Goal: Task Accomplishment & Management: Complete application form

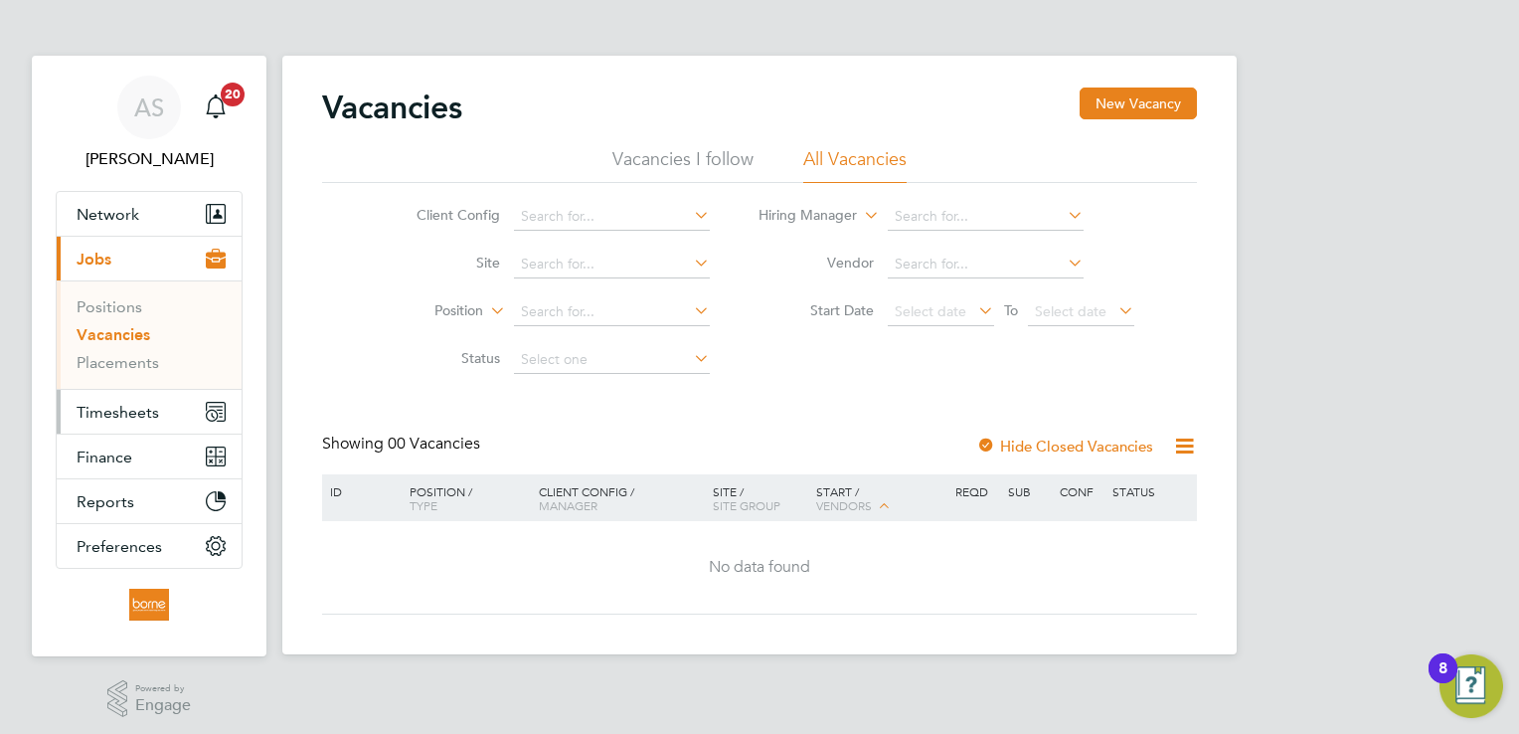
click at [141, 413] on span "Timesheets" at bounding box center [118, 412] width 83 height 19
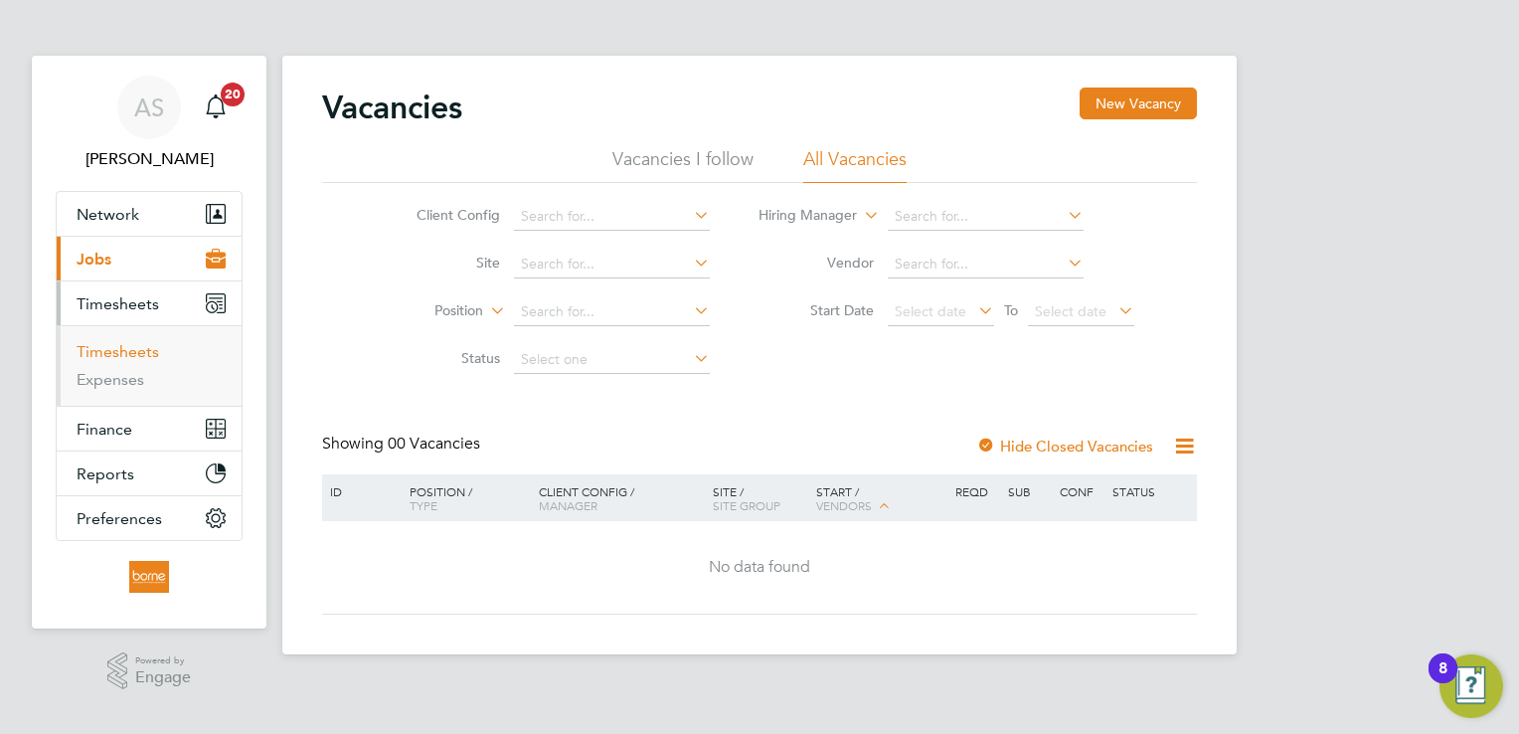
click at [150, 352] on link "Timesheets" at bounding box center [118, 351] width 83 height 19
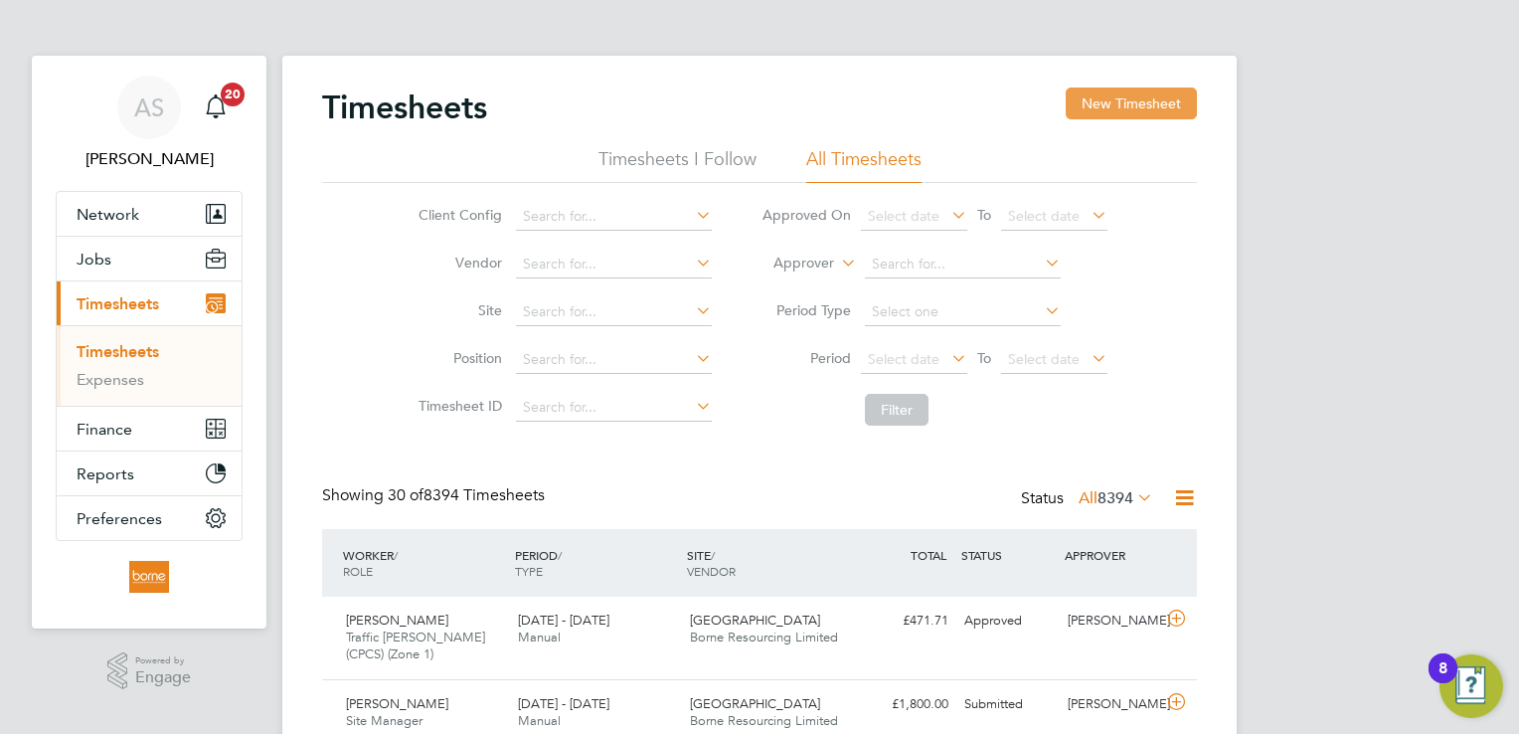
click at [1124, 101] on button "New Timesheet" at bounding box center [1131, 103] width 131 height 32
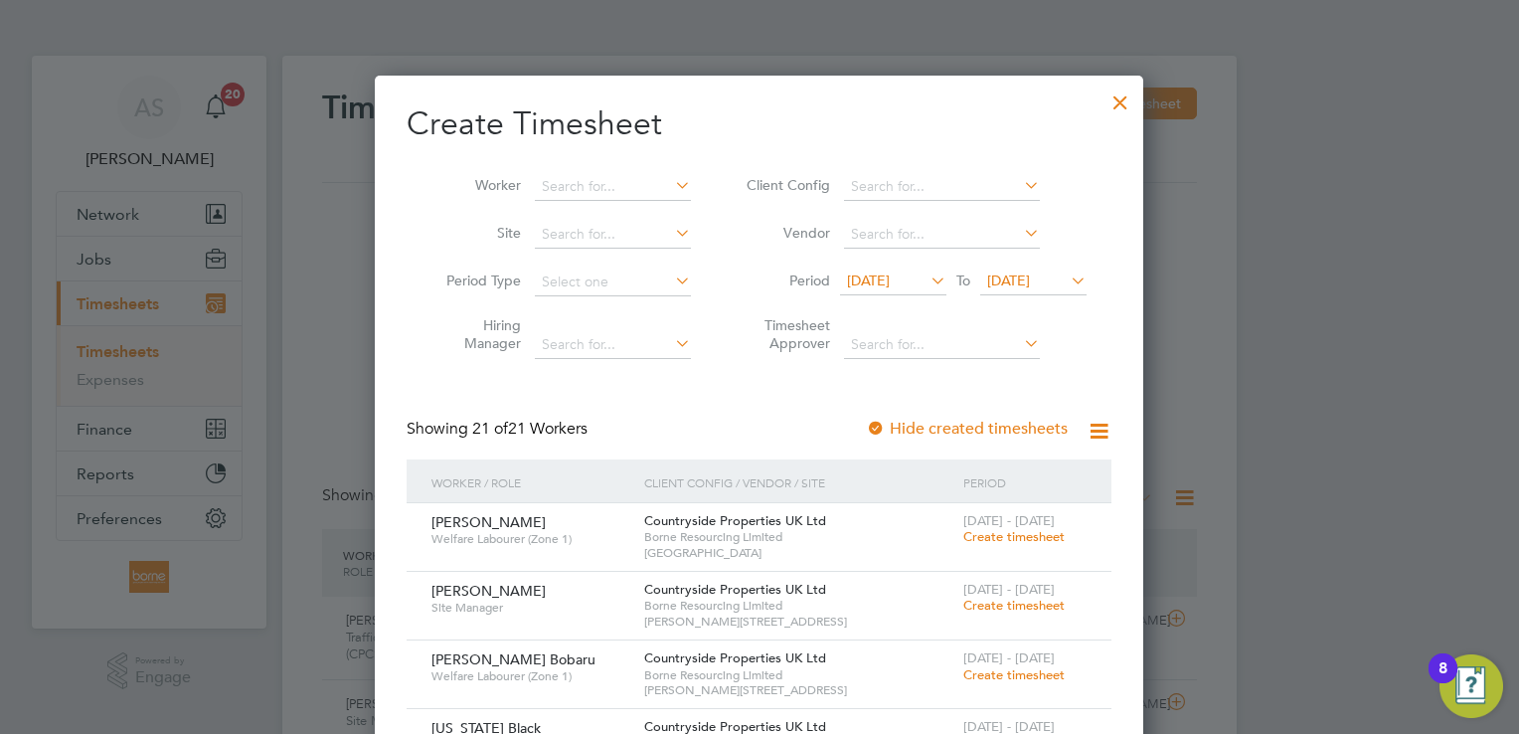
click at [890, 279] on span "[DATE]" at bounding box center [868, 280] width 43 height 18
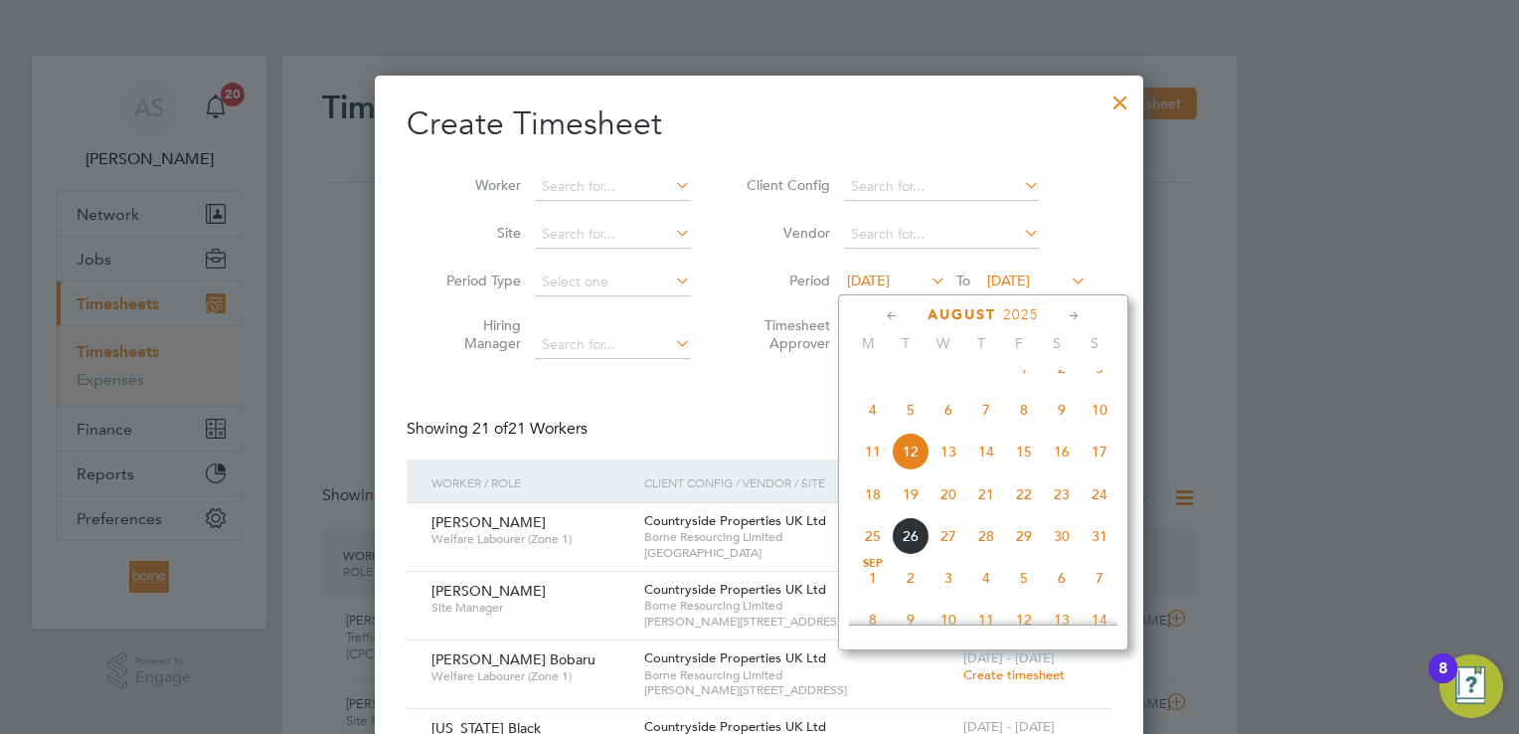
click at [873, 467] on span "11" at bounding box center [873, 451] width 38 height 38
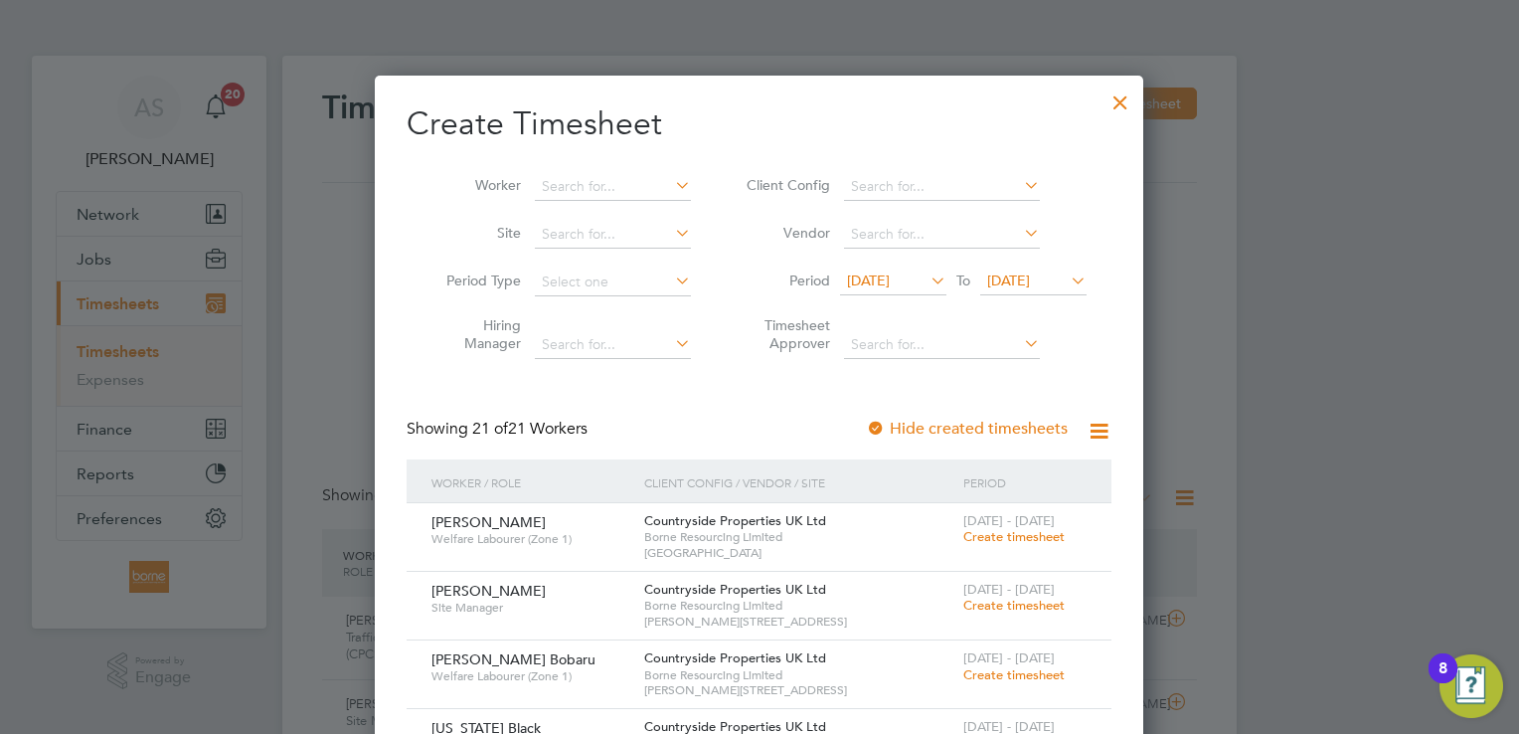
click at [890, 276] on span "[DATE]" at bounding box center [868, 280] width 43 height 18
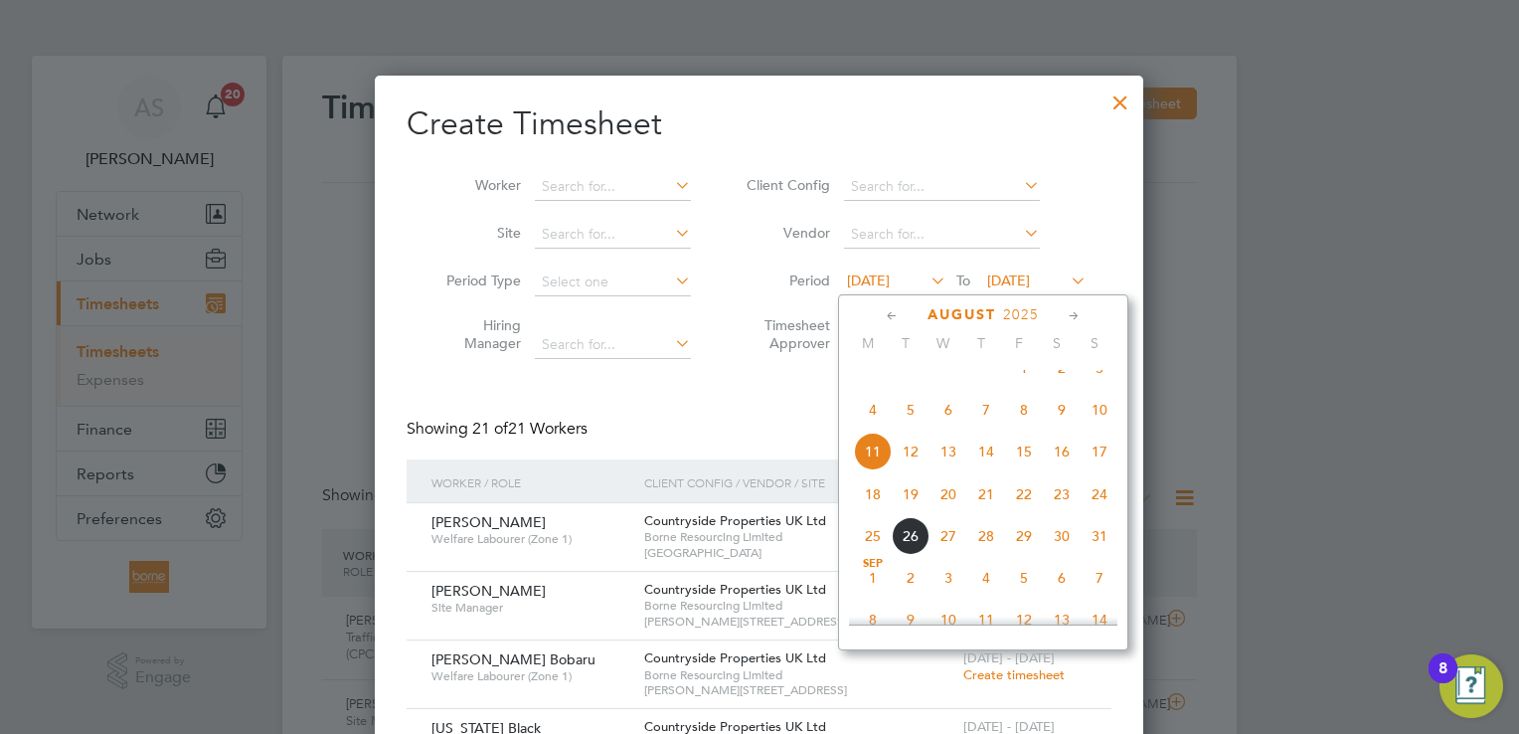
click at [1030, 275] on span "[DATE]" at bounding box center [1008, 280] width 43 height 18
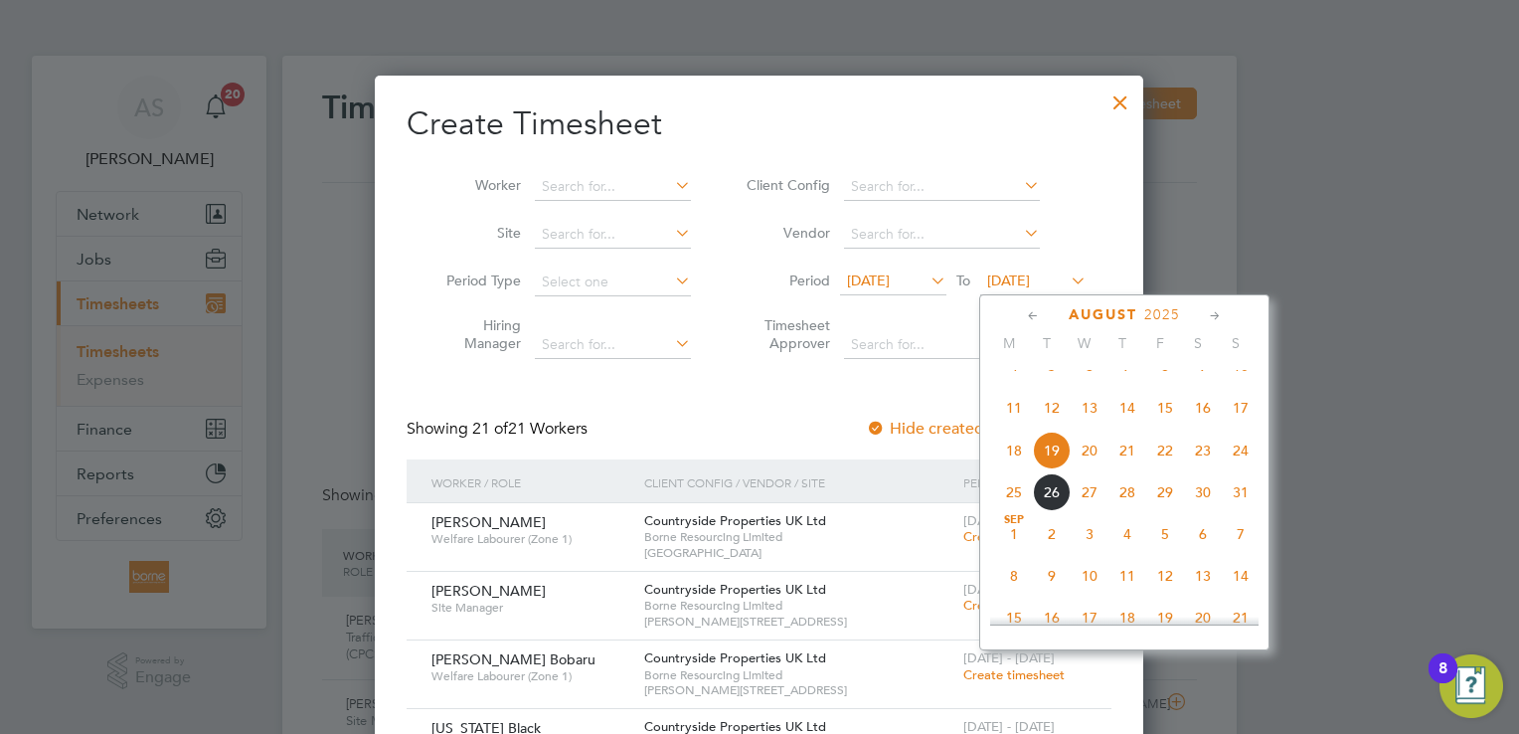
click at [1240, 468] on span "24" at bounding box center [1241, 450] width 38 height 38
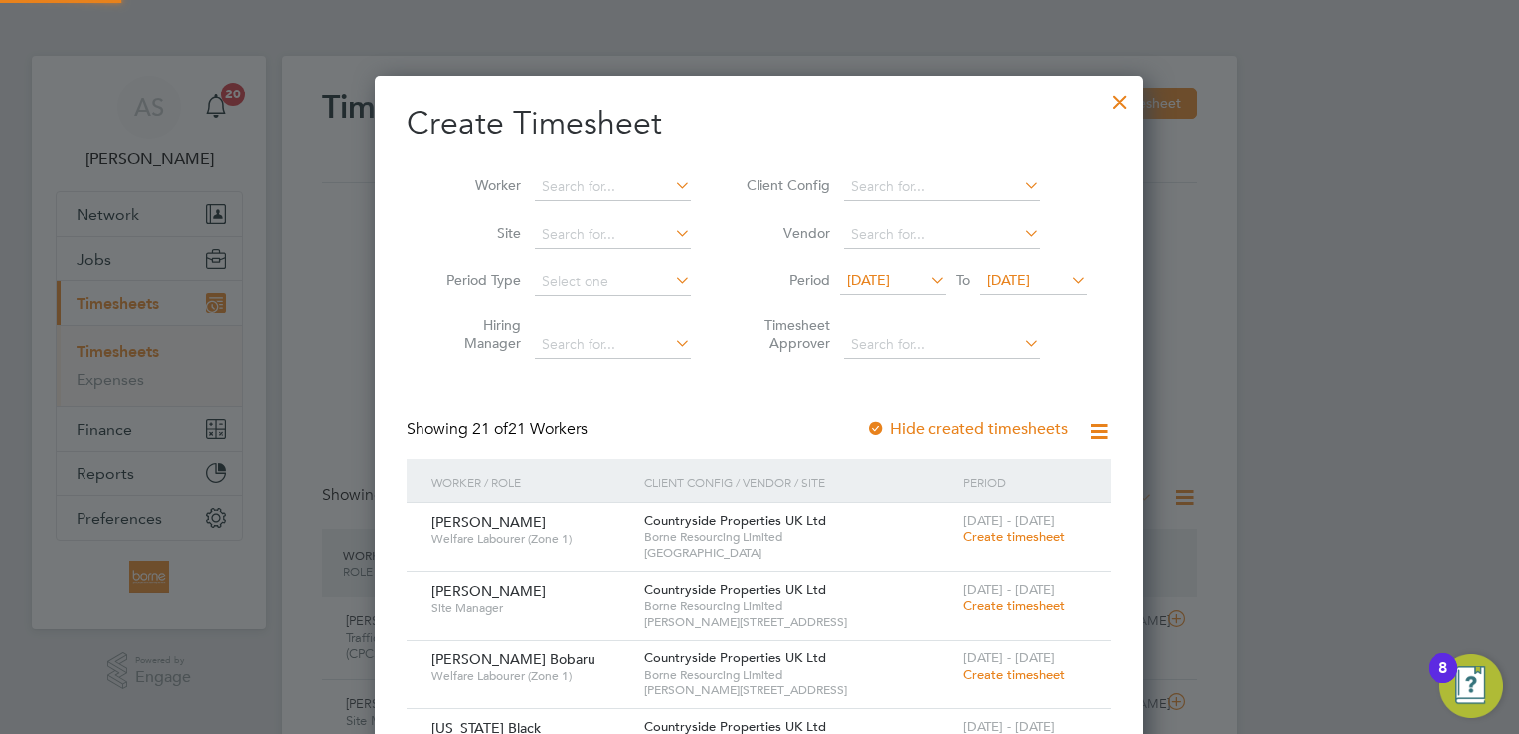
click at [890, 284] on span "[DATE]" at bounding box center [868, 280] width 43 height 18
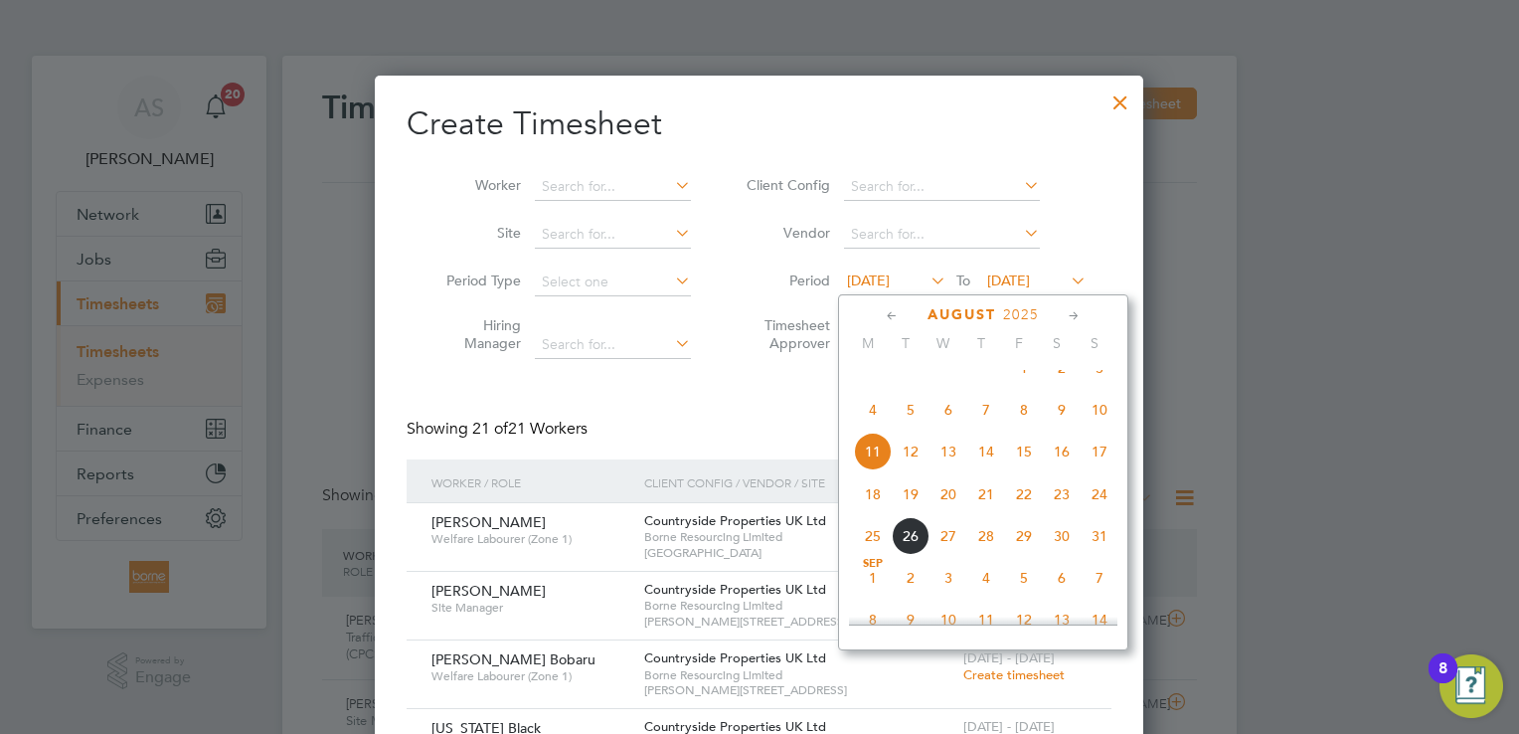
click at [868, 511] on span "18" at bounding box center [873, 494] width 38 height 38
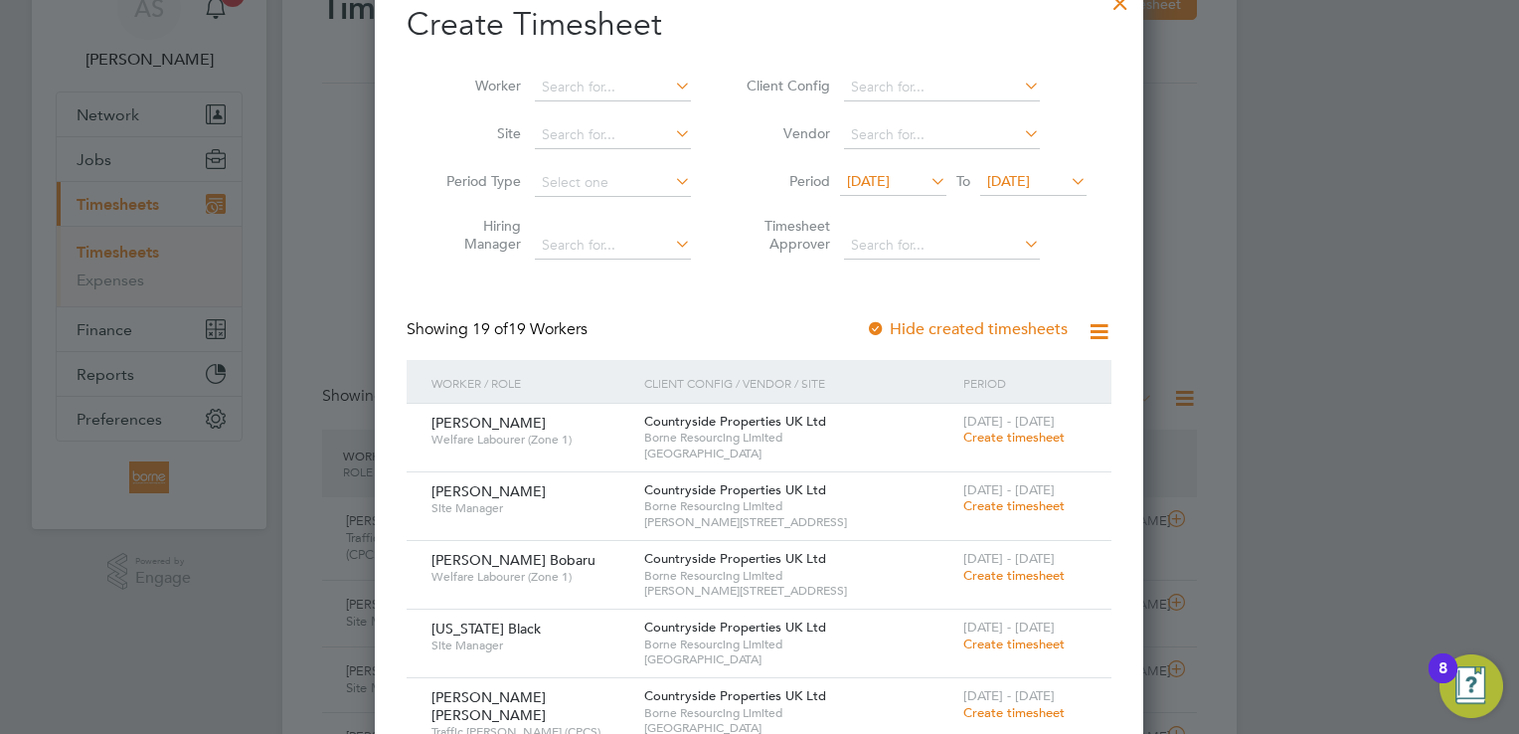
click at [1032, 431] on span "Create timesheet" at bounding box center [1013, 436] width 101 height 17
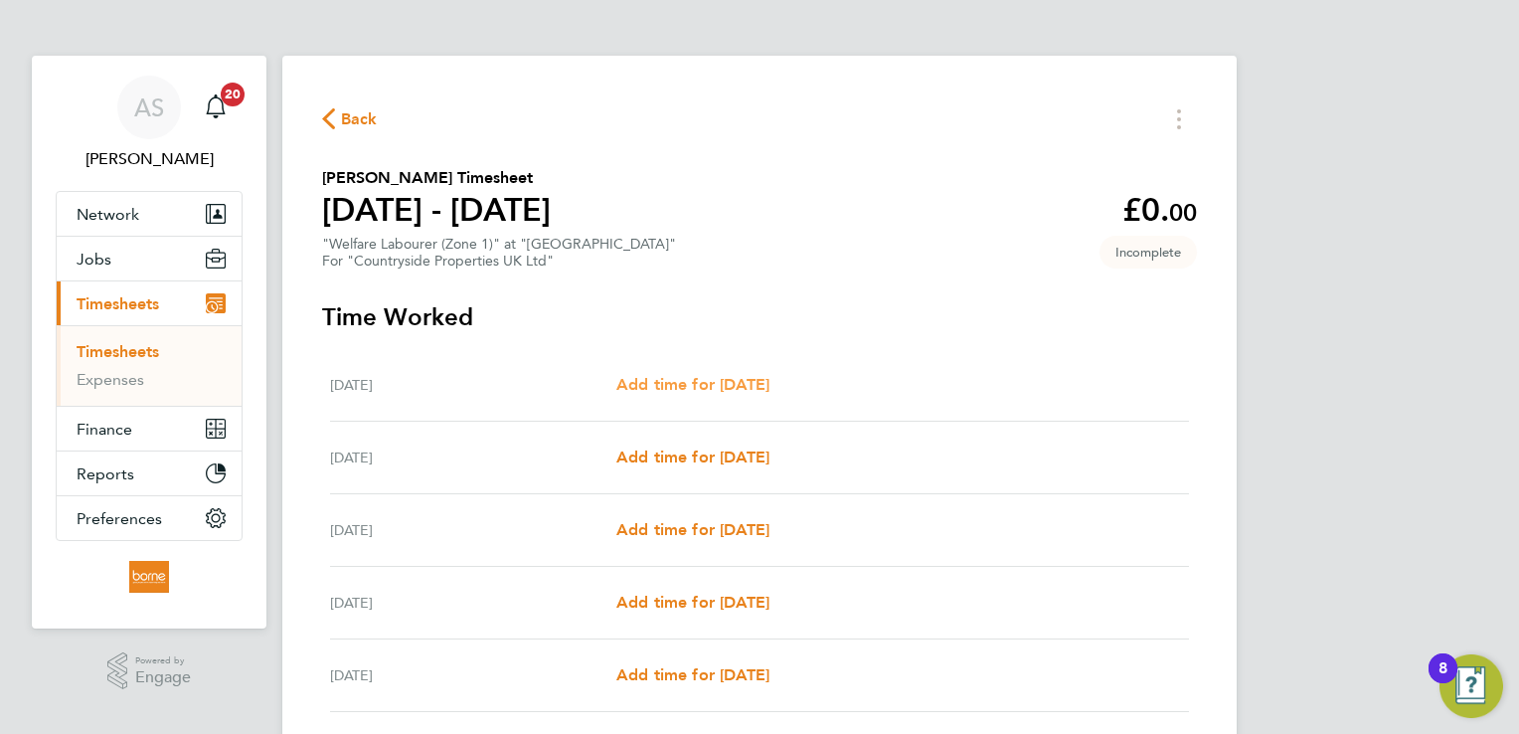
click at [749, 381] on span "Add time for [DATE]" at bounding box center [692, 384] width 153 height 19
select select "30"
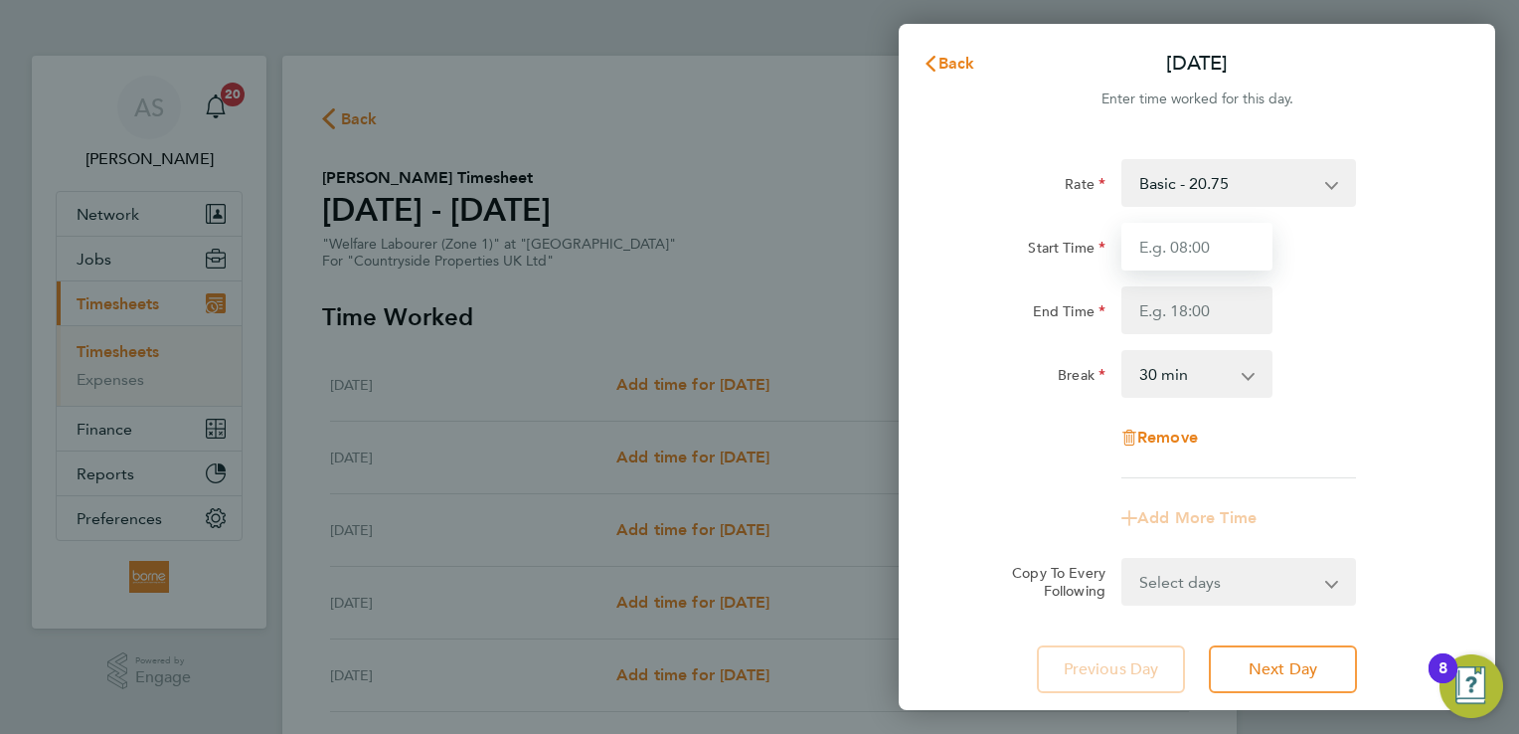
click at [1190, 236] on input "Start Time" at bounding box center [1196, 247] width 151 height 48
type input "07:00"
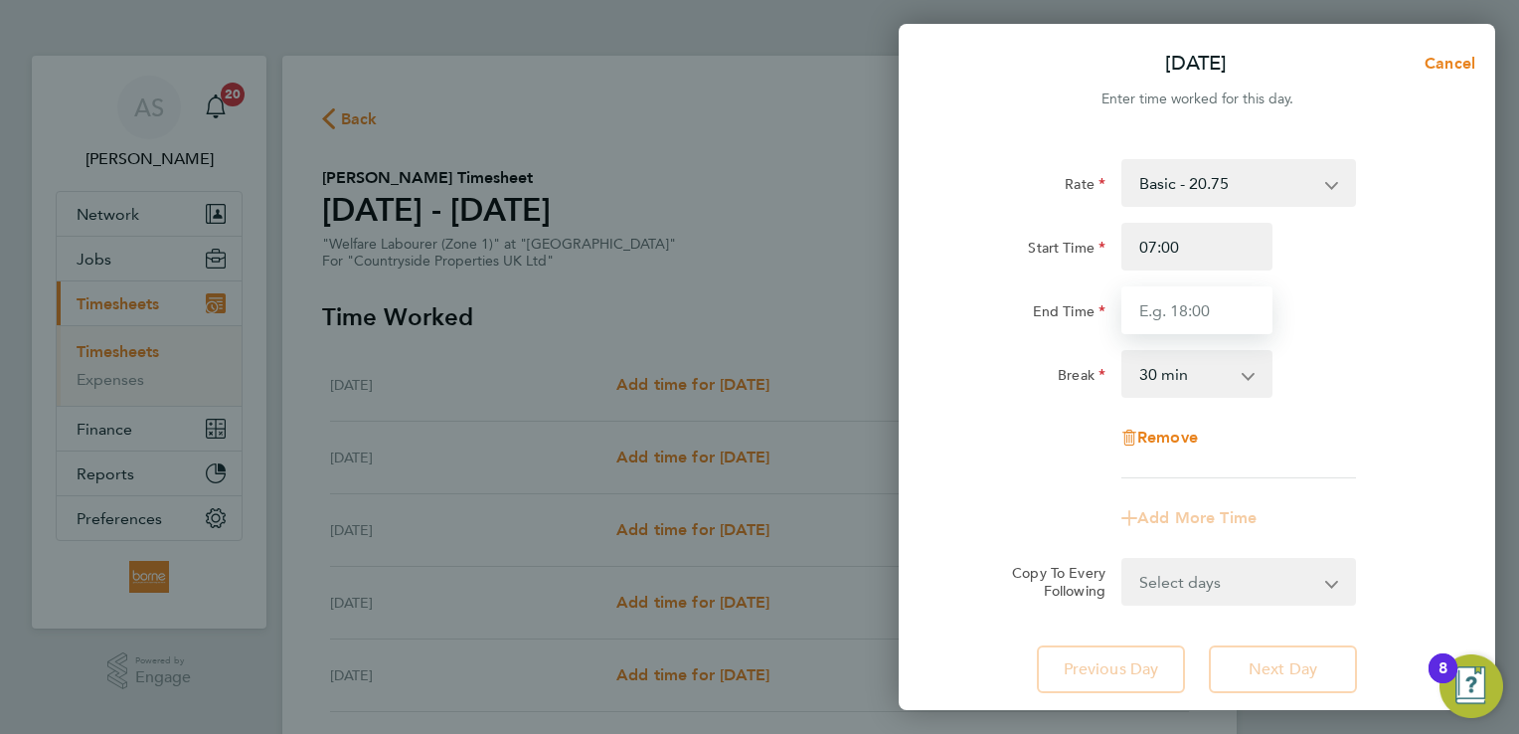
click at [1212, 307] on input "End Time" at bounding box center [1196, 310] width 151 height 48
type input "17:30"
click at [1295, 287] on div "End Time 17:30" at bounding box center [1196, 310] width 501 height 48
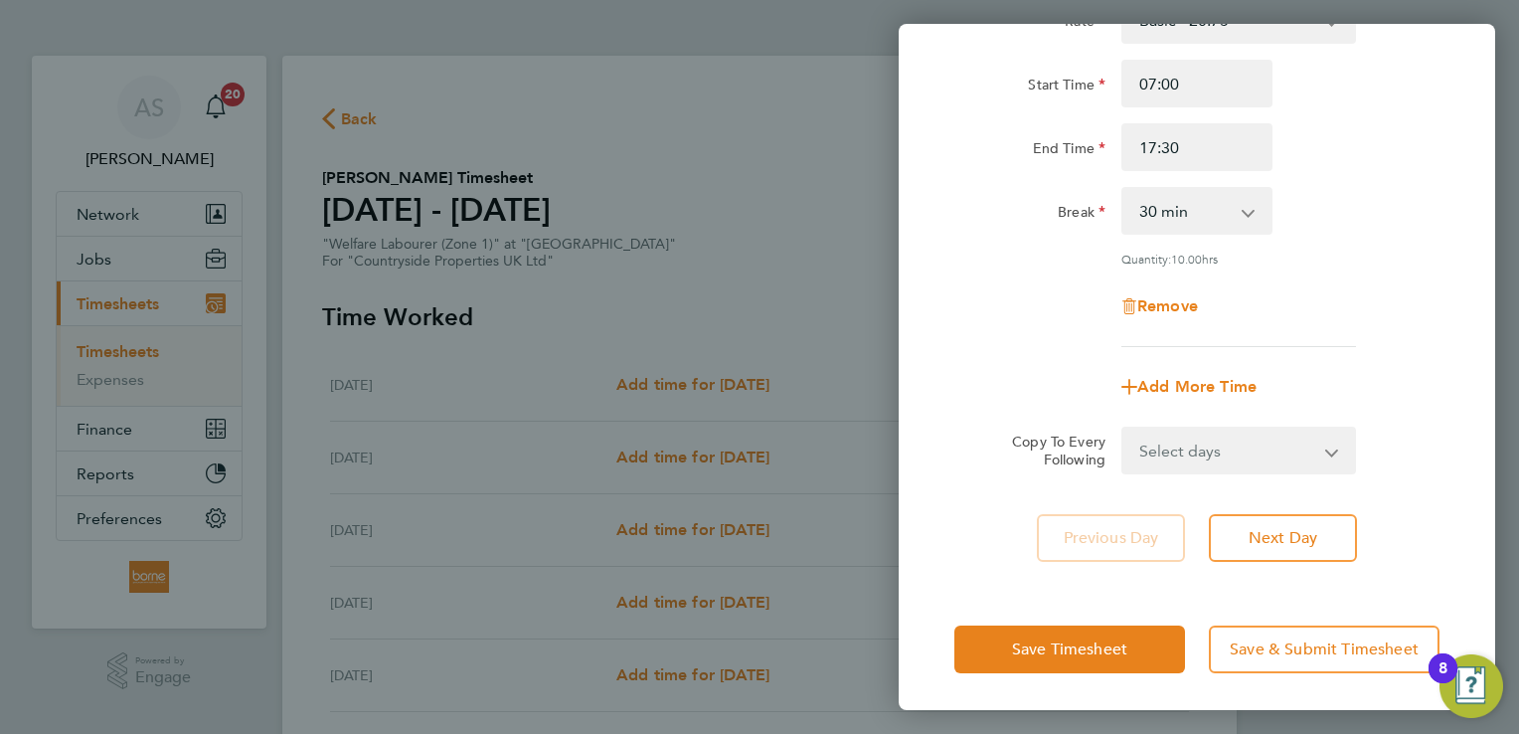
click at [1294, 463] on select "Select days Day Weekday (Mon-Fri) Weekend (Sat-Sun) [DATE] [DATE] [DATE] [DATE]…" at bounding box center [1227, 450] width 209 height 44
select select "WEEKDAY"
click at [1123, 428] on select "Select days Day Weekday (Mon-Fri) Weekend (Sat-Sun) [DATE] [DATE] [DATE] [DATE]…" at bounding box center [1227, 450] width 209 height 44
select select "[DATE]"
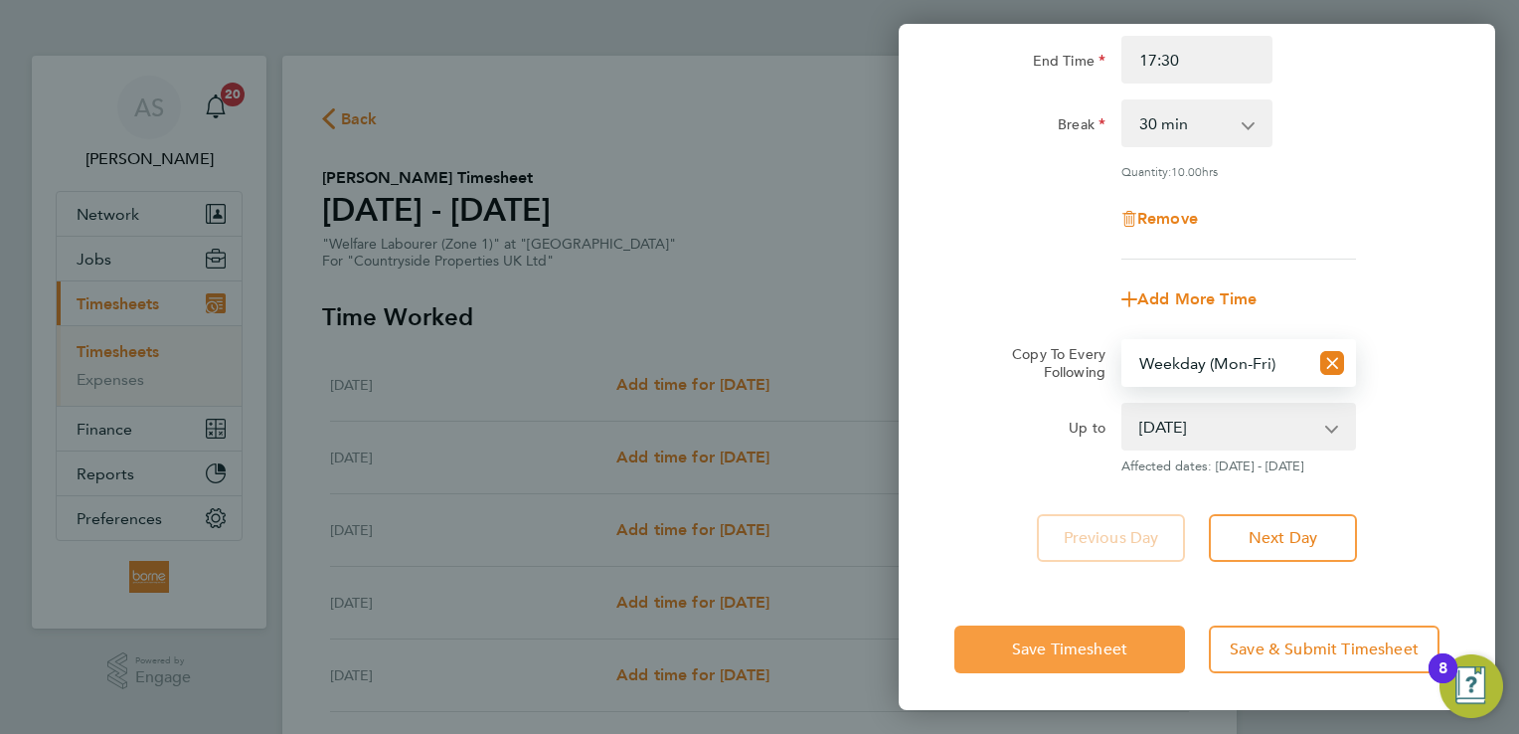
click at [1085, 650] on span "Save Timesheet" at bounding box center [1069, 649] width 115 height 20
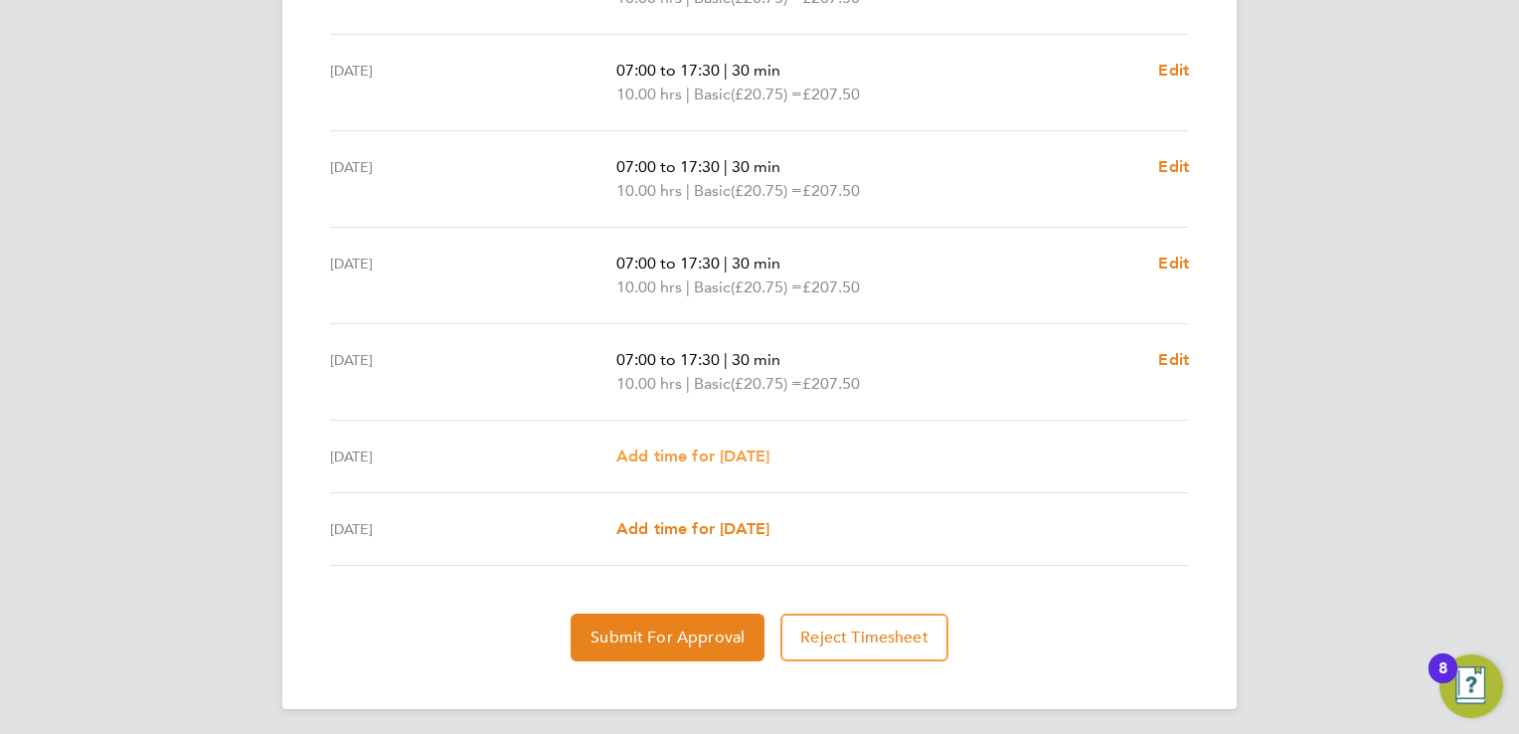
click at [649, 451] on span "Add time for [DATE]" at bounding box center [692, 455] width 153 height 19
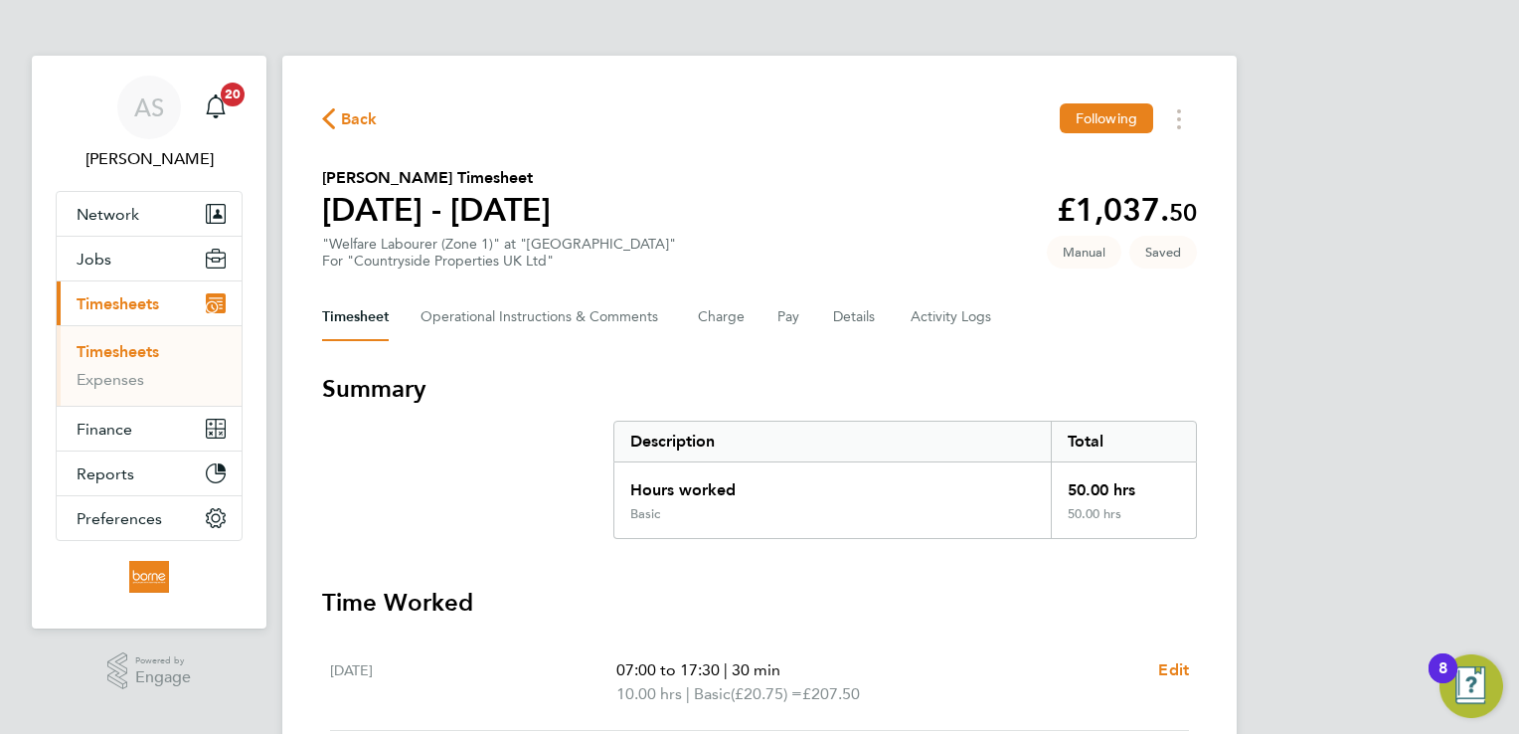
select select "30"
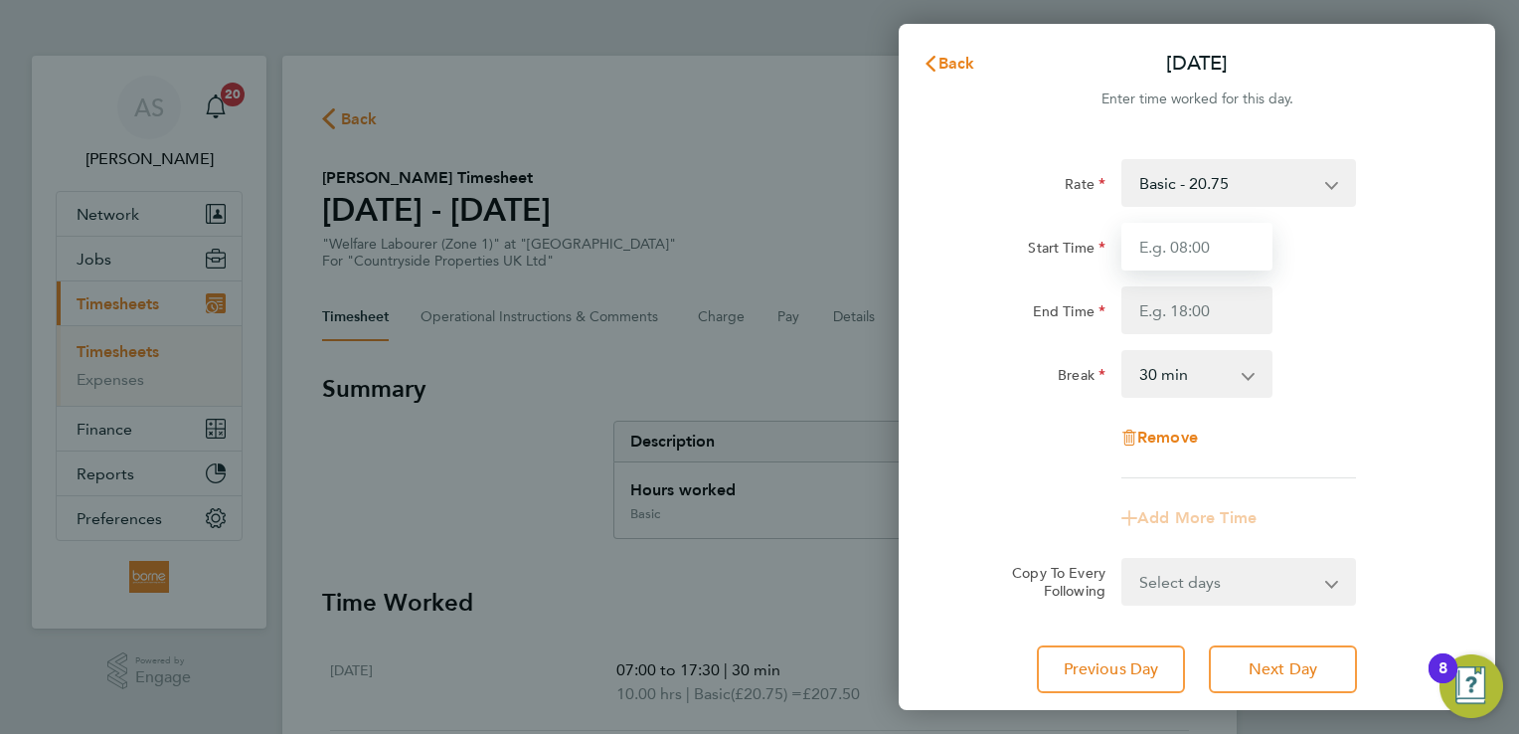
click at [1188, 243] on input "Start Time" at bounding box center [1196, 247] width 151 height 48
type input "07:00"
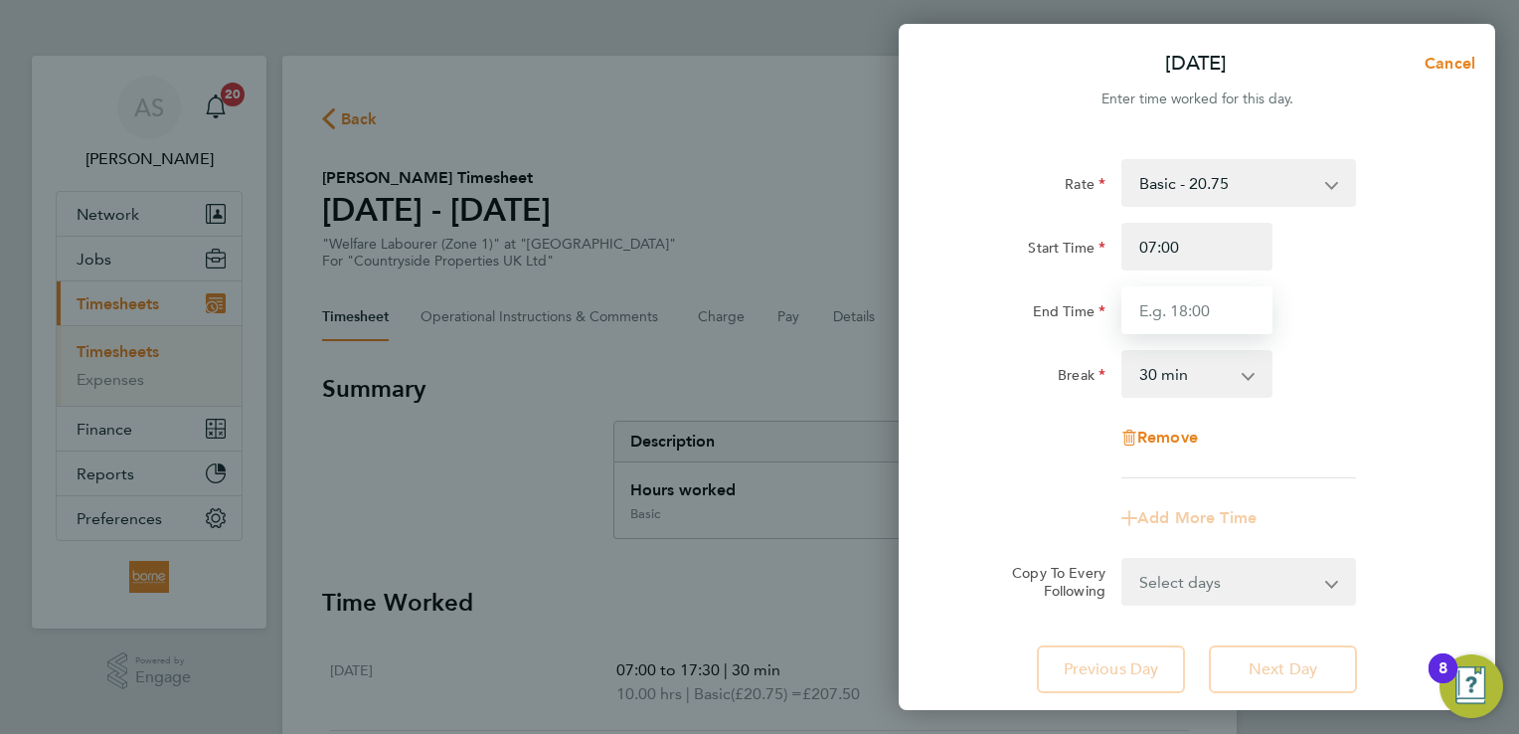
click at [1180, 304] on input "End Time" at bounding box center [1196, 310] width 151 height 48
type input "15:30"
click at [1344, 308] on div "End Time 15:30" at bounding box center [1196, 310] width 501 height 48
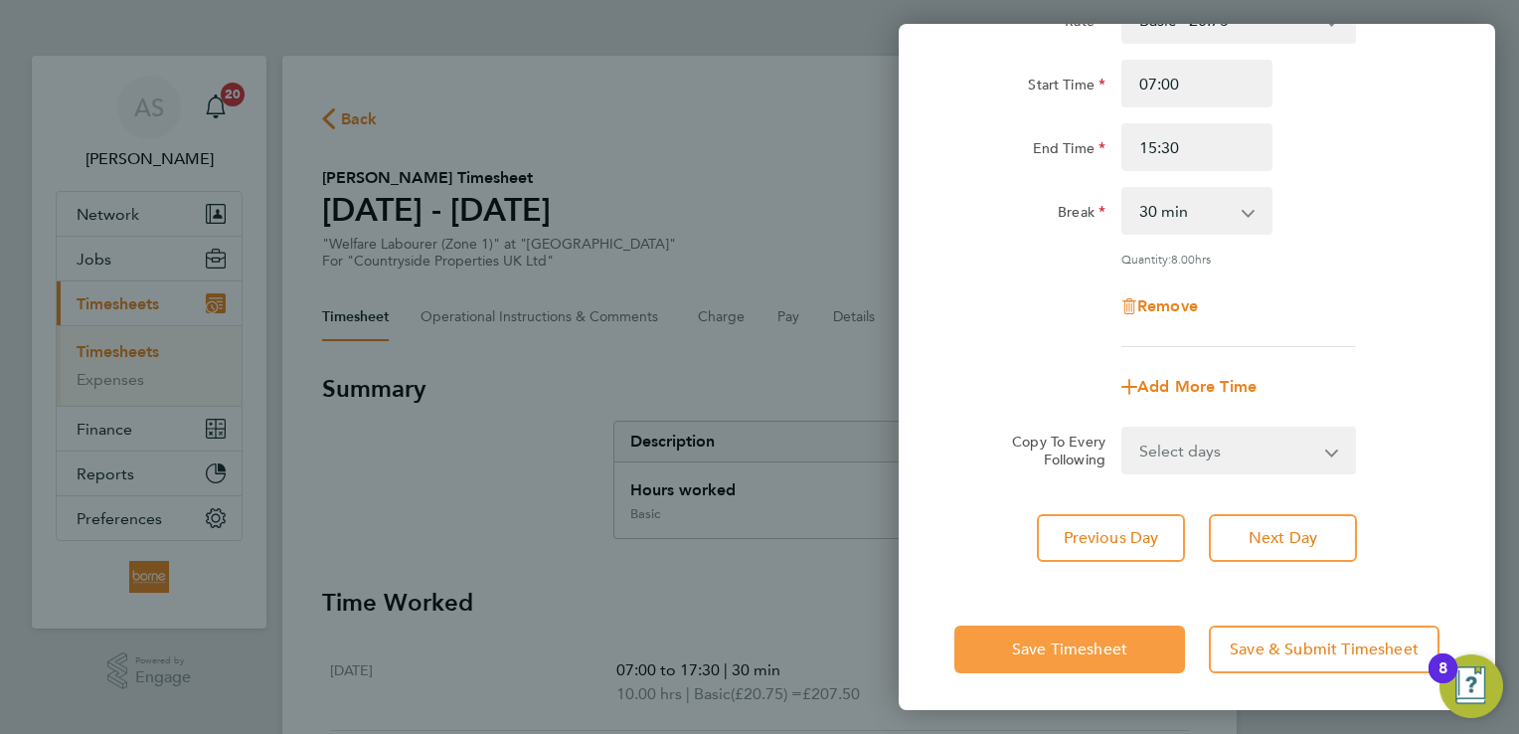
click at [1103, 645] on span "Save Timesheet" at bounding box center [1069, 649] width 115 height 20
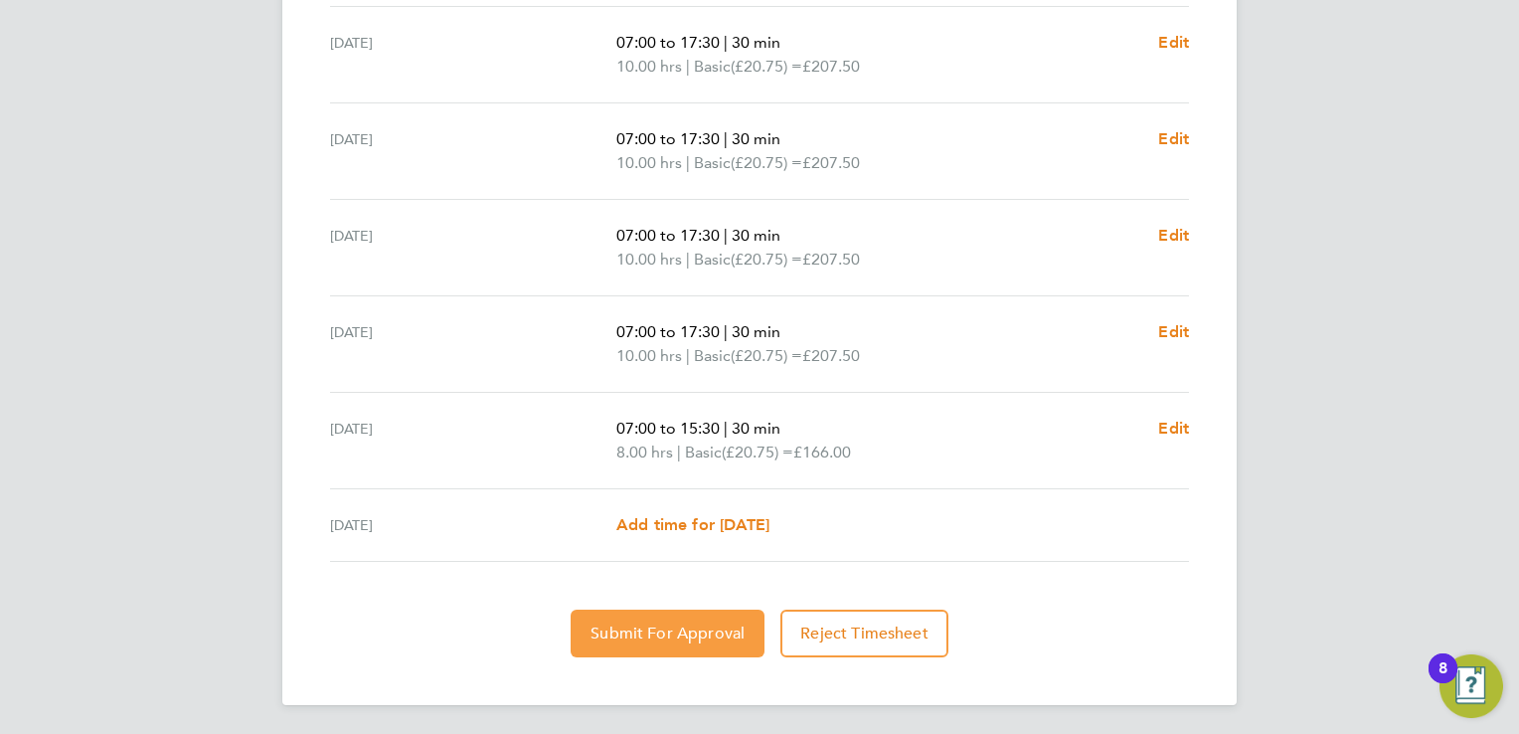
click at [704, 646] on button "Submit For Approval" at bounding box center [668, 633] width 194 height 48
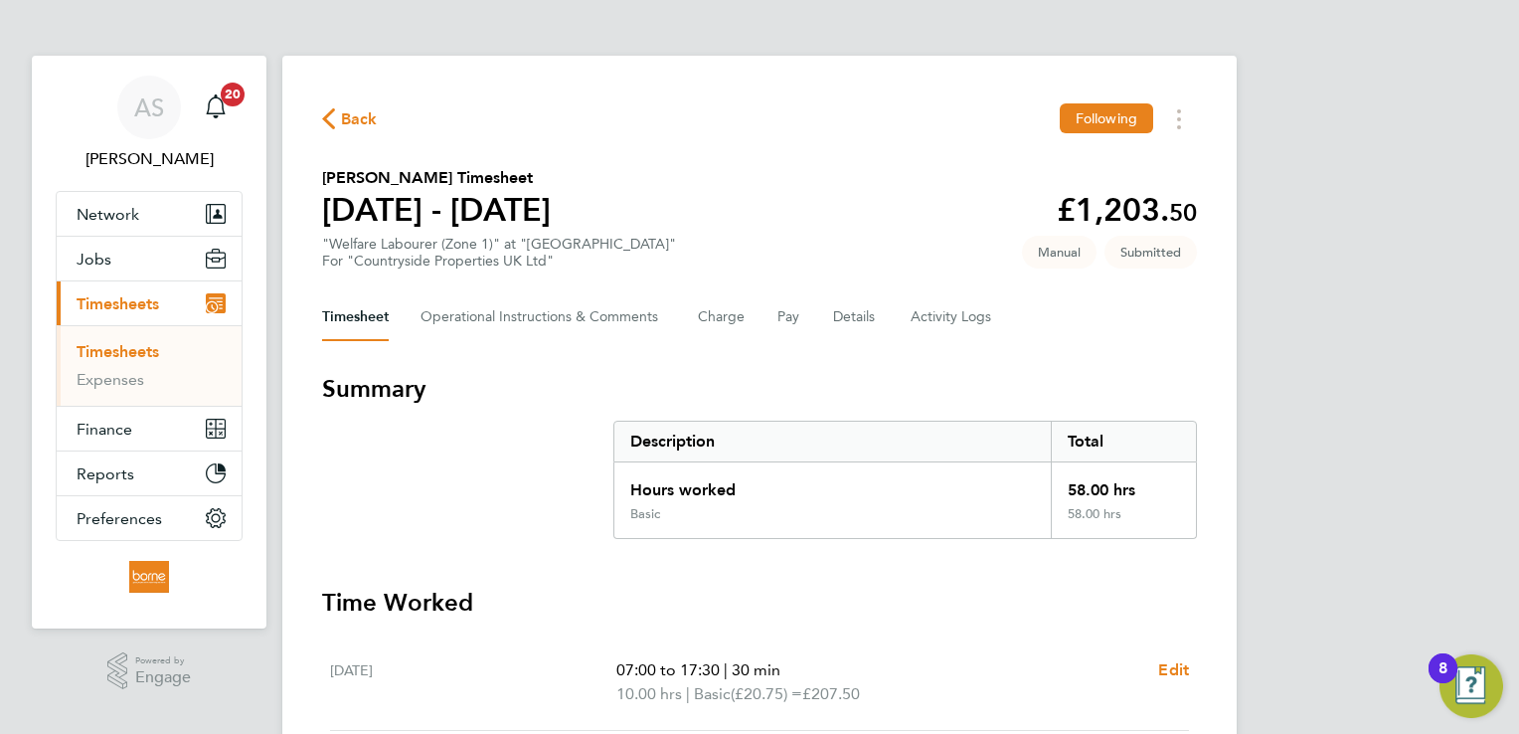
click at [366, 134] on div "Back Following" at bounding box center [759, 118] width 875 height 31
click at [347, 120] on span "Back" at bounding box center [359, 119] width 37 height 24
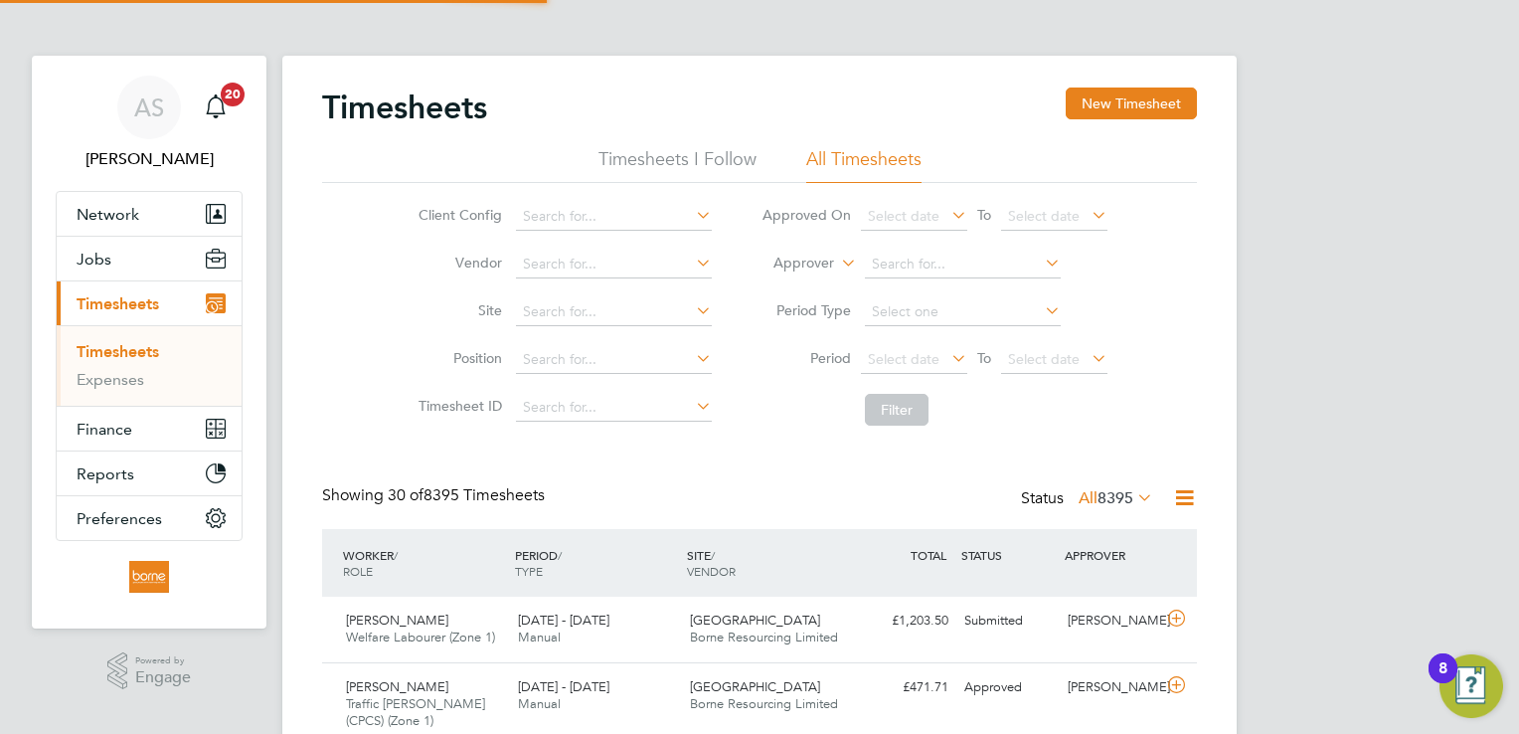
scroll to position [50, 173]
click at [1140, 99] on button "New Timesheet" at bounding box center [1131, 103] width 131 height 32
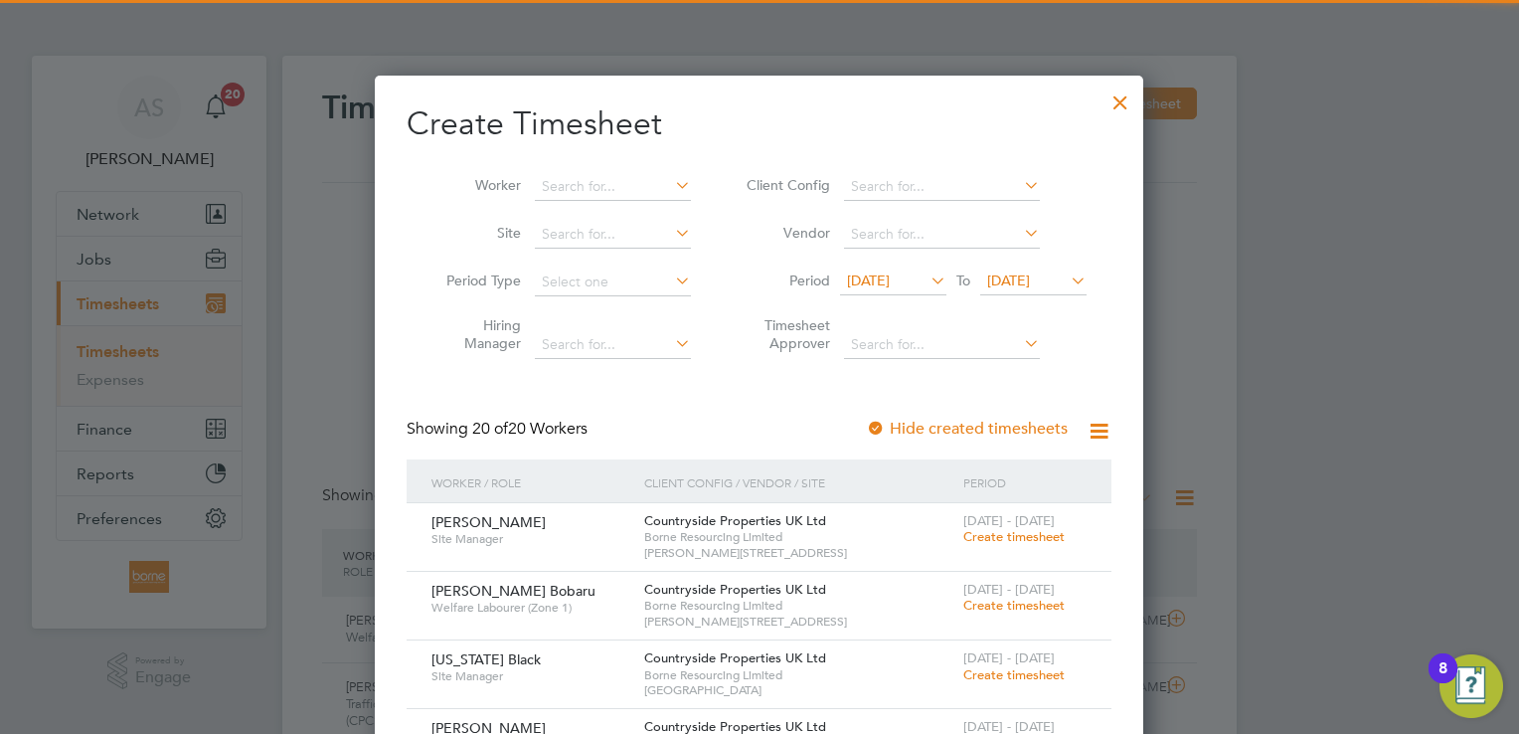
click at [1047, 266] on li "Period [DATE] To [DATE]" at bounding box center [914, 282] width 396 height 48
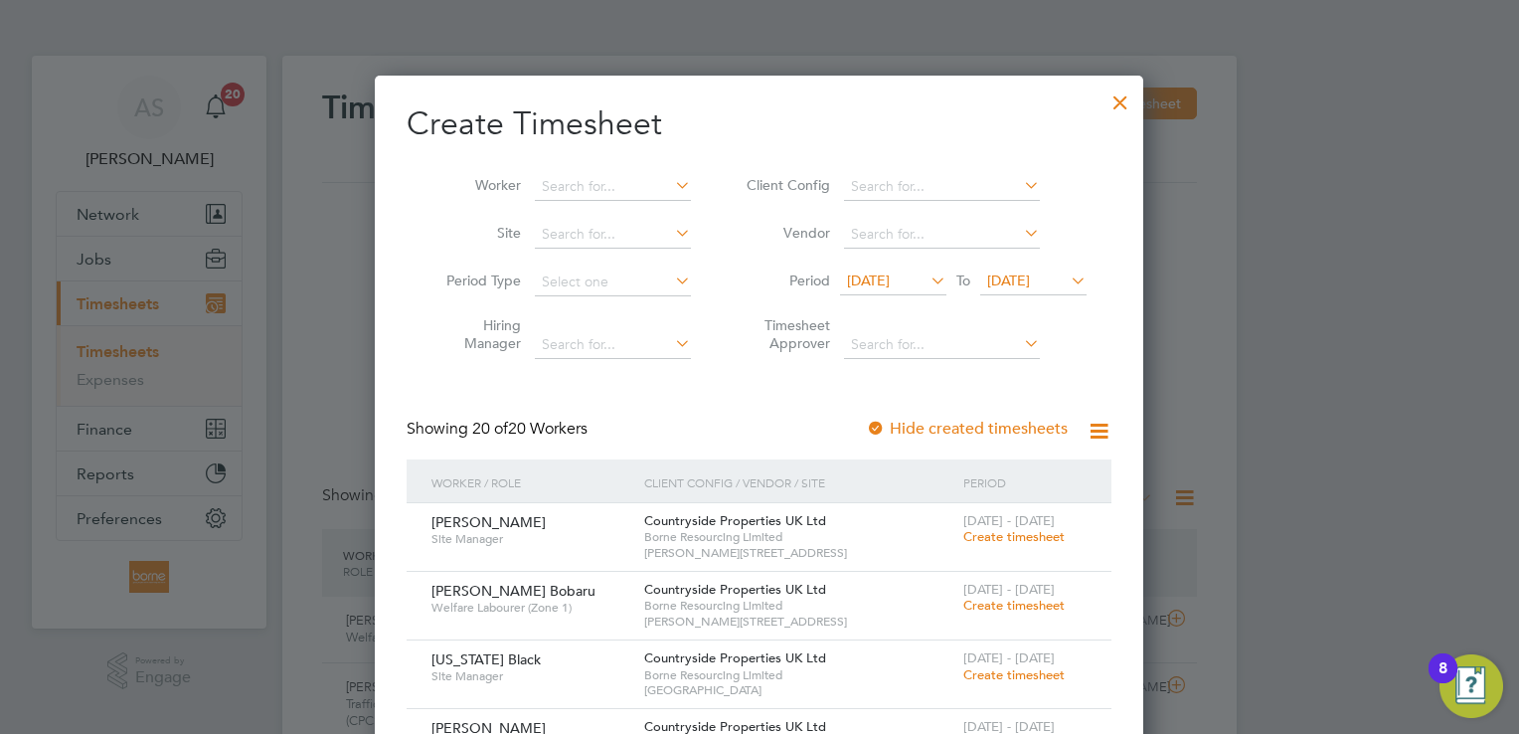
click at [1030, 287] on span "[DATE]" at bounding box center [1008, 280] width 43 height 18
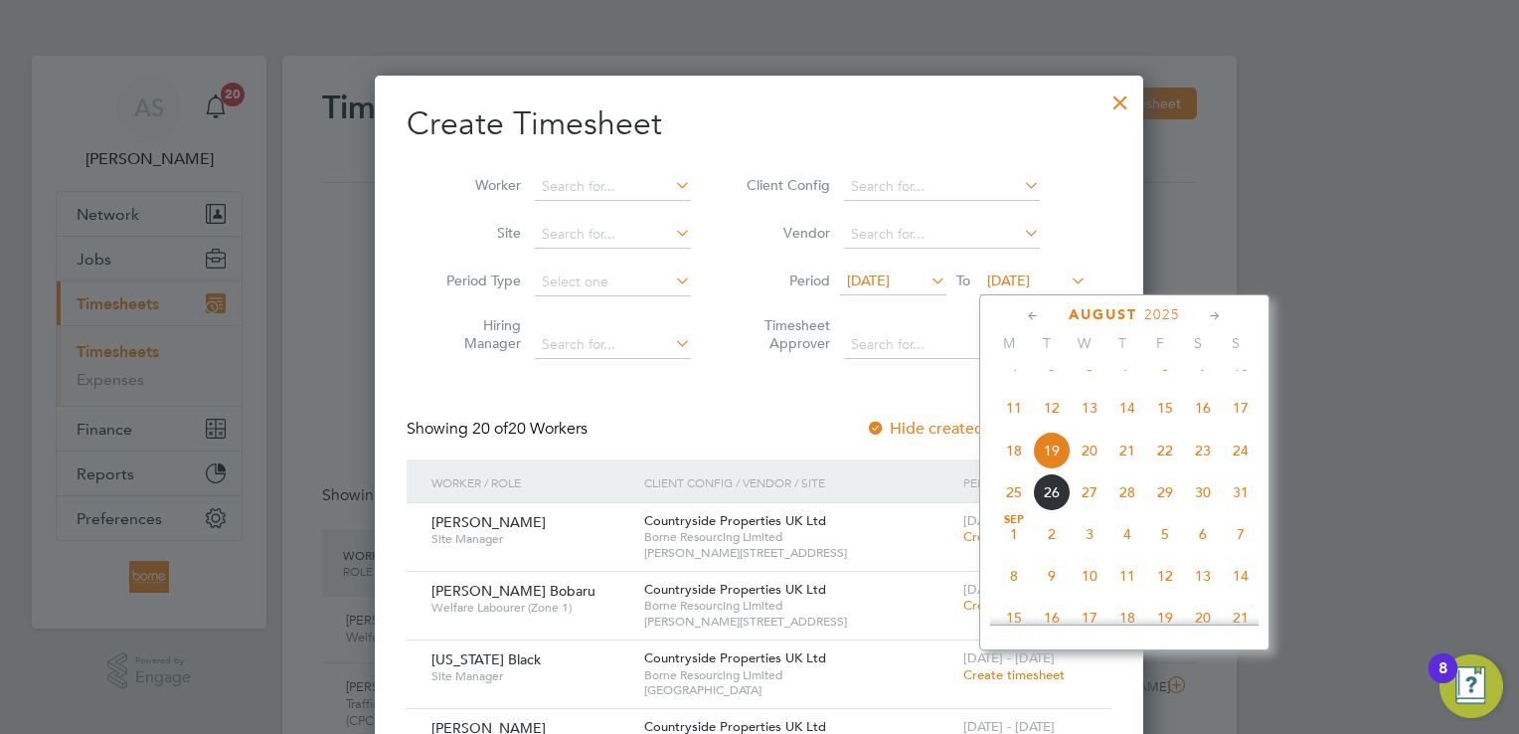
click at [1241, 463] on span "24" at bounding box center [1241, 450] width 38 height 38
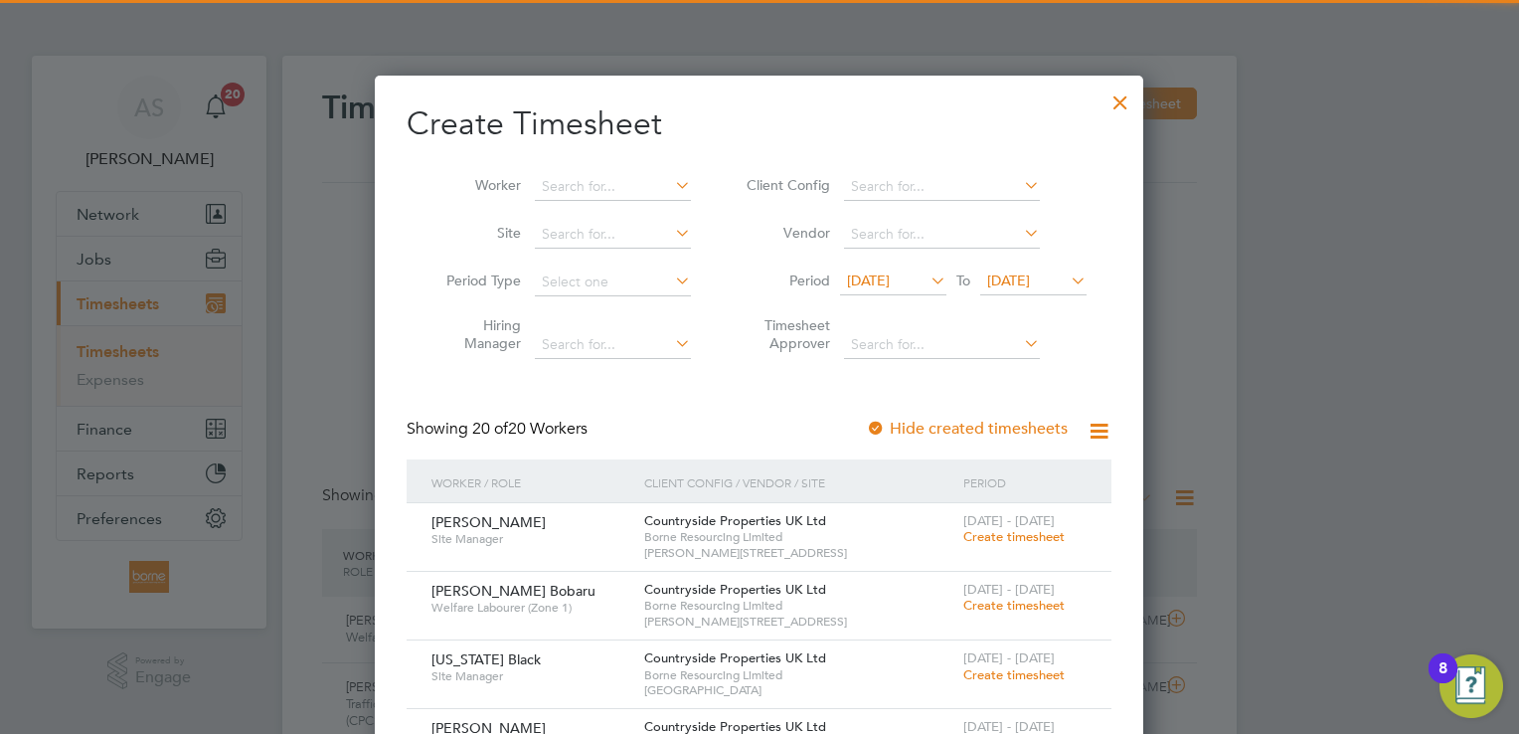
click at [927, 274] on icon at bounding box center [927, 280] width 0 height 28
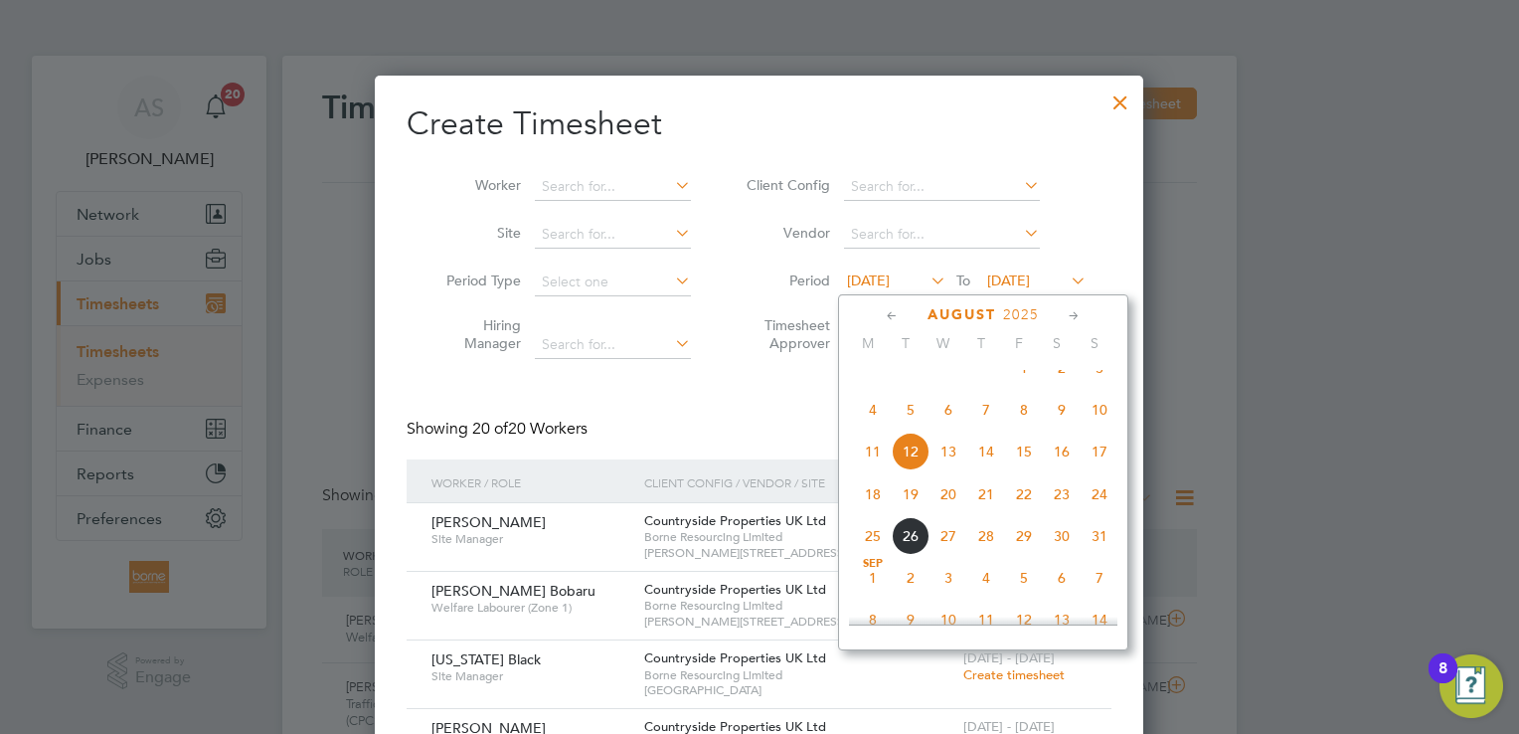
click at [879, 513] on span "18" at bounding box center [873, 494] width 38 height 38
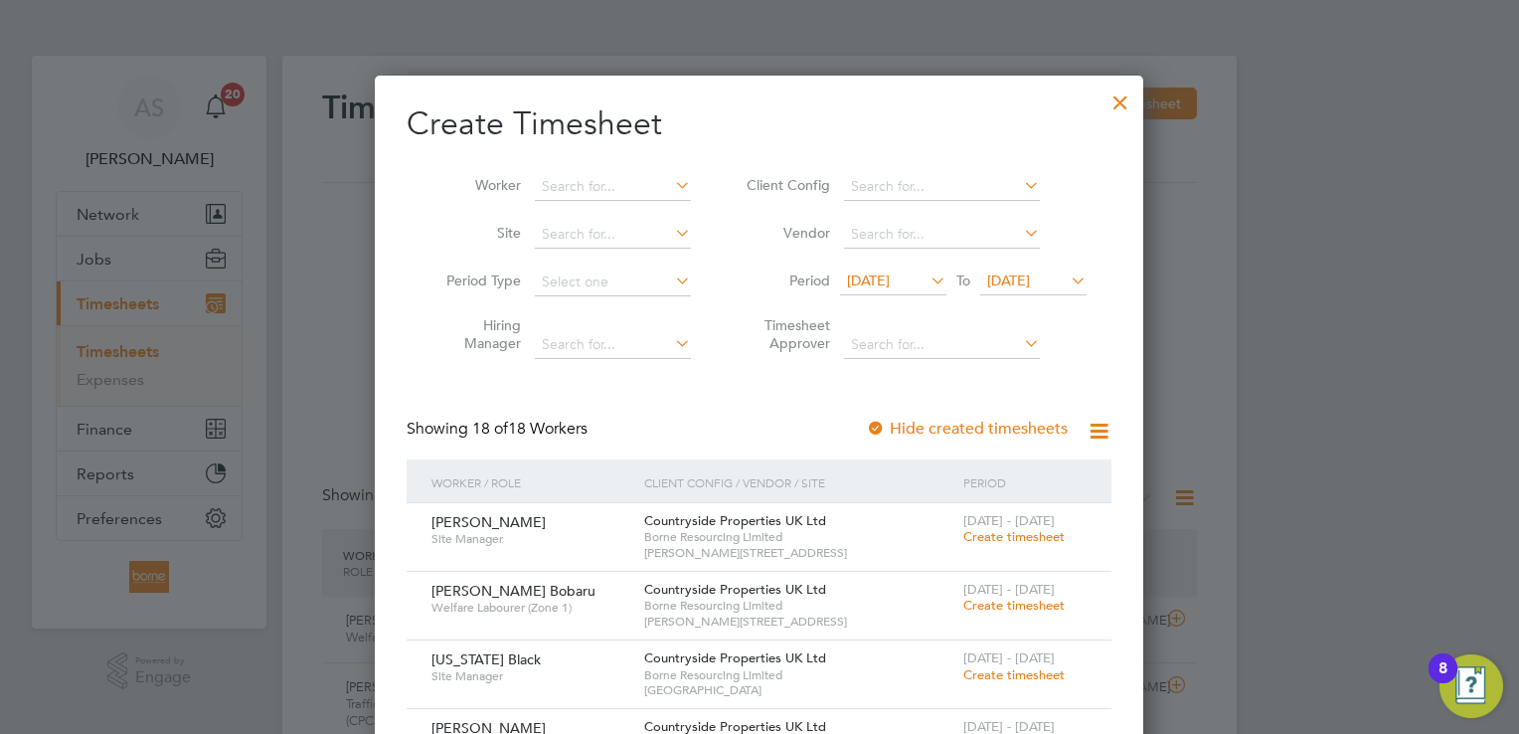
click at [1020, 536] on span "Create timesheet" at bounding box center [1013, 536] width 101 height 17
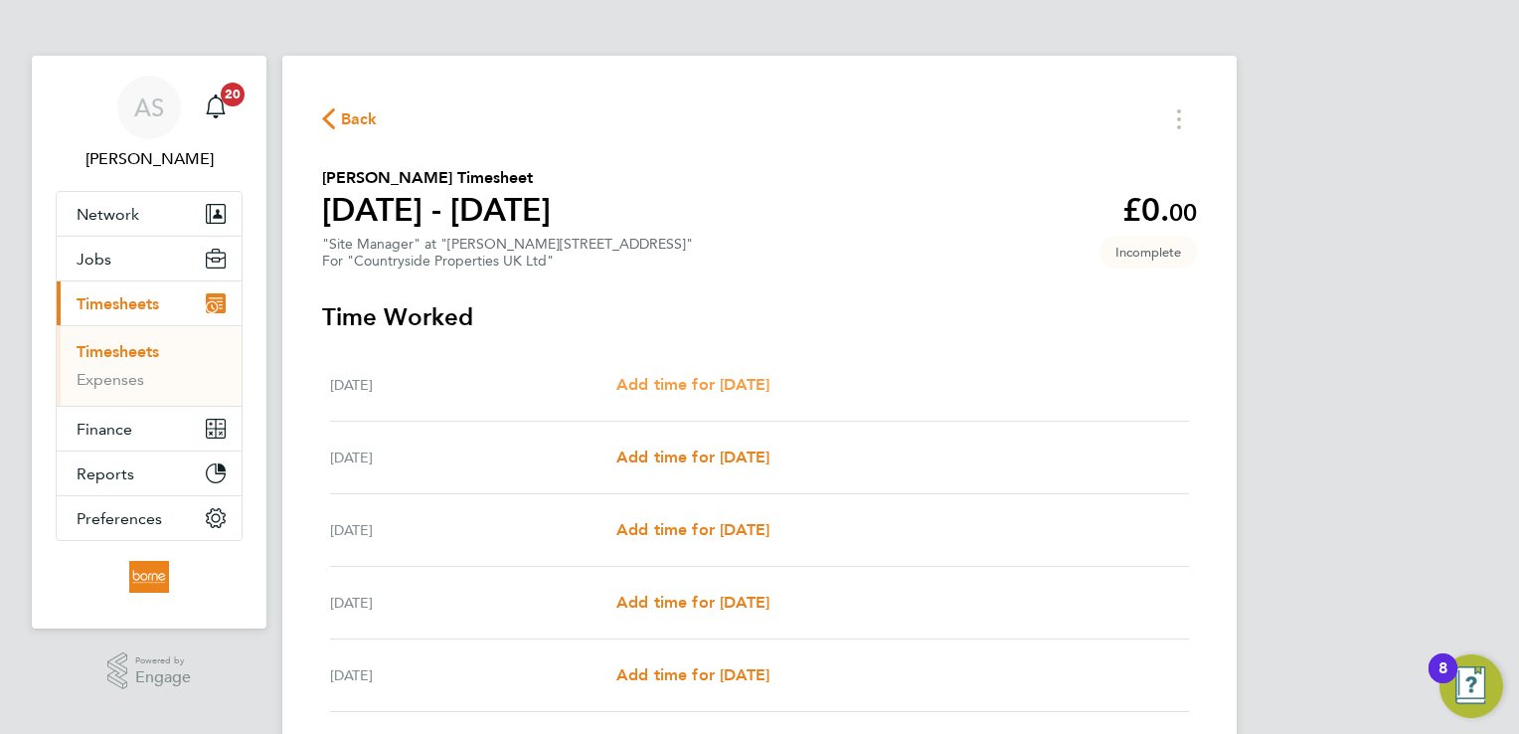
click at [769, 387] on span "Add time for [DATE]" at bounding box center [692, 384] width 153 height 19
select select "30"
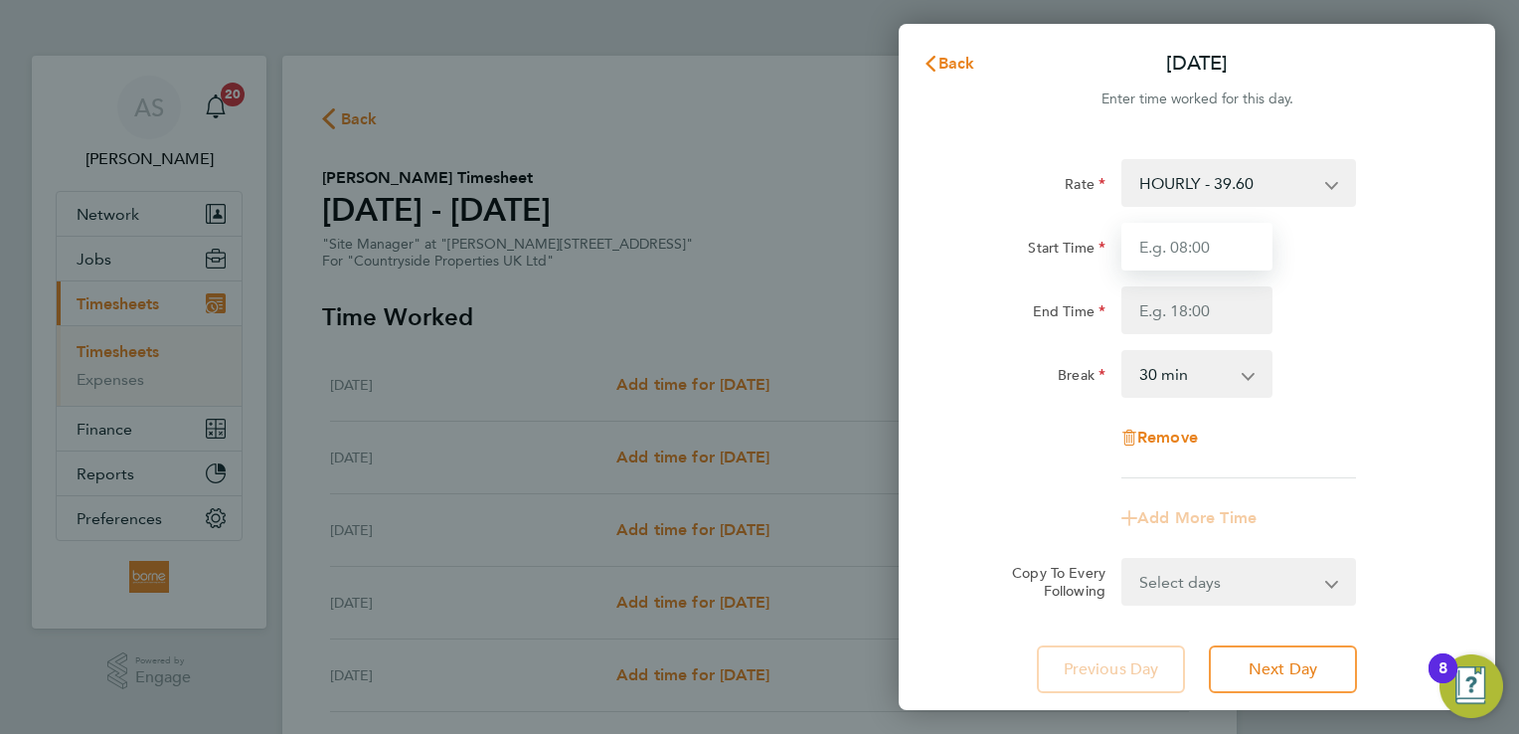
click at [1169, 252] on input "Start Time" at bounding box center [1196, 247] width 151 height 48
type input "07:00"
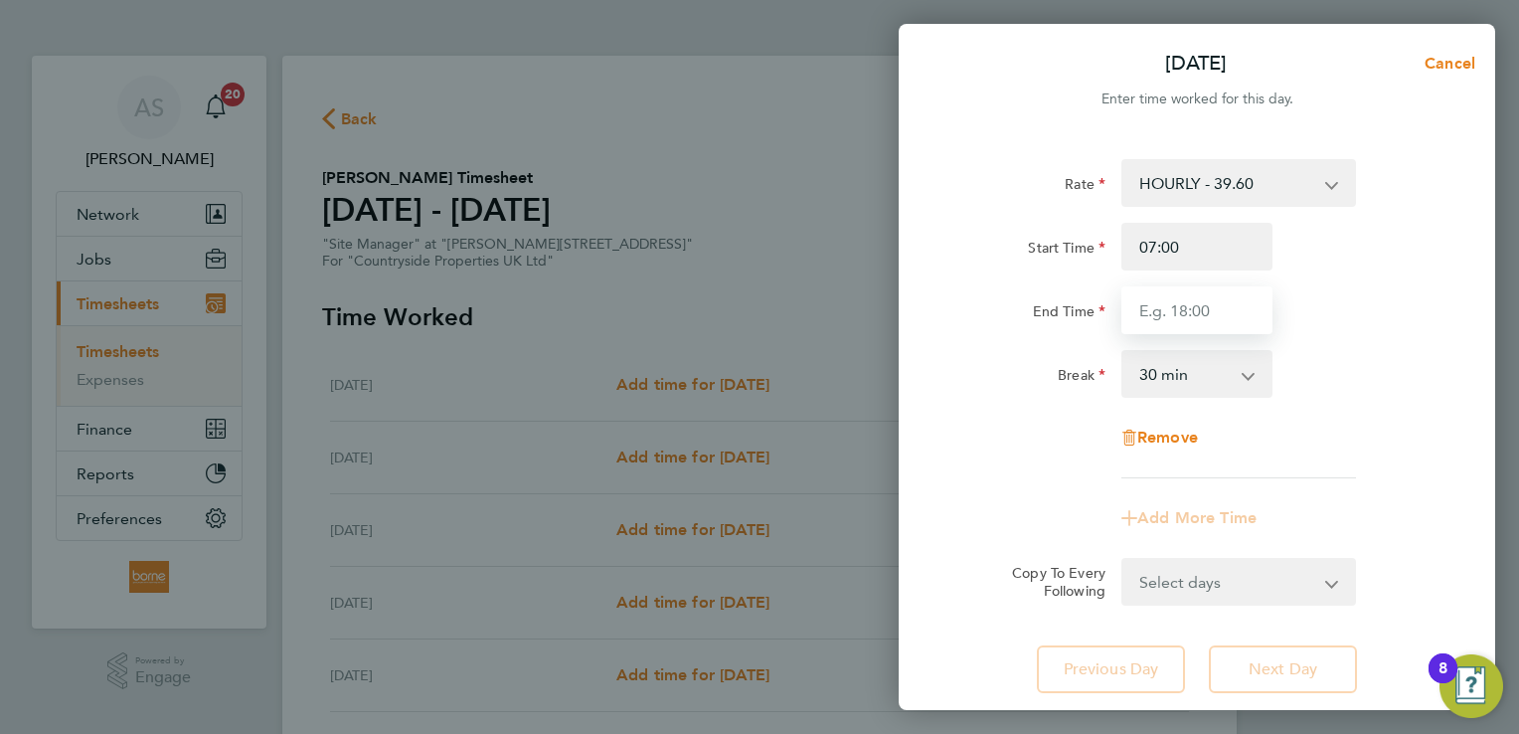
click at [1157, 322] on input "End Time" at bounding box center [1196, 310] width 151 height 48
type input "17:30"
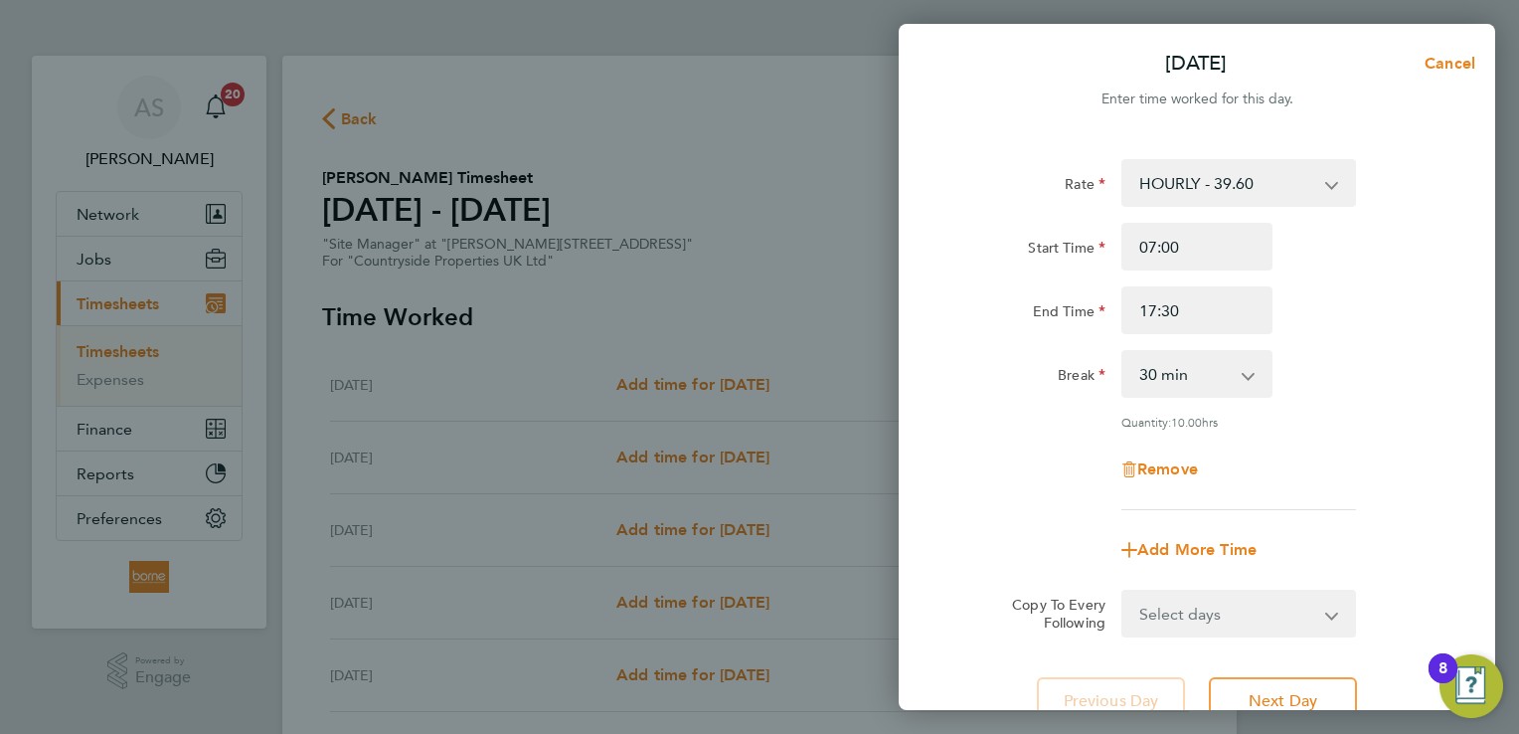
click at [1320, 327] on div "End Time 17:30" at bounding box center [1196, 310] width 501 height 48
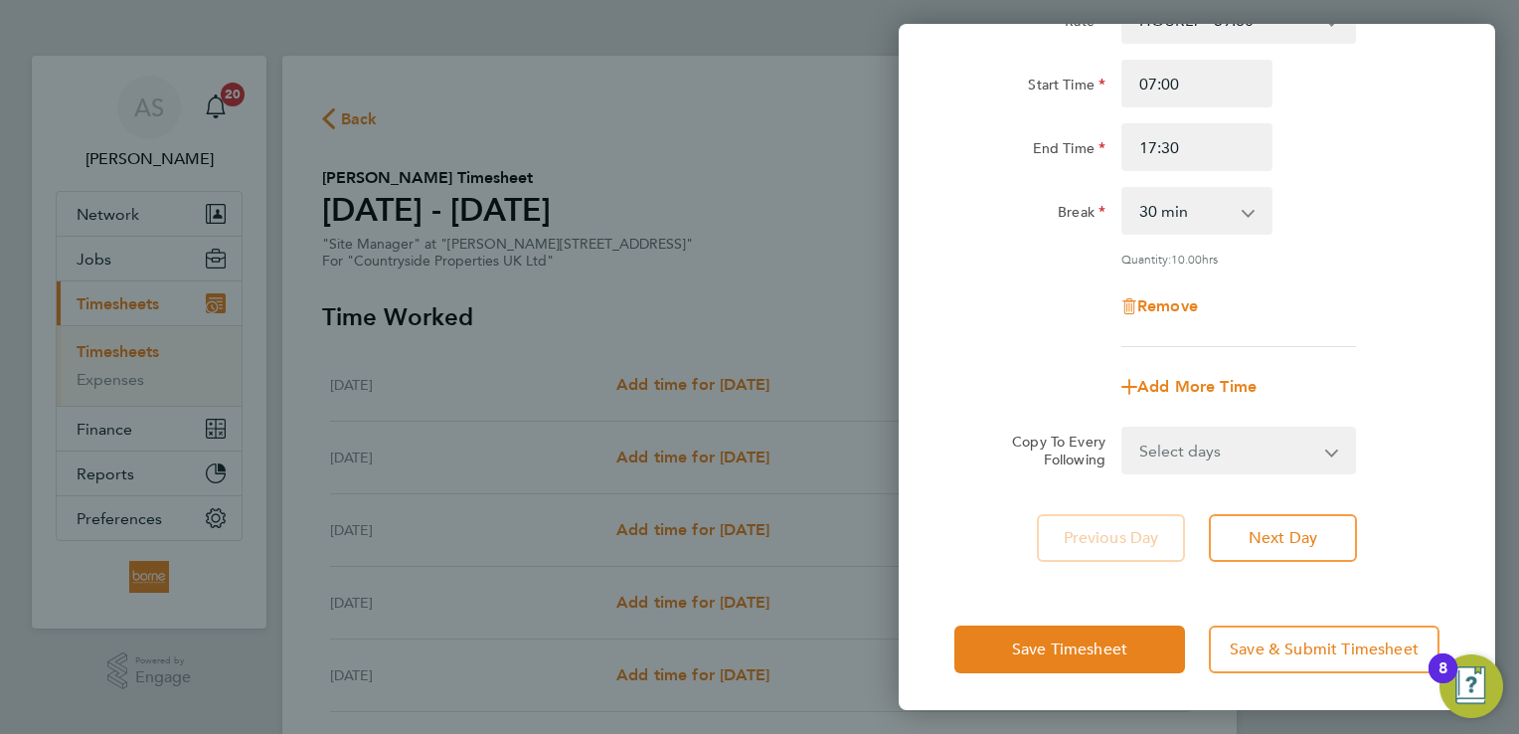
click at [1245, 435] on select "Select days Day Weekday (Mon-Fri) Weekend (Sat-Sun) [DATE] [DATE] [DATE] [DATE]…" at bounding box center [1227, 450] width 209 height 44
select select "WEEKDAY"
click at [1123, 428] on select "Select days Day Weekday (Mon-Fri) Weekend (Sat-Sun) [DATE] [DATE] [DATE] [DATE]…" at bounding box center [1227, 450] width 209 height 44
select select "[DATE]"
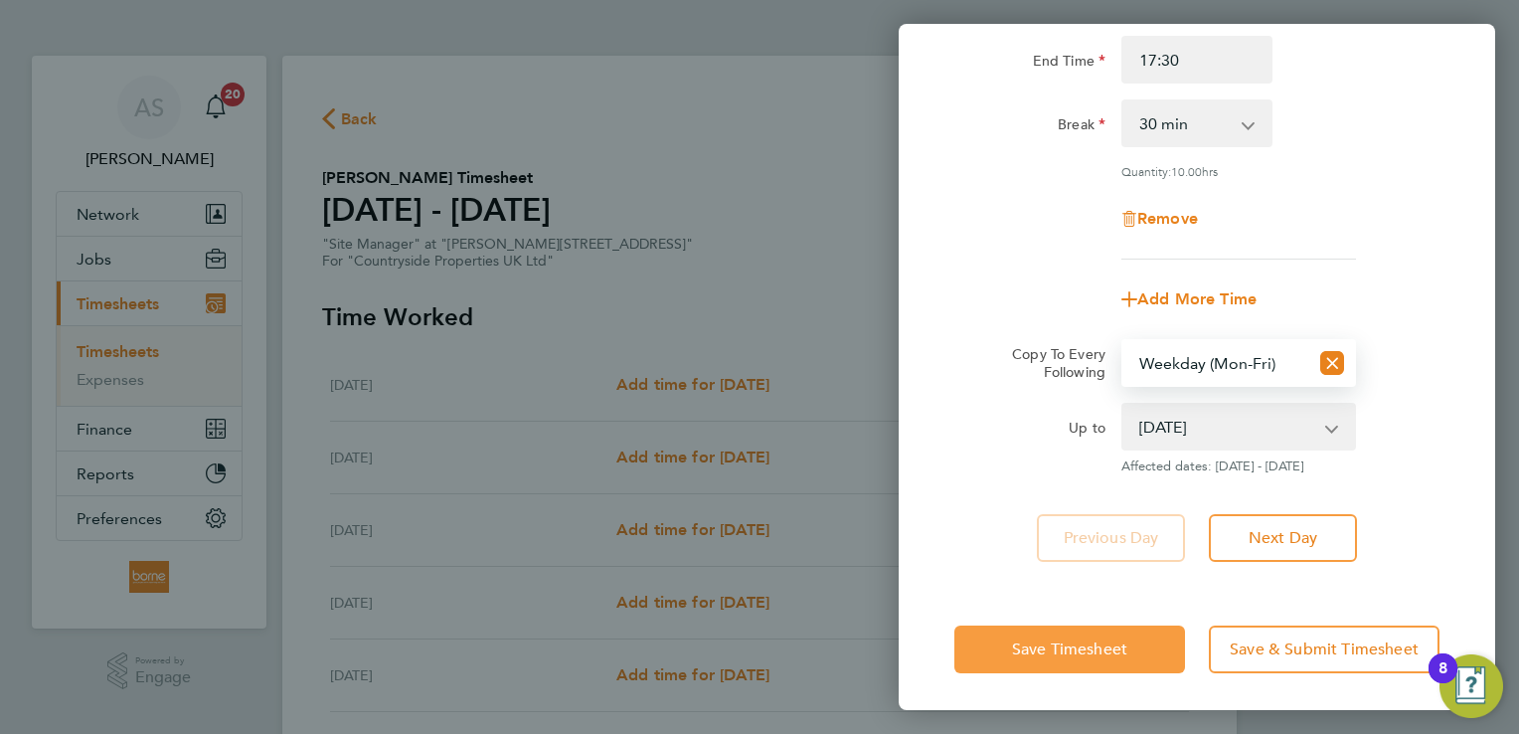
click at [1082, 639] on span "Save Timesheet" at bounding box center [1069, 649] width 115 height 20
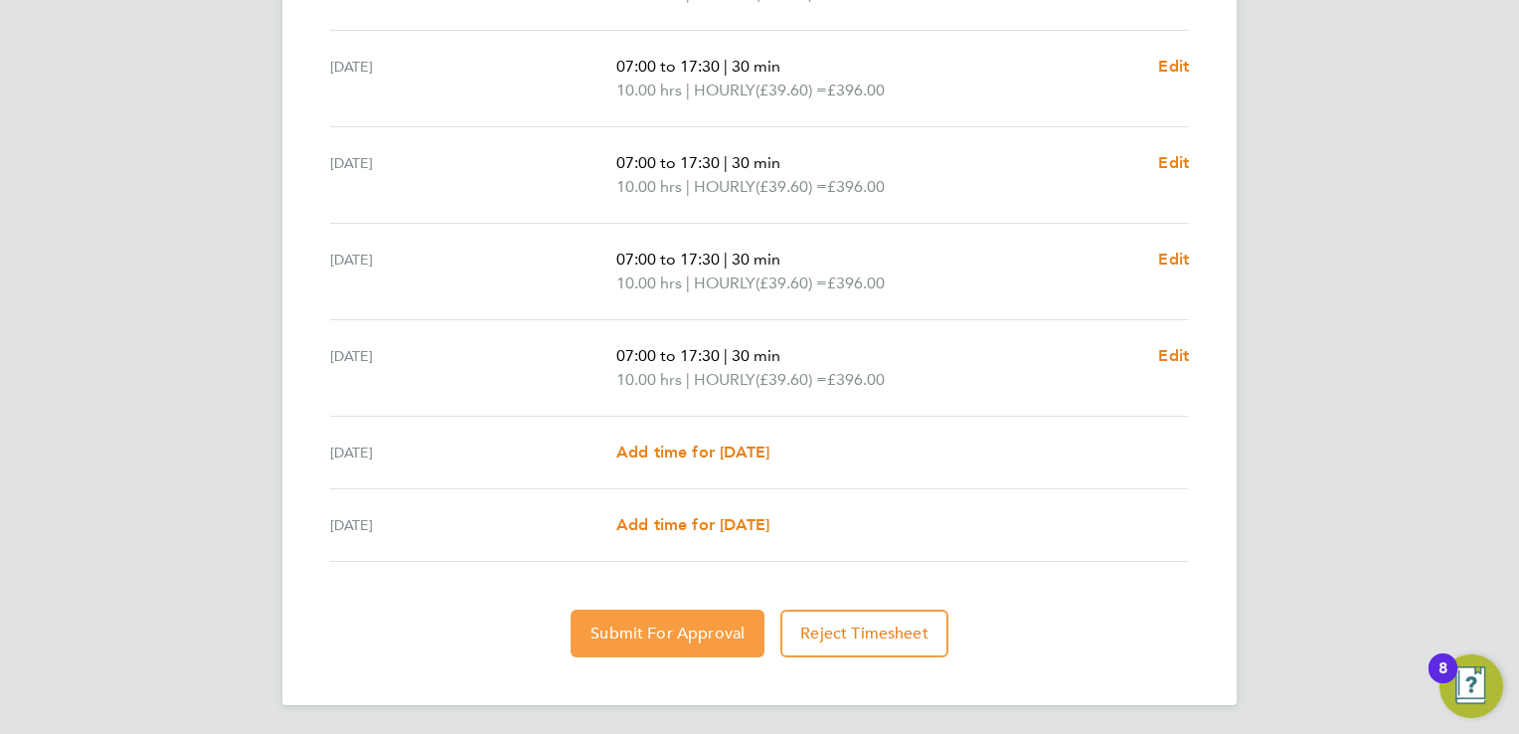
click at [718, 629] on span "Submit For Approval" at bounding box center [668, 633] width 154 height 20
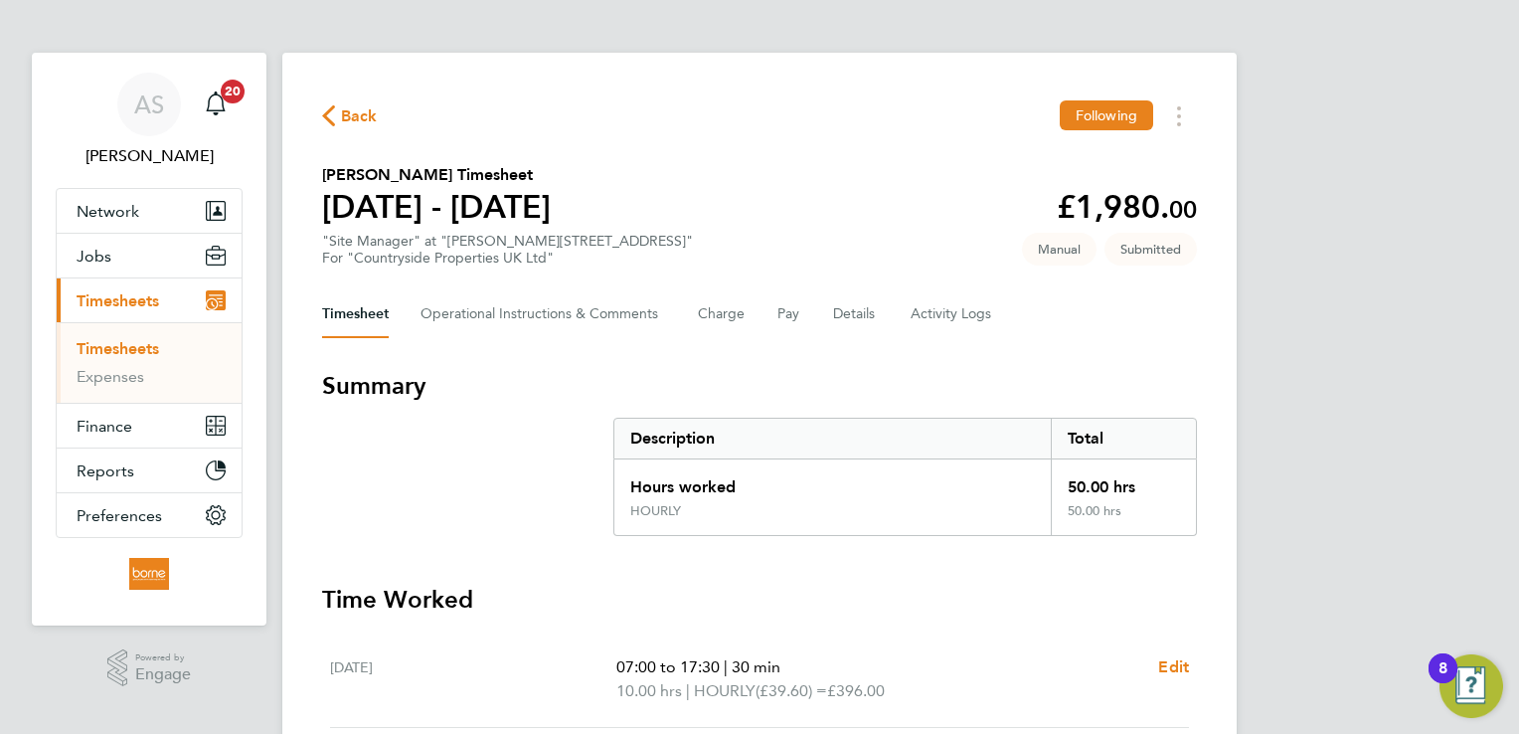
click at [354, 117] on span "Back" at bounding box center [359, 116] width 37 height 24
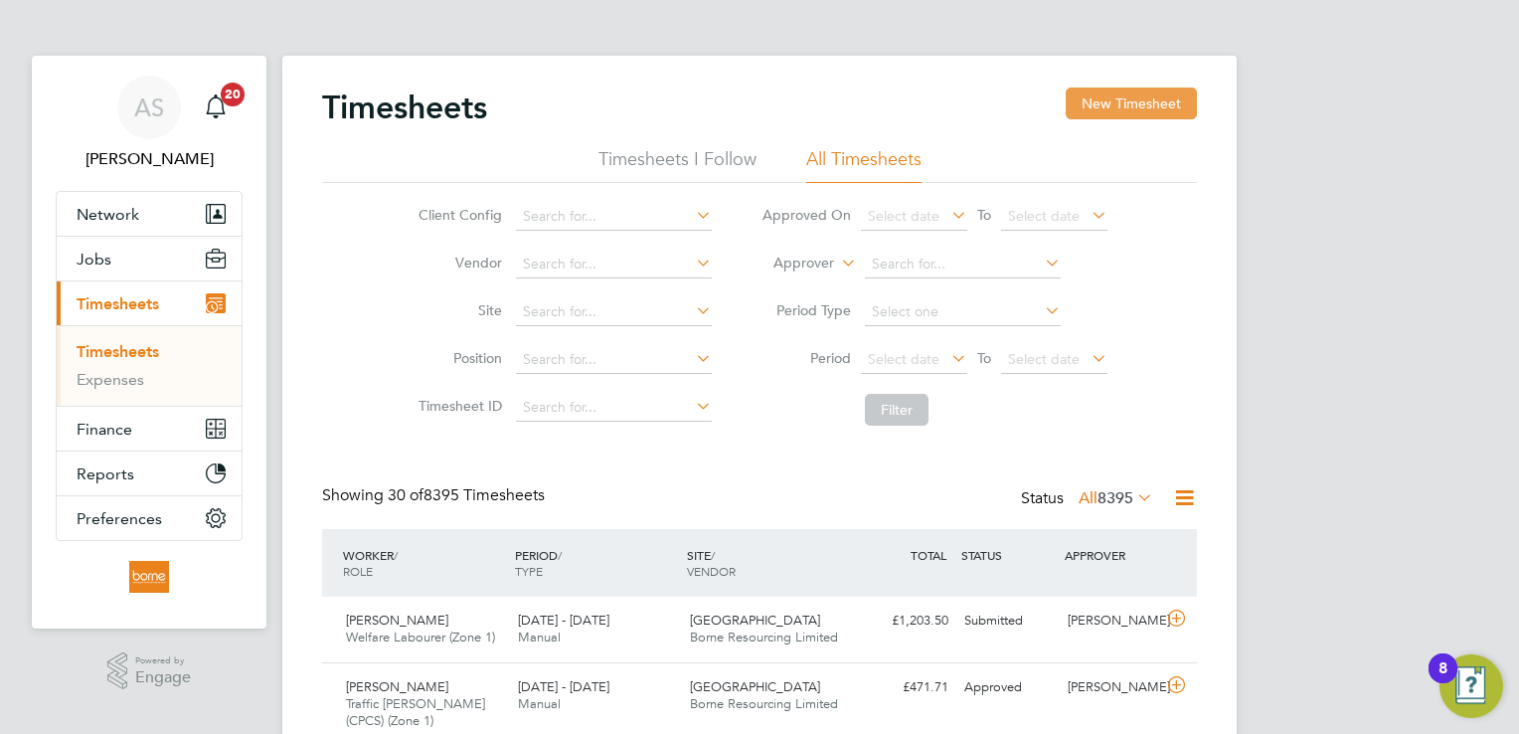
click at [1125, 101] on button "New Timesheet" at bounding box center [1131, 103] width 131 height 32
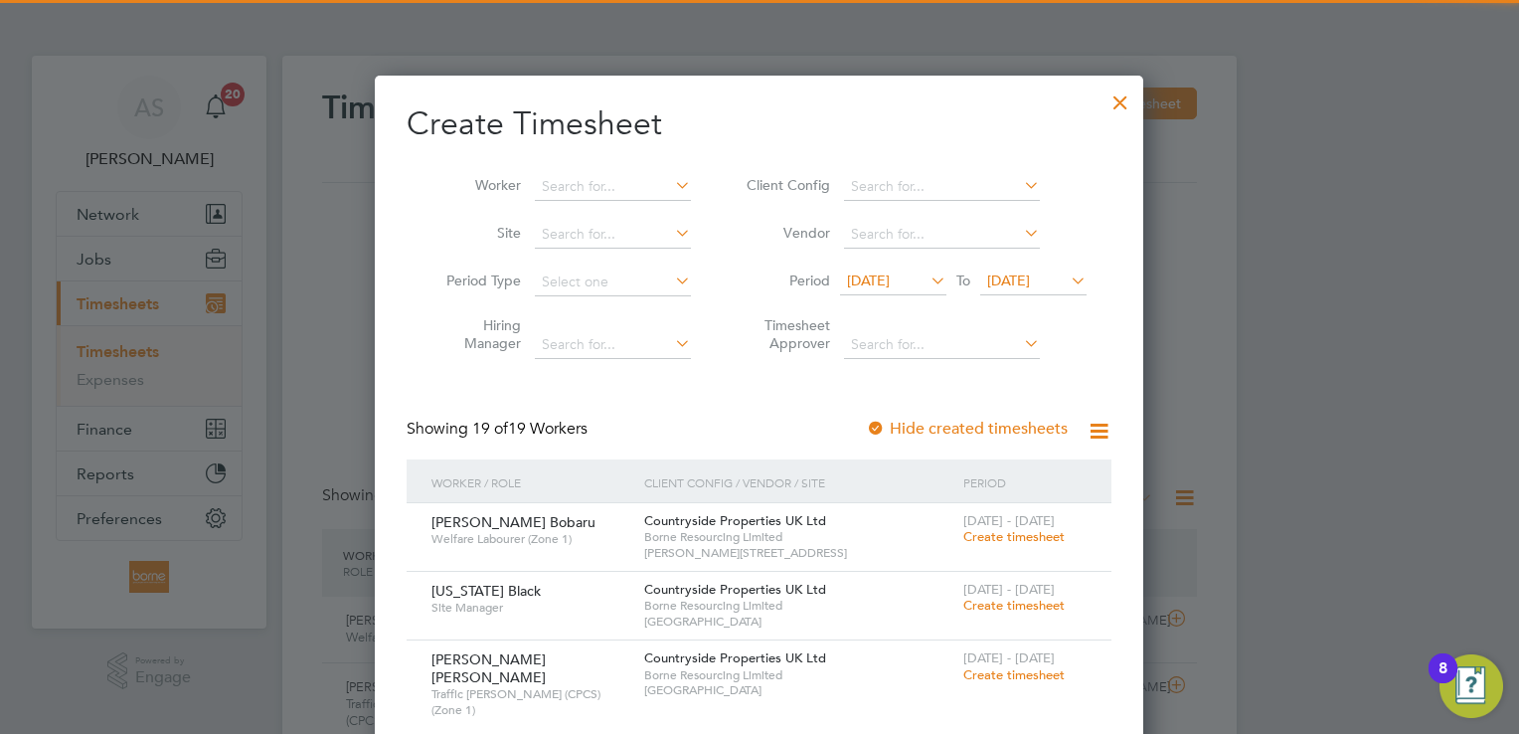
click at [1014, 273] on span "[DATE]" at bounding box center [1008, 280] width 43 height 18
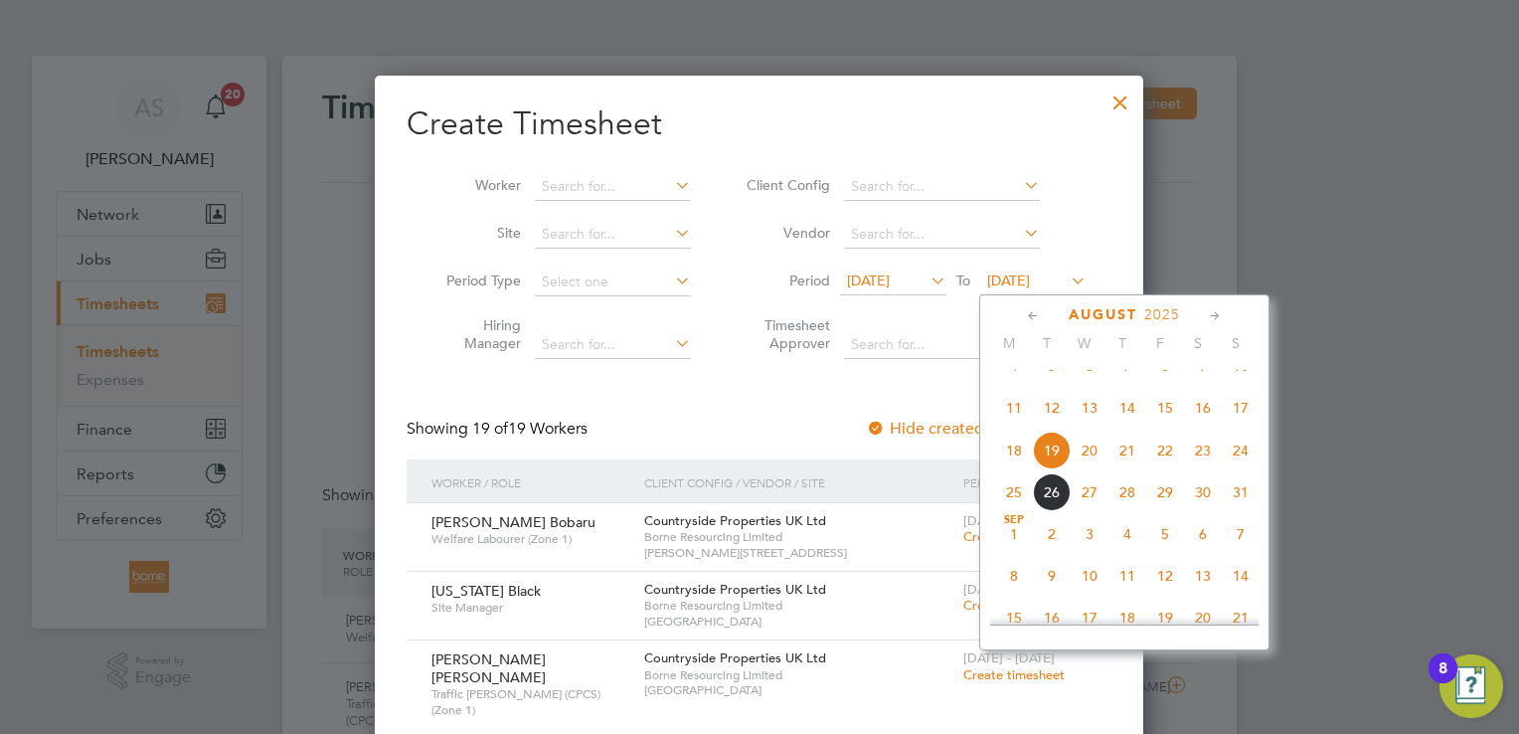
click at [1244, 466] on span "24" at bounding box center [1241, 450] width 38 height 38
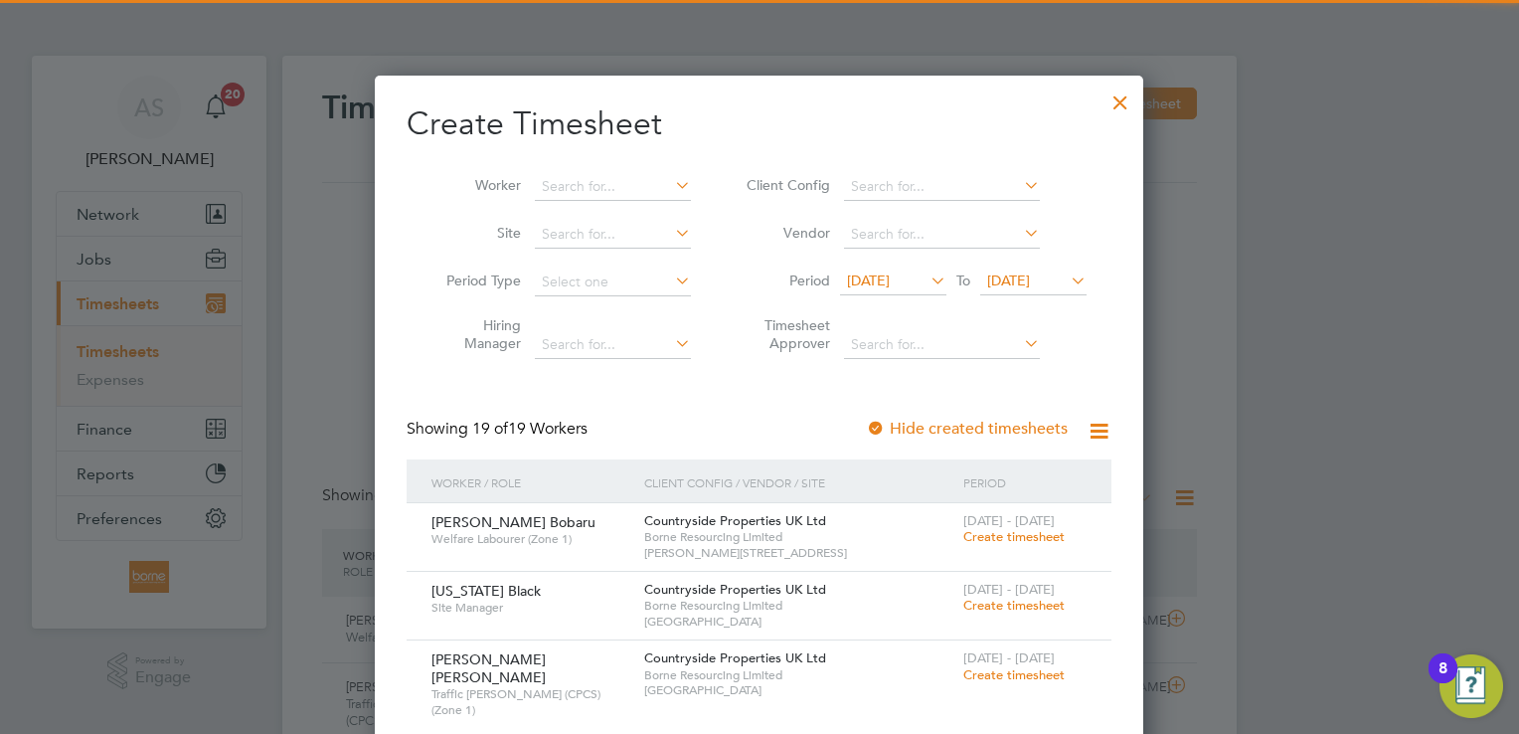
click at [890, 276] on span "[DATE]" at bounding box center [868, 280] width 43 height 18
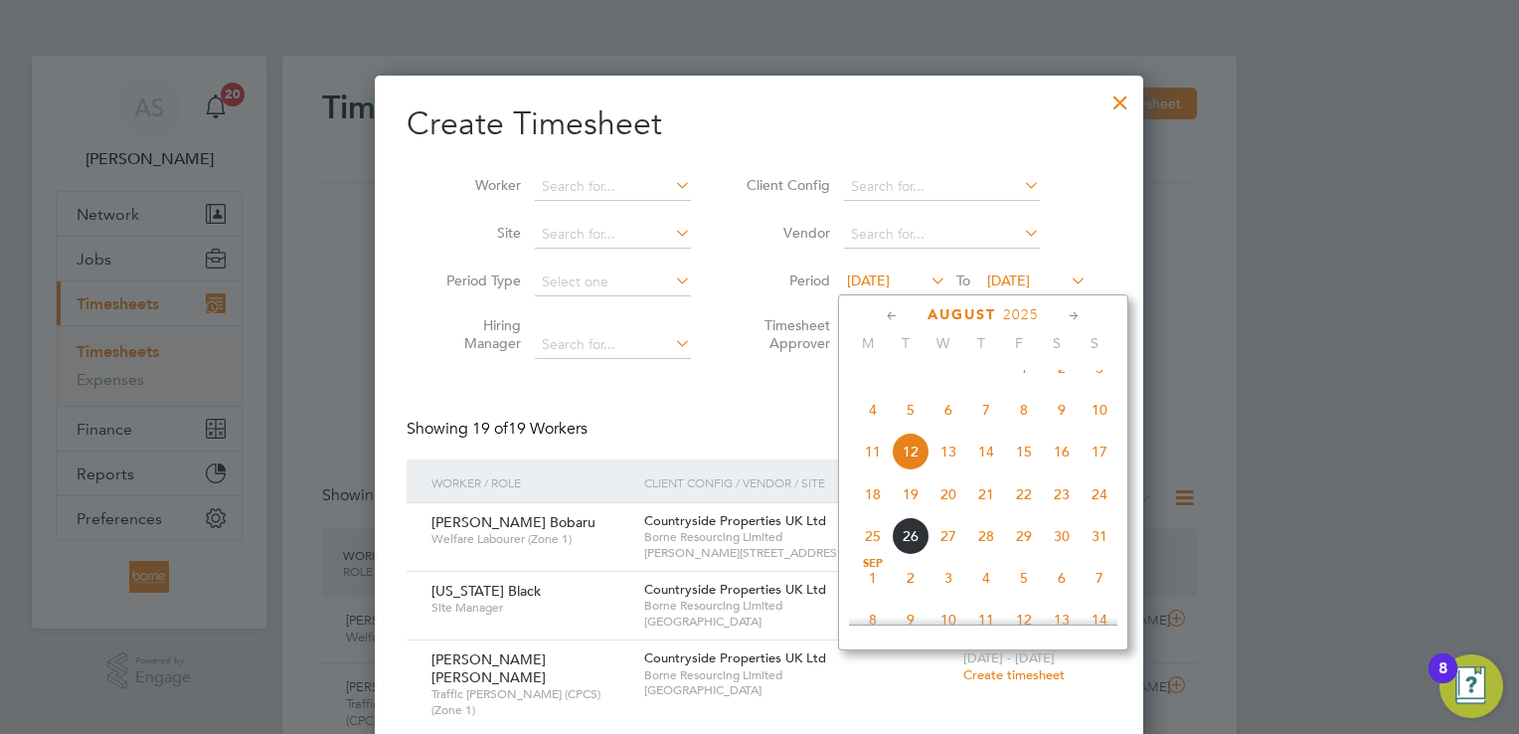
click at [880, 509] on span "18" at bounding box center [873, 494] width 38 height 38
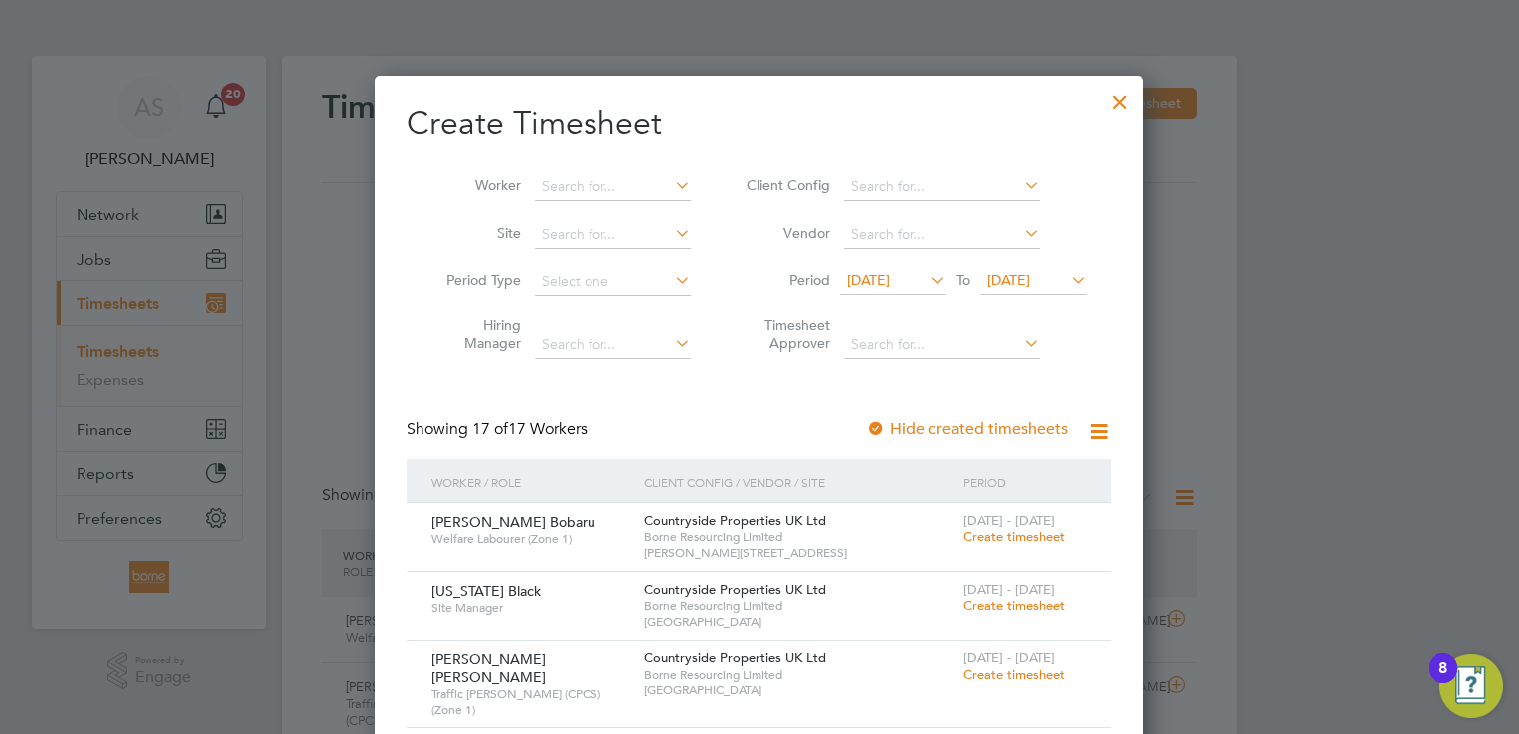
click at [1030, 531] on span "Create timesheet" at bounding box center [1013, 536] width 101 height 17
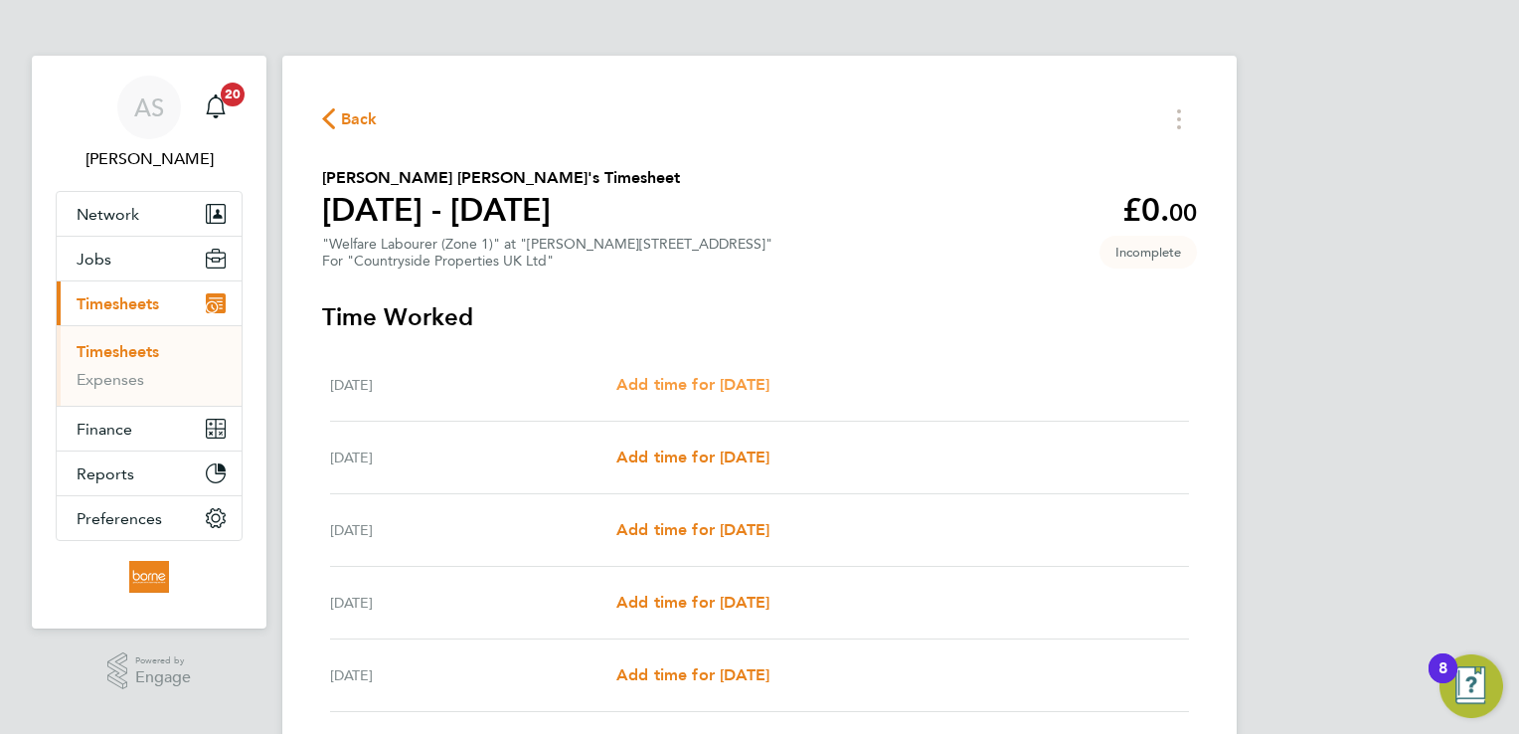
click at [766, 381] on span "Add time for [DATE]" at bounding box center [692, 384] width 153 height 19
select select "30"
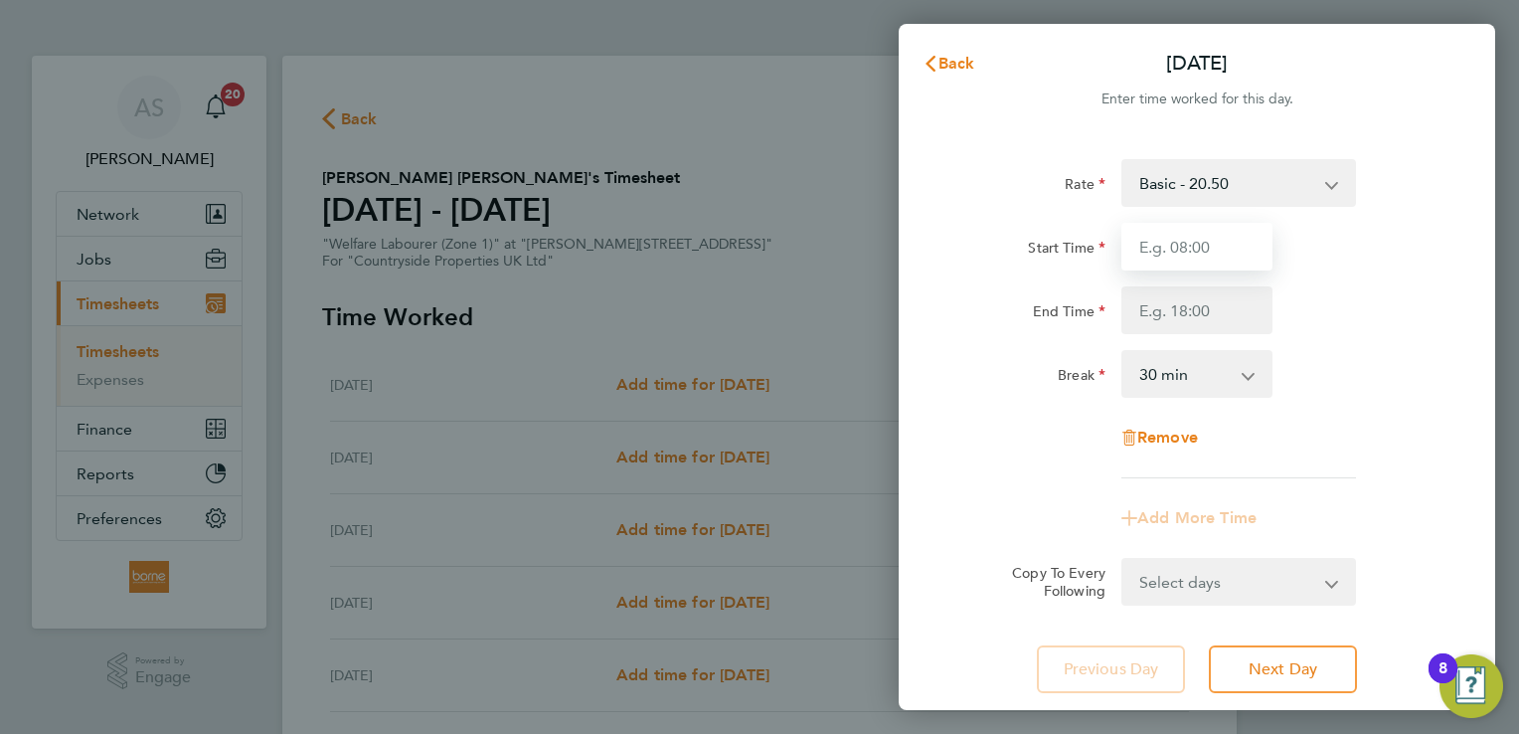
click at [1171, 244] on input "Start Time" at bounding box center [1196, 247] width 151 height 48
type input "07:00"
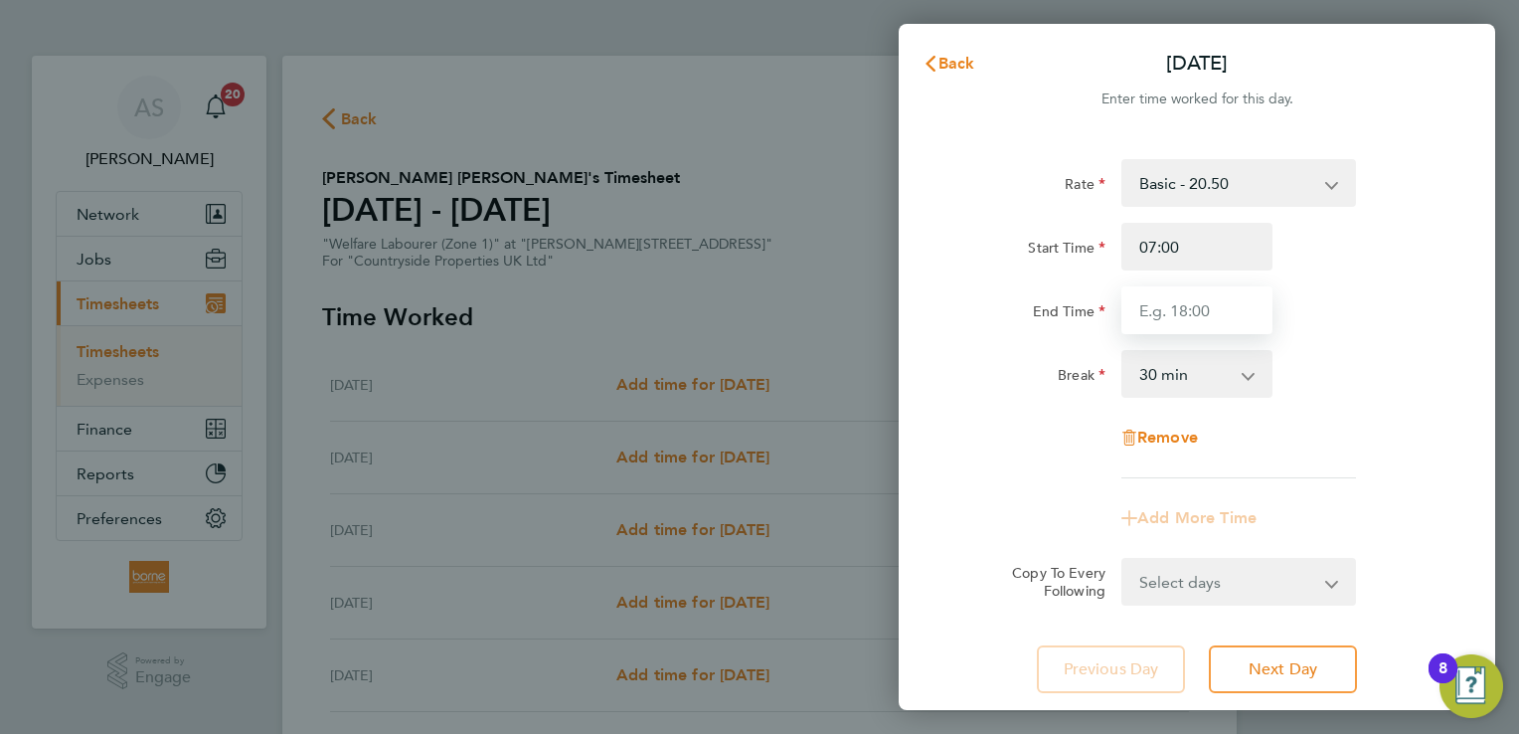
click at [1200, 296] on input "End Time" at bounding box center [1196, 310] width 151 height 48
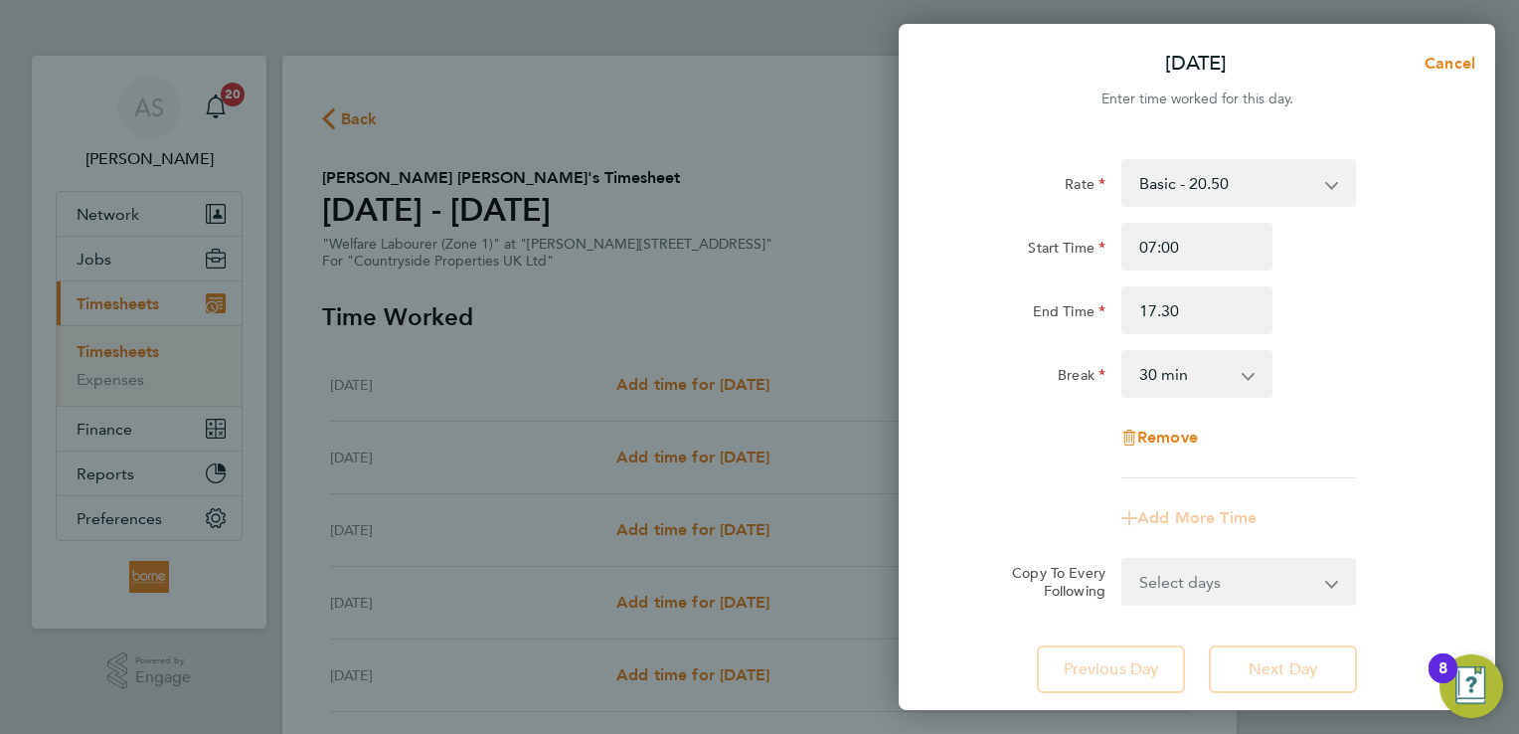
type input "17:30"
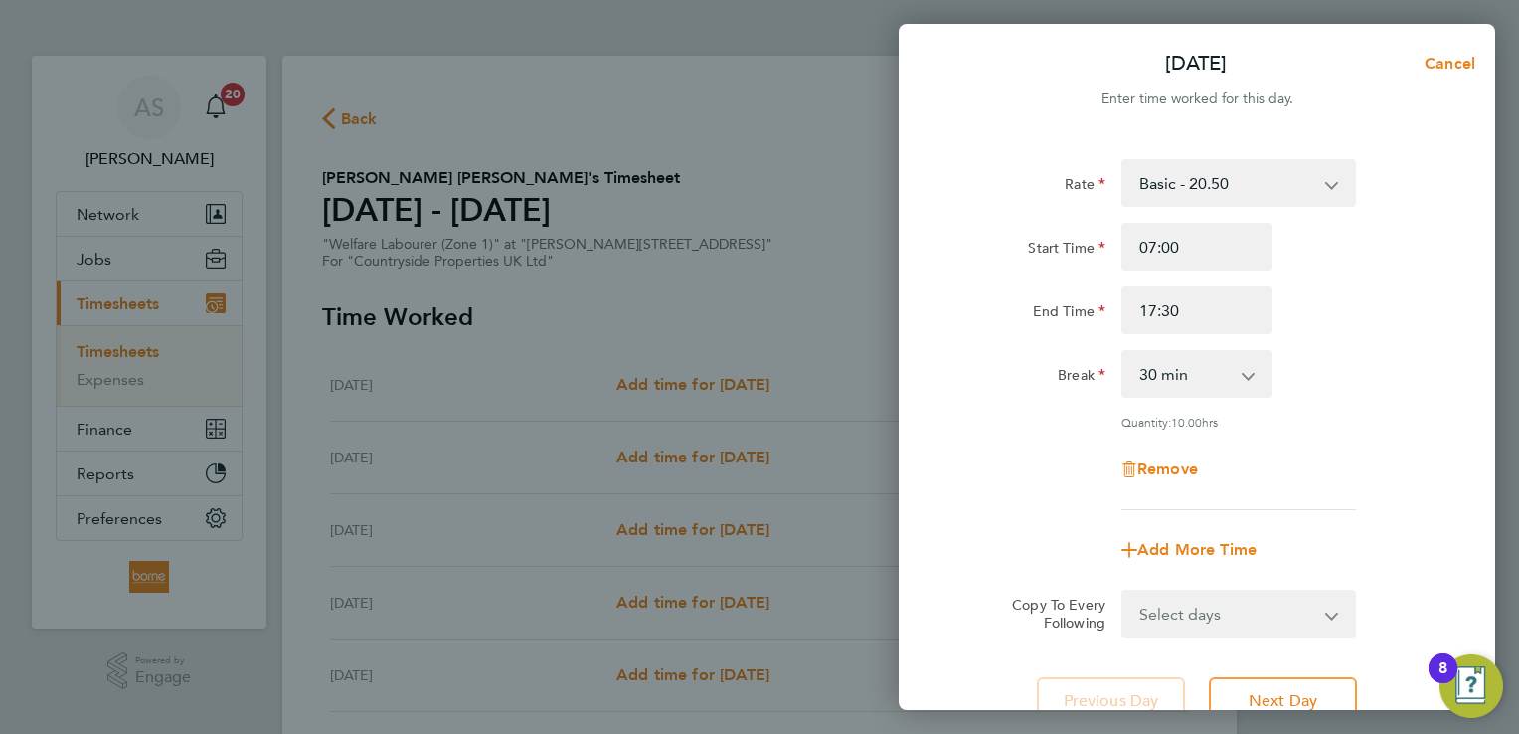
drag, startPoint x: 1343, startPoint y: 302, endPoint x: 1368, endPoint y: 319, distance: 30.1
click at [1344, 304] on div "End Time 17:30" at bounding box center [1196, 310] width 501 height 48
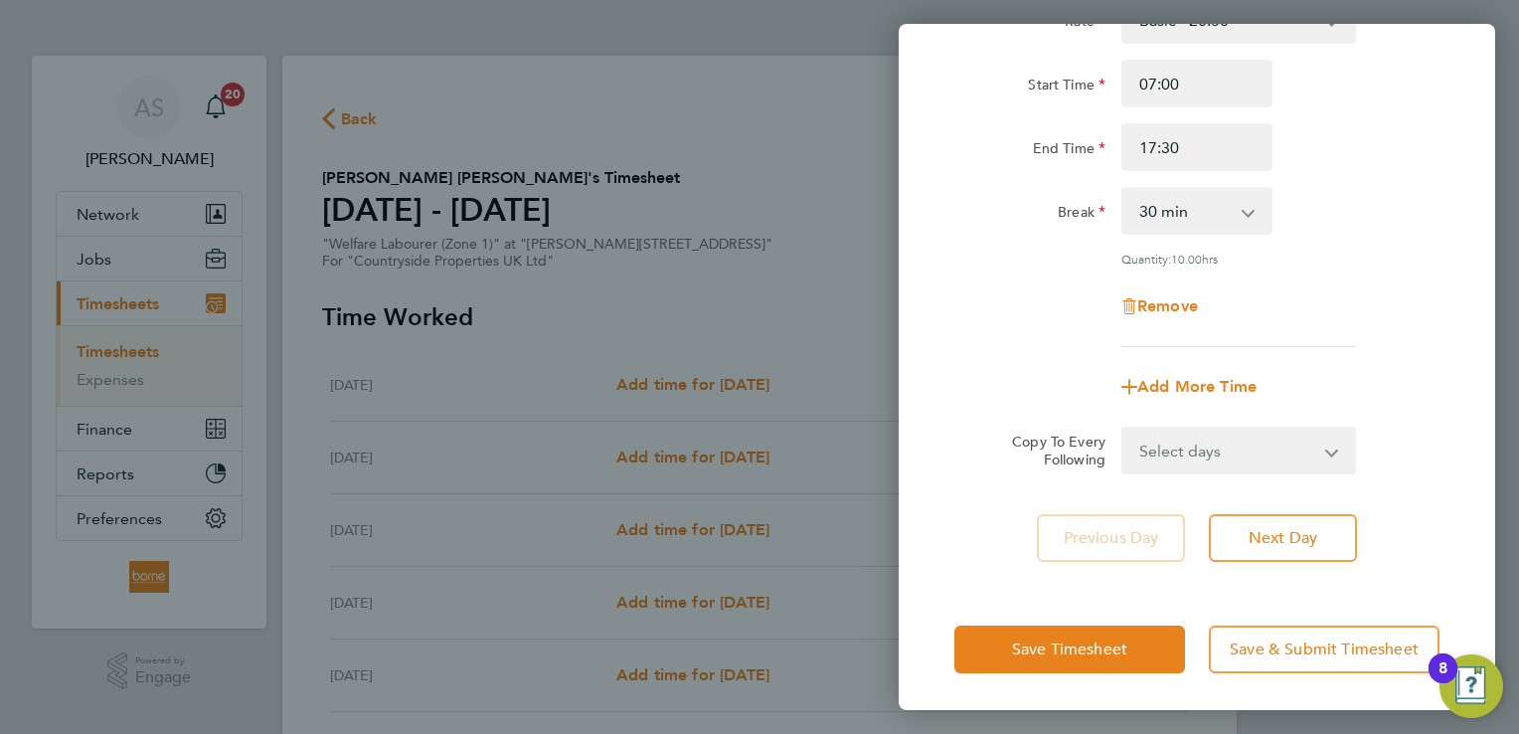
click at [1251, 461] on select "Select days Day Weekday (Mon-Fri) Weekend (Sat-Sun) [DATE] [DATE] [DATE] [DATE]…" at bounding box center [1227, 450] width 209 height 44
select select "WEEKDAY"
click at [1123, 428] on select "Select days Day Weekday (Mon-Fri) Weekend (Sat-Sun) [DATE] [DATE] [DATE] [DATE]…" at bounding box center [1227, 450] width 209 height 44
select select "[DATE]"
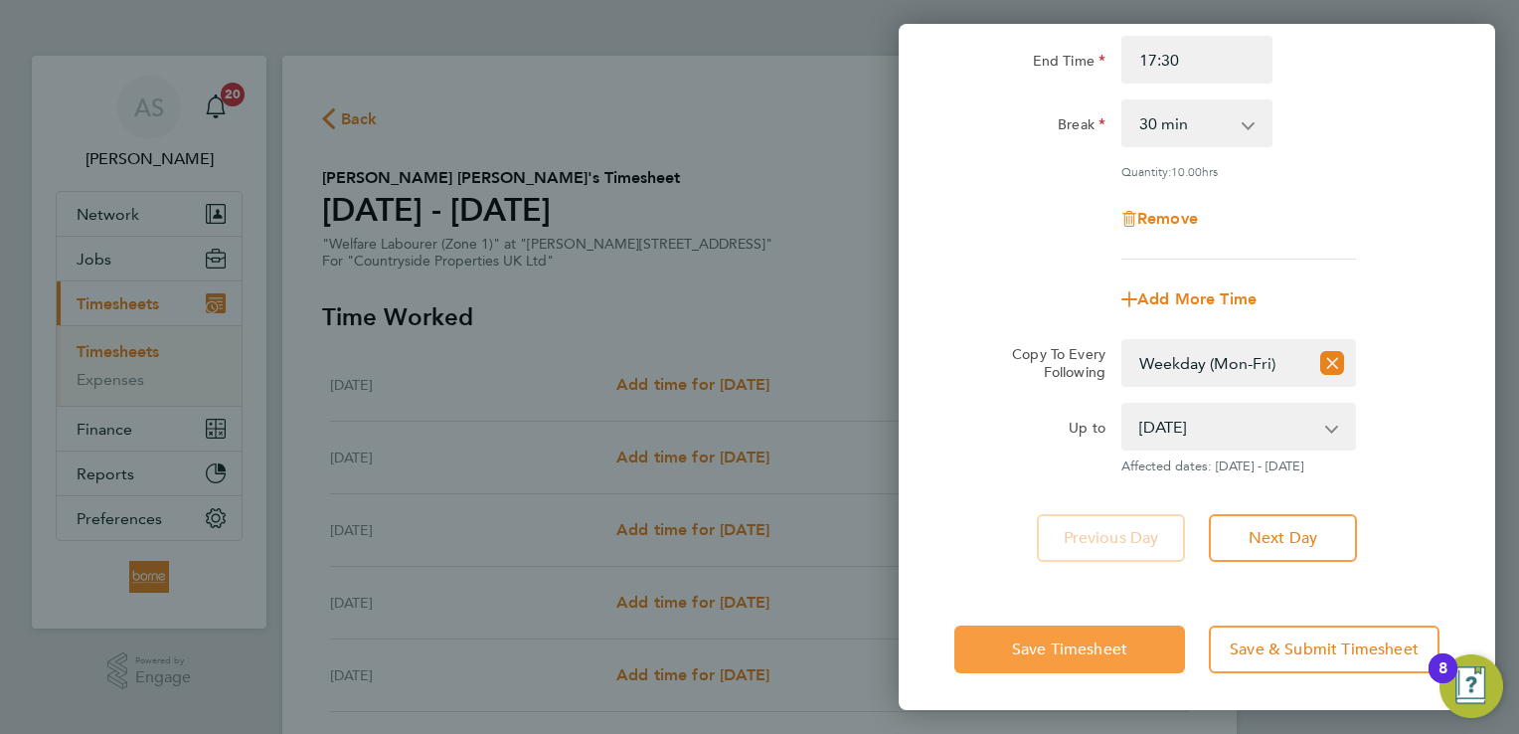
click at [1058, 650] on span "Save Timesheet" at bounding box center [1069, 649] width 115 height 20
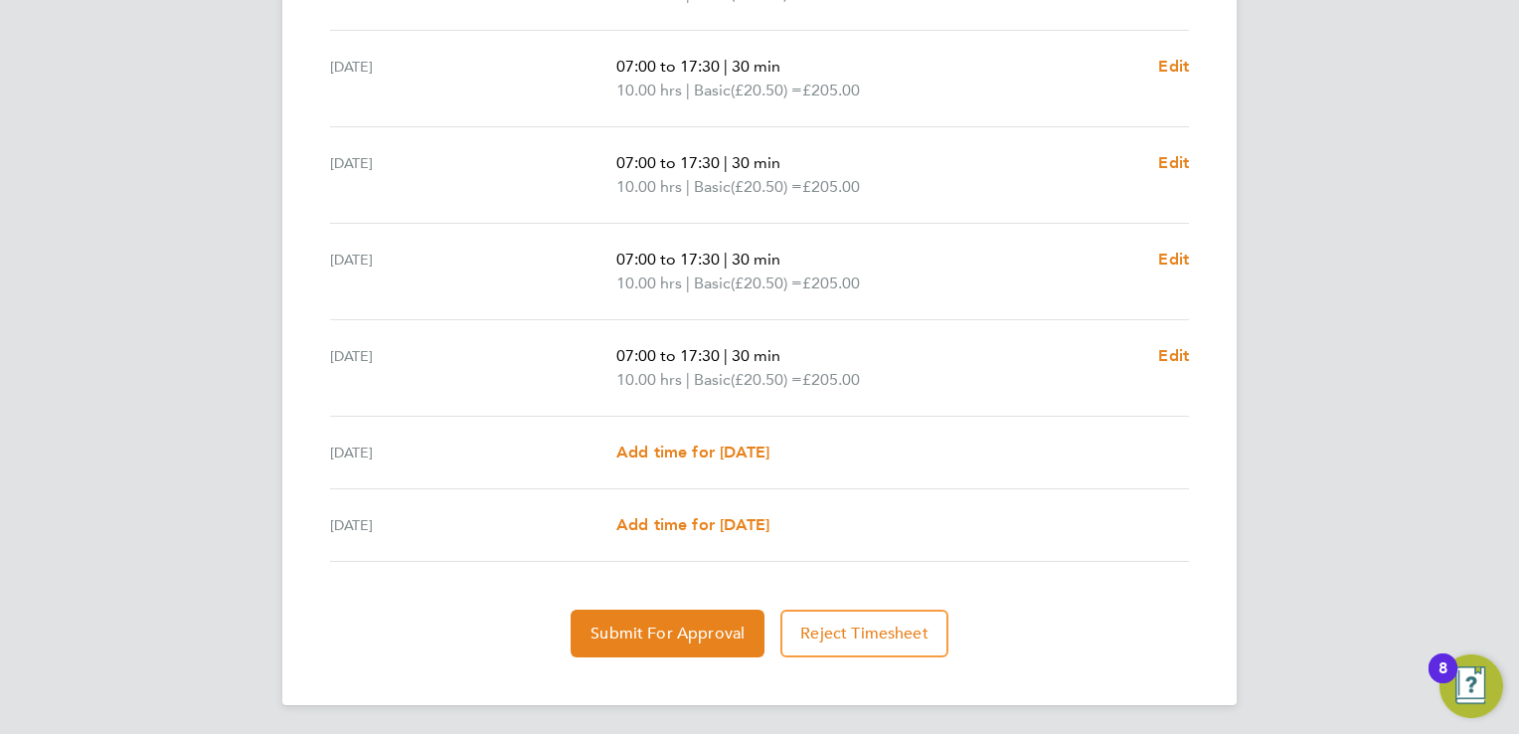
click at [684, 603] on section "Time Worked [DATE] 07:00 to 17:30 | 30 min 10.00 hrs | Basic (£20.50) = £205.00…" at bounding box center [759, 272] width 875 height 770
click at [681, 609] on button "Submit For Approval" at bounding box center [668, 633] width 194 height 48
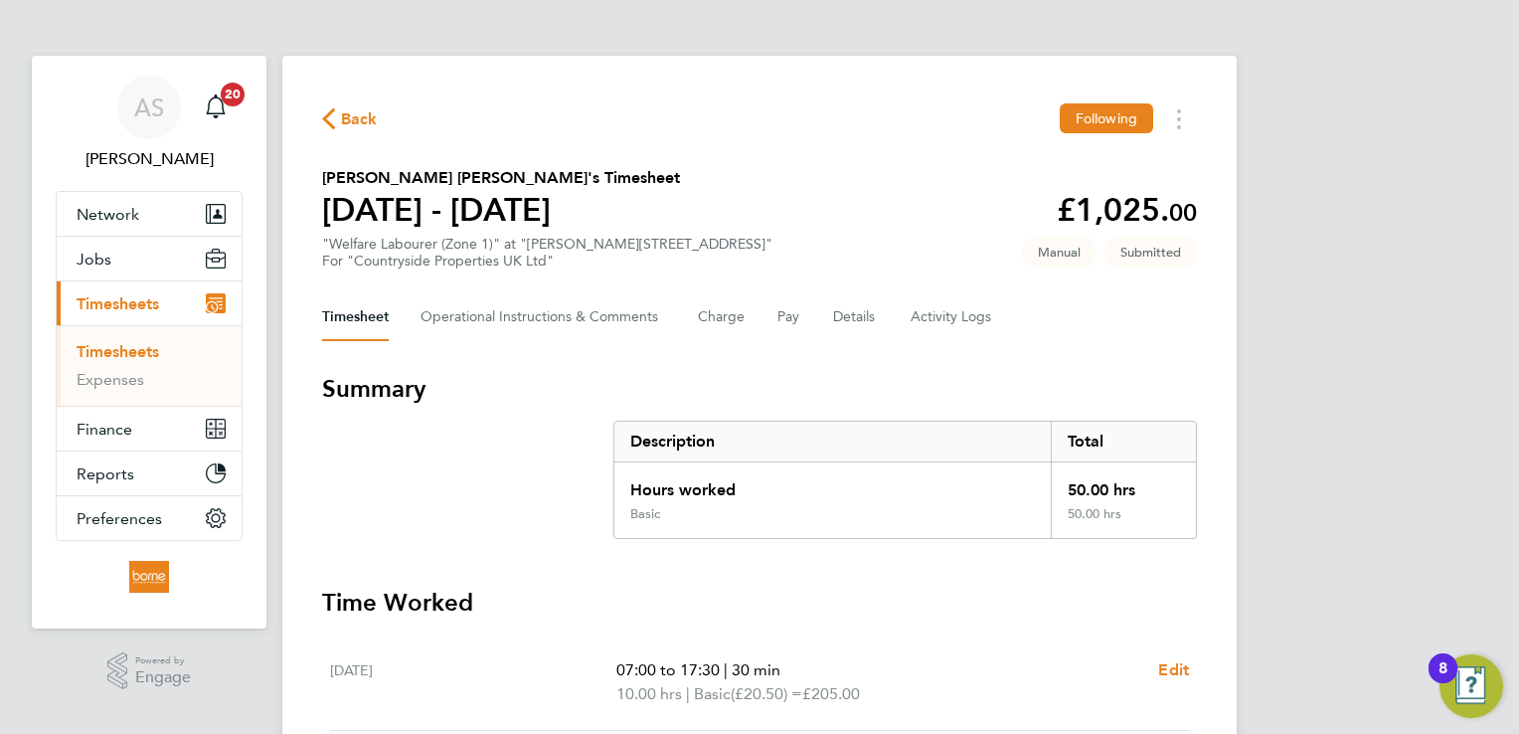
click at [341, 119] on span "Back" at bounding box center [359, 119] width 37 height 24
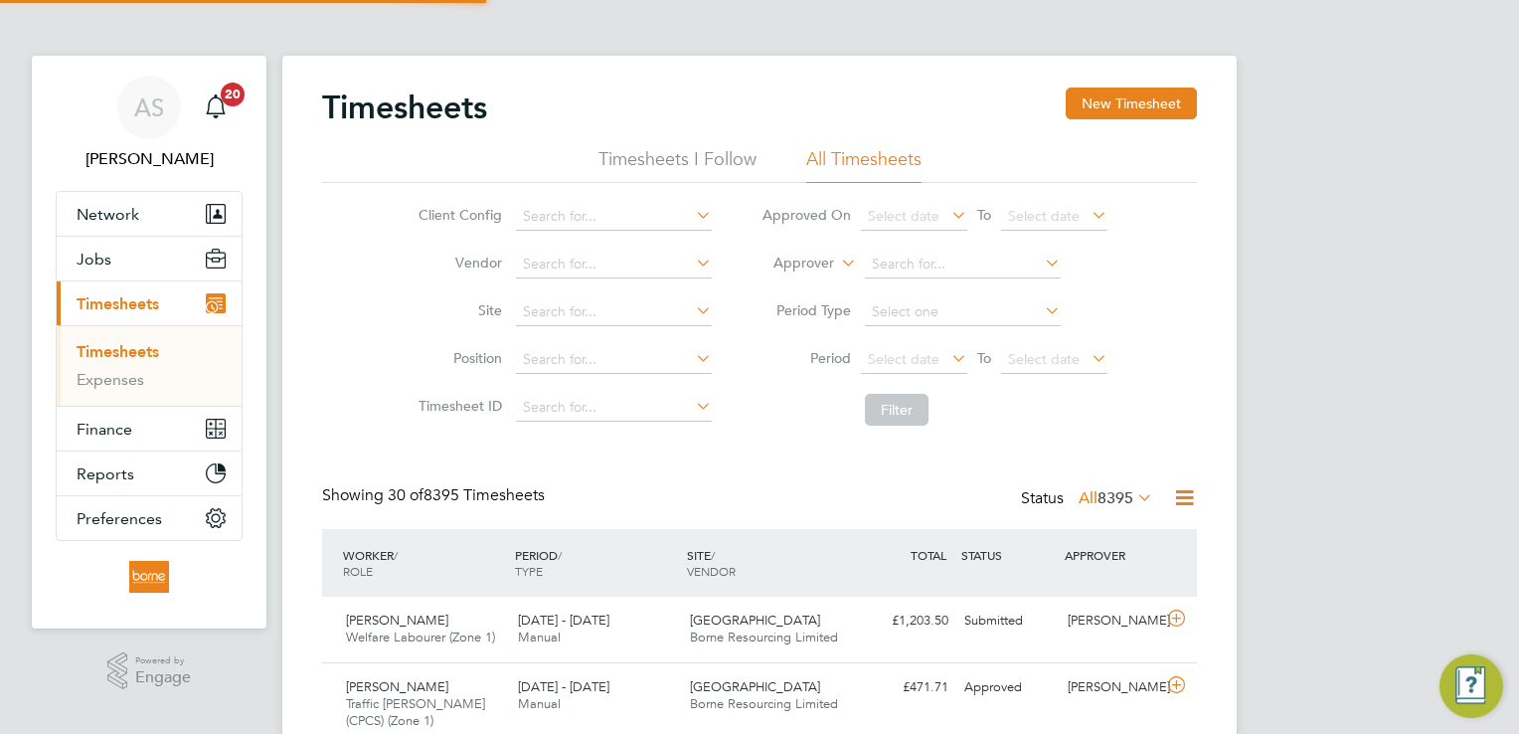
scroll to position [50, 173]
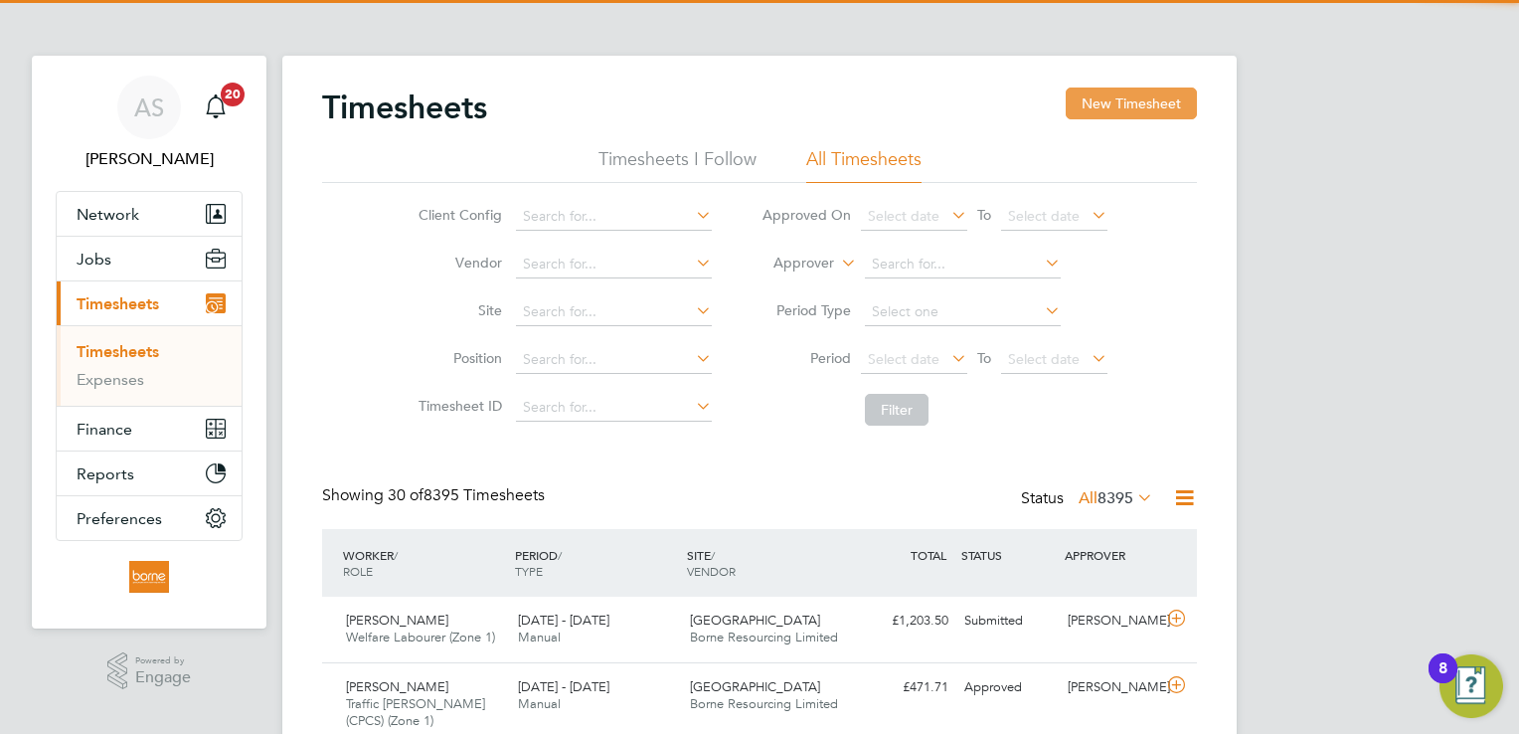
click at [1159, 107] on button "New Timesheet" at bounding box center [1131, 103] width 131 height 32
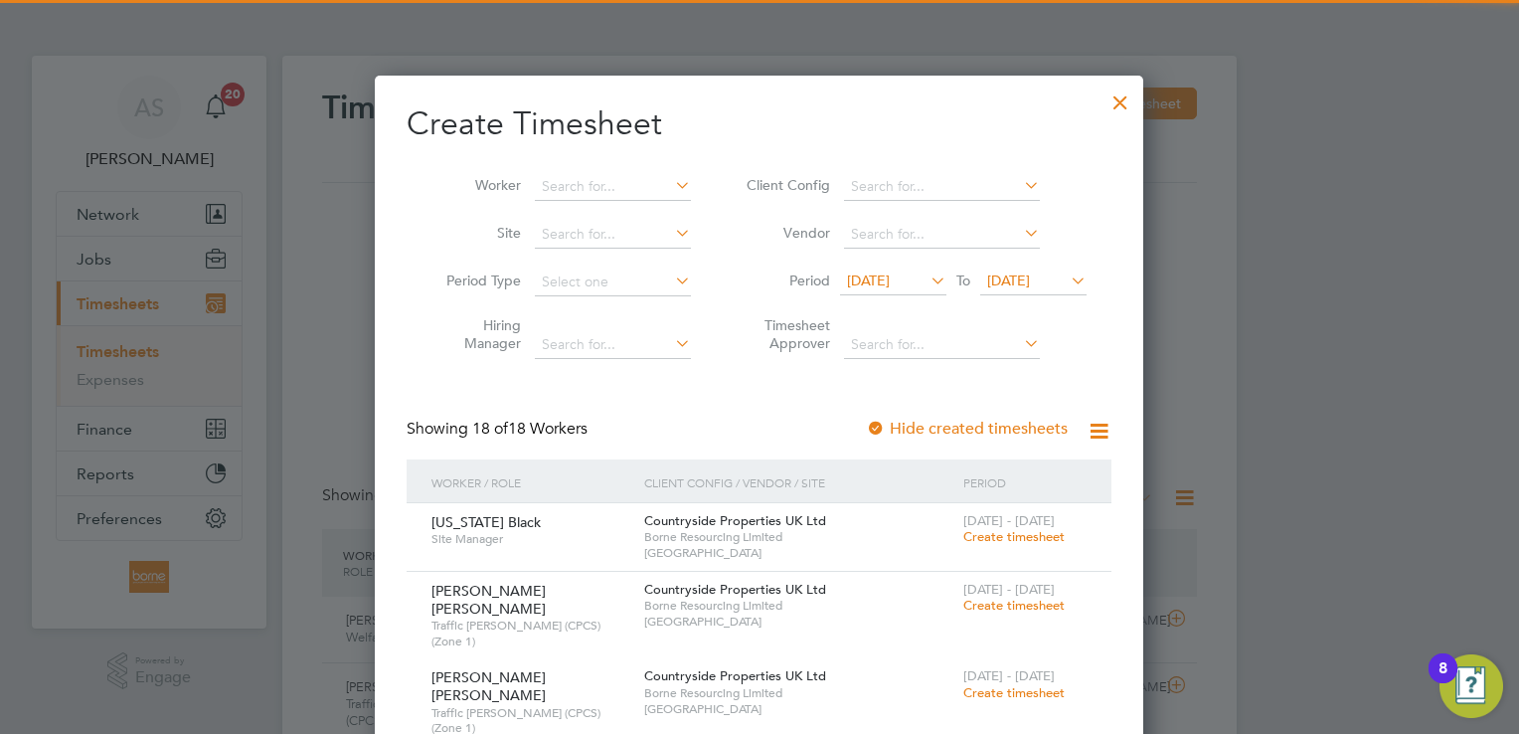
click at [1030, 279] on span "[DATE]" at bounding box center [1008, 280] width 43 height 18
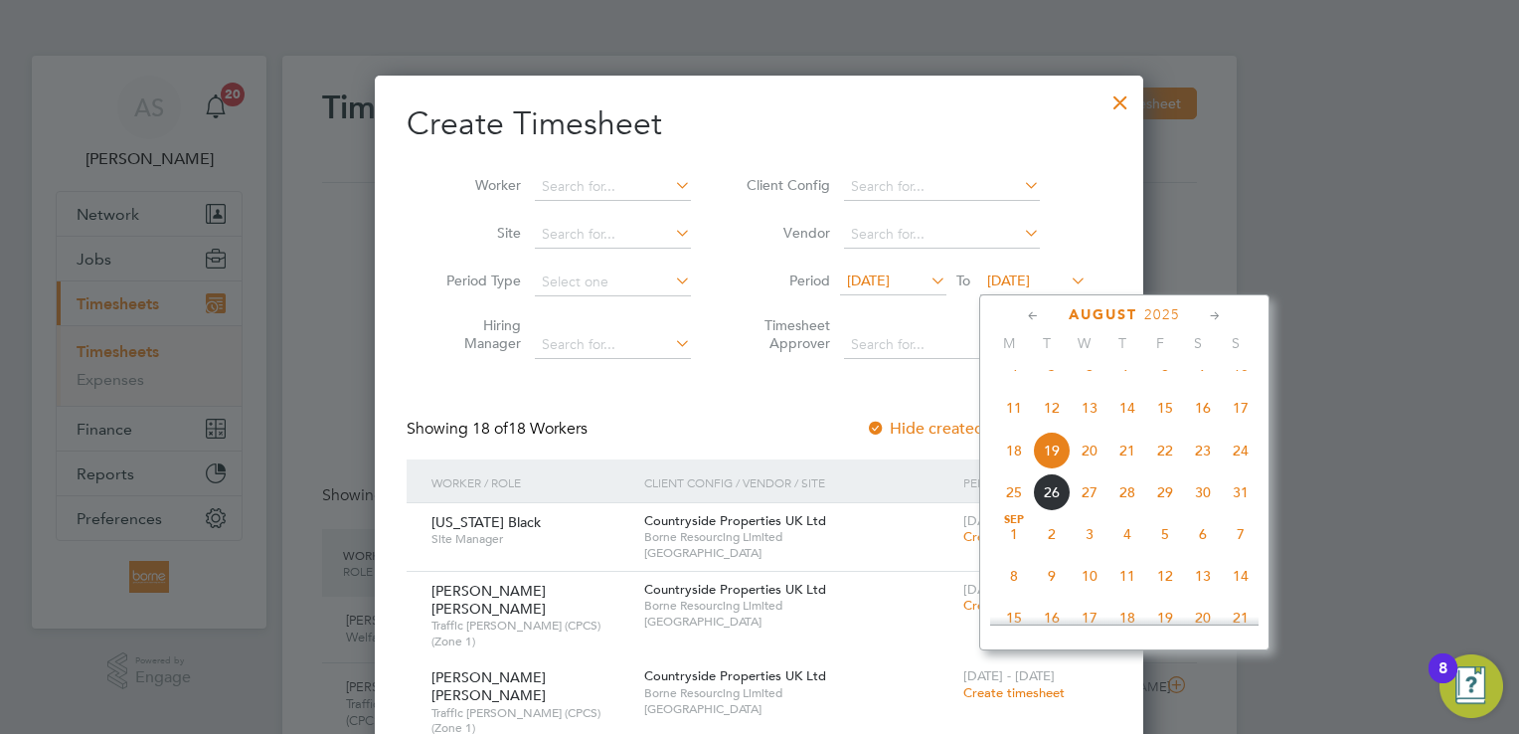
click at [1240, 469] on span "24" at bounding box center [1241, 450] width 38 height 38
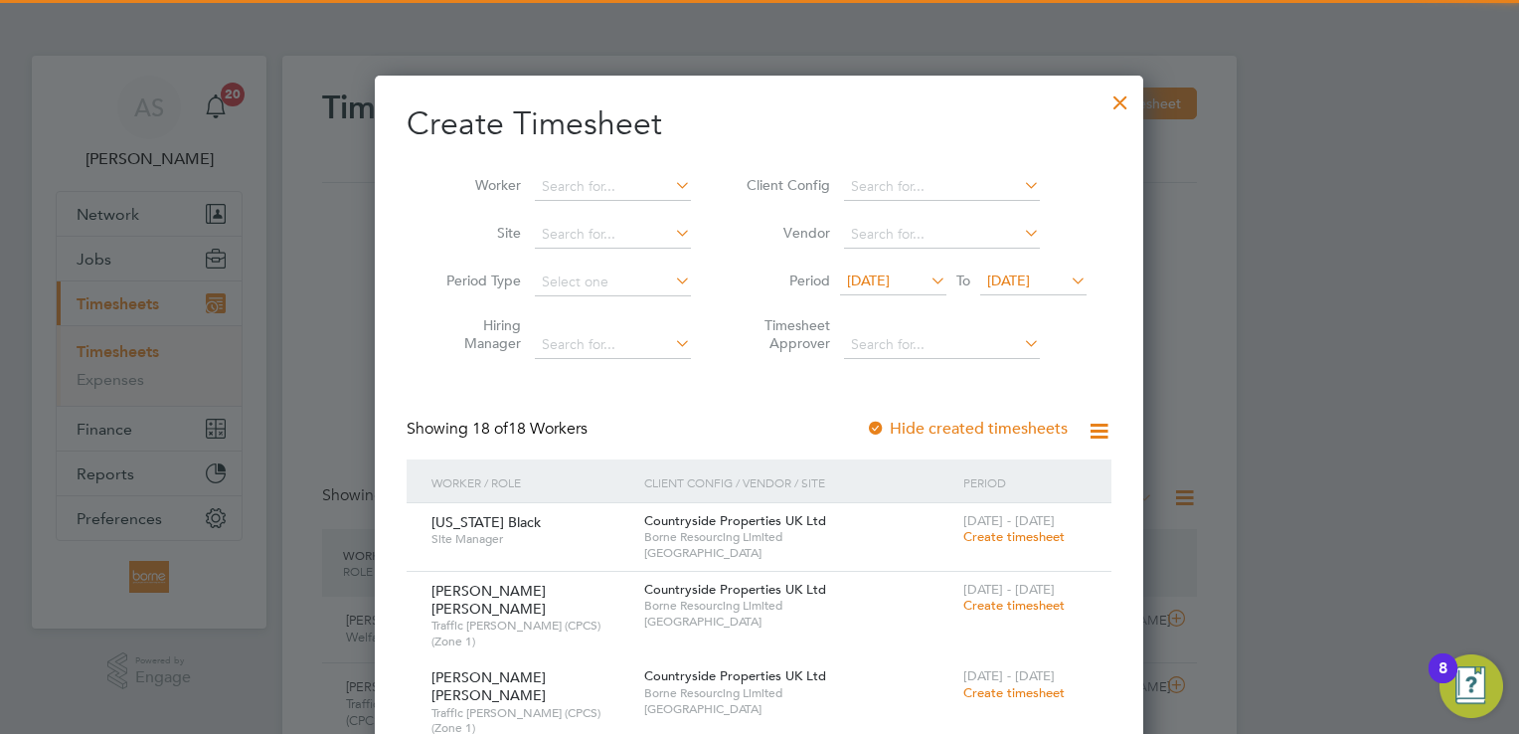
click at [890, 275] on span "[DATE]" at bounding box center [868, 280] width 43 height 18
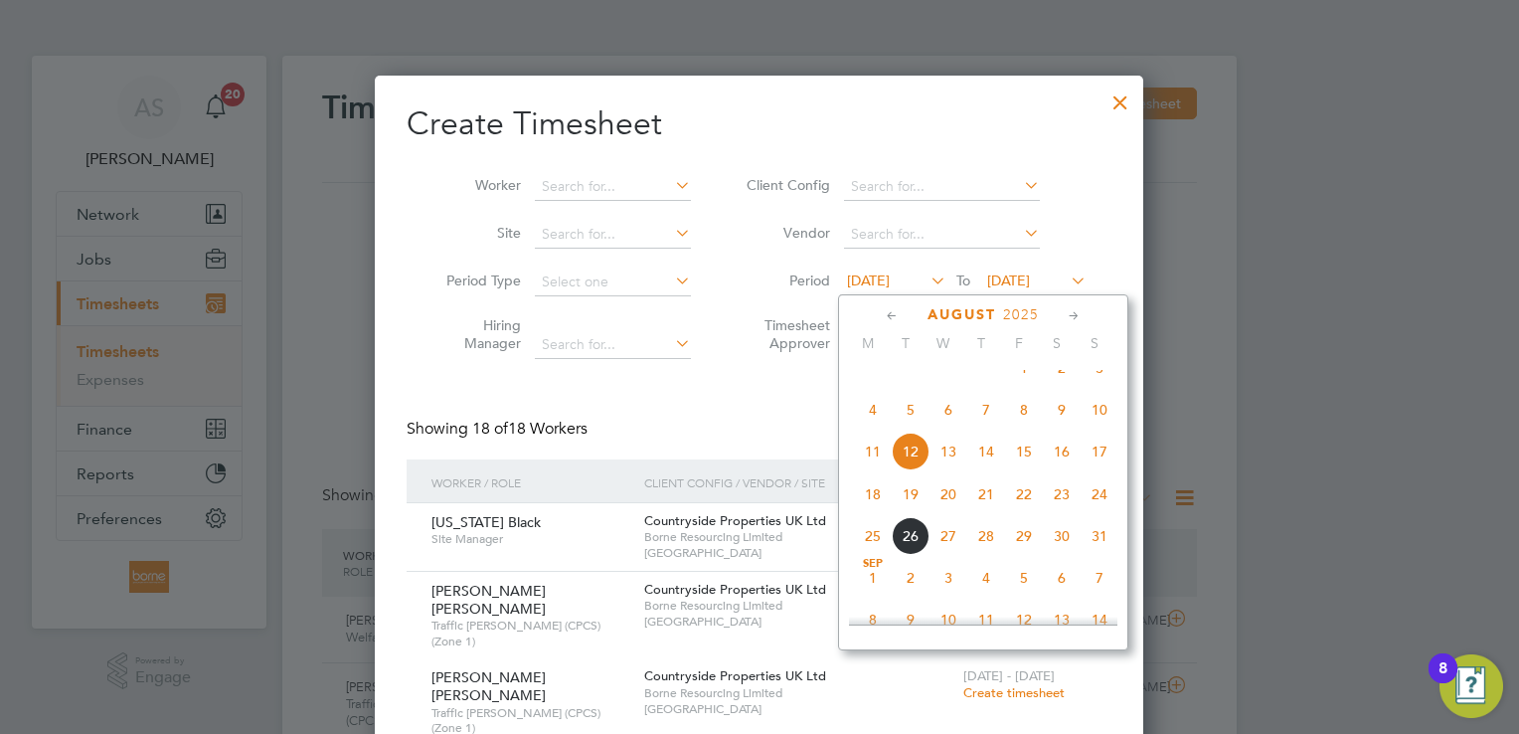
click at [878, 513] on span "18" at bounding box center [873, 494] width 38 height 38
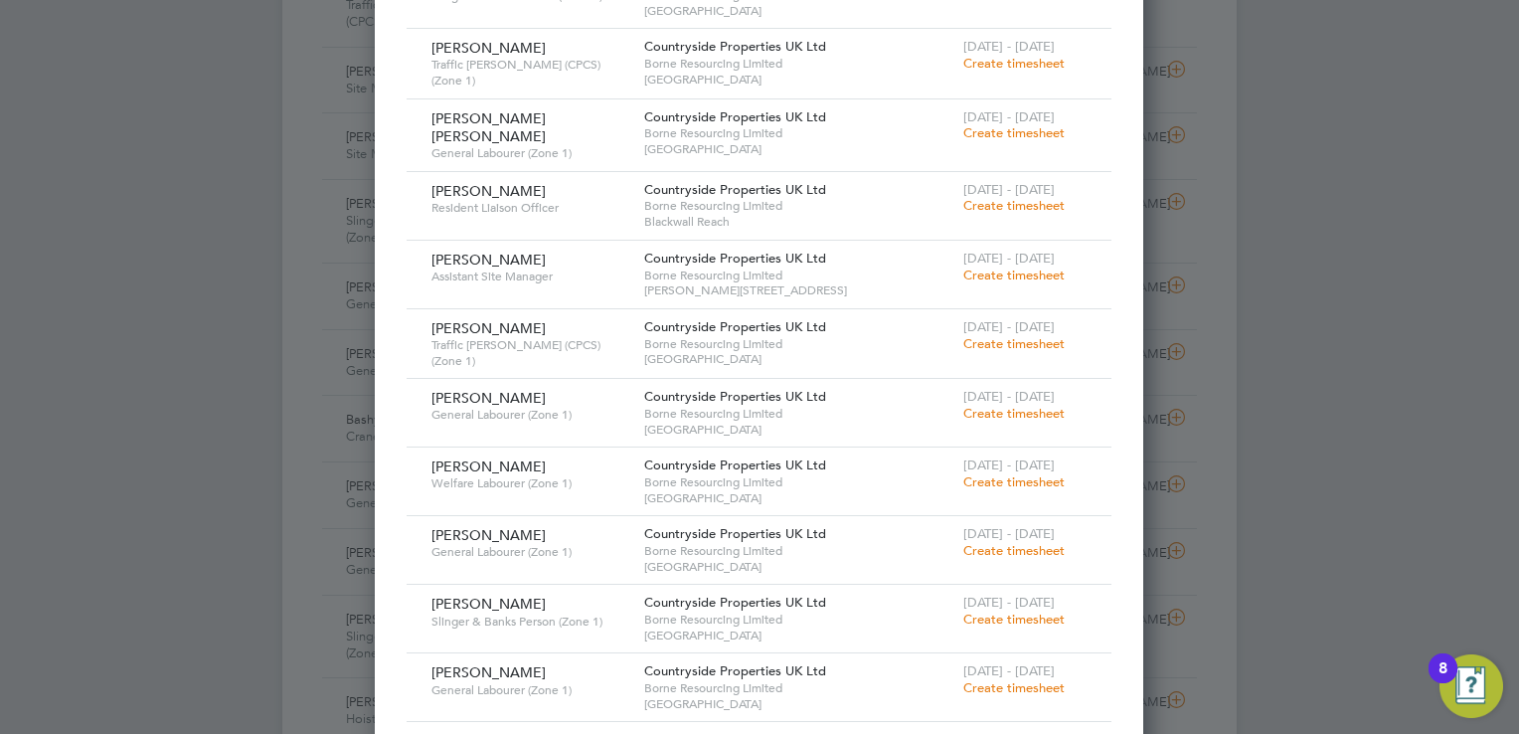
scroll to position [597, 0]
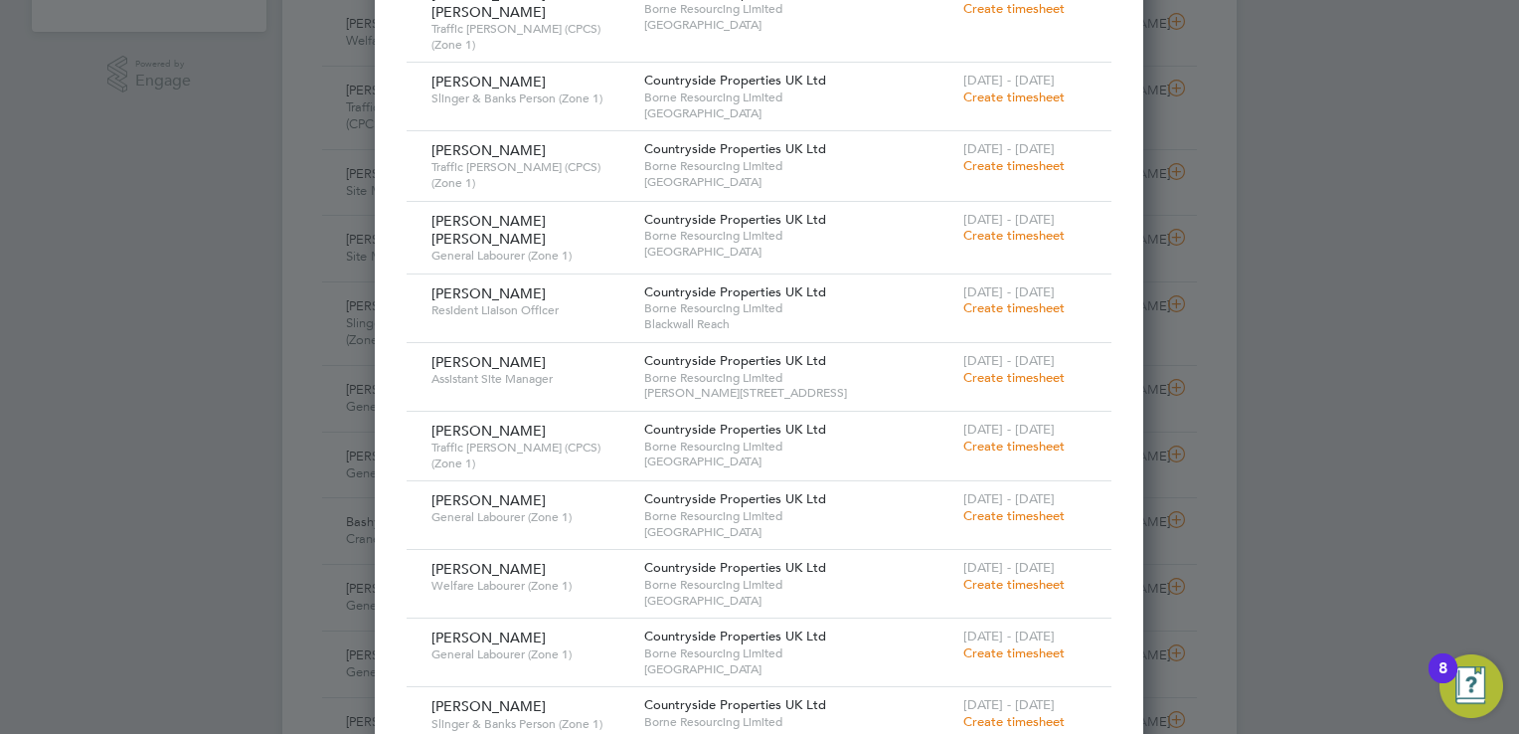
click at [1014, 507] on span "Create timesheet" at bounding box center [1013, 515] width 101 height 17
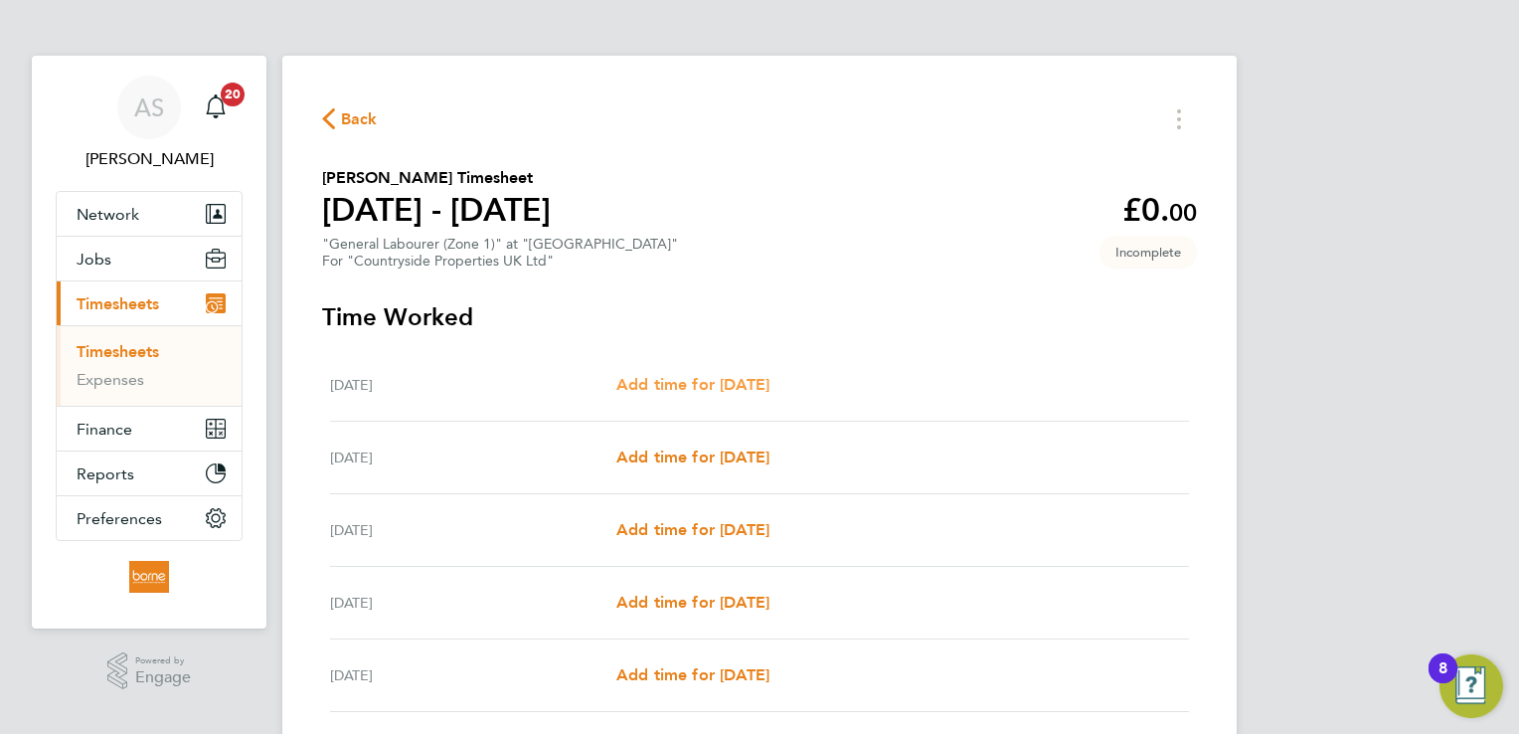
click at [681, 384] on span "Add time for [DATE]" at bounding box center [692, 384] width 153 height 19
select select "30"
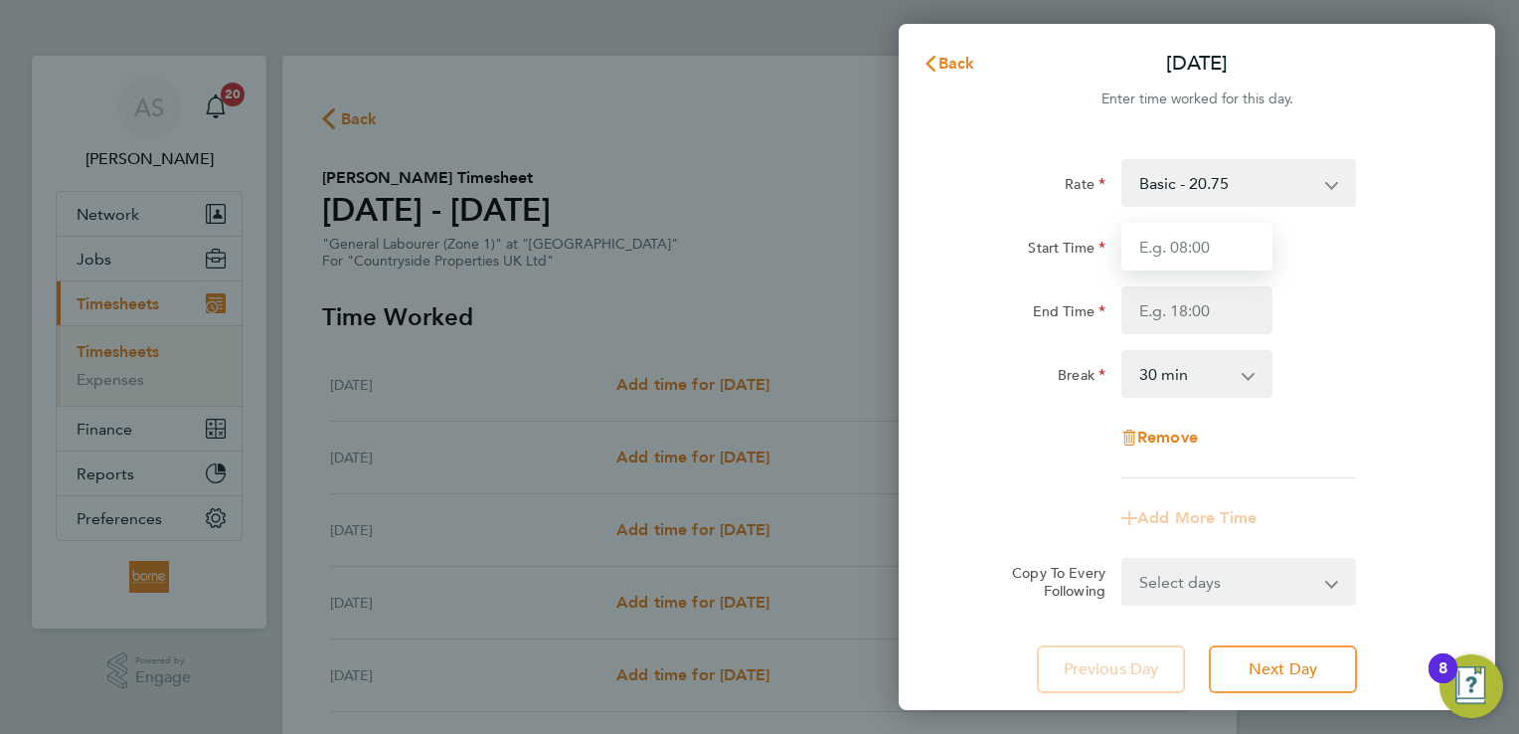
click at [1210, 242] on input "Start Time" at bounding box center [1196, 247] width 151 height 48
type input "07:00"
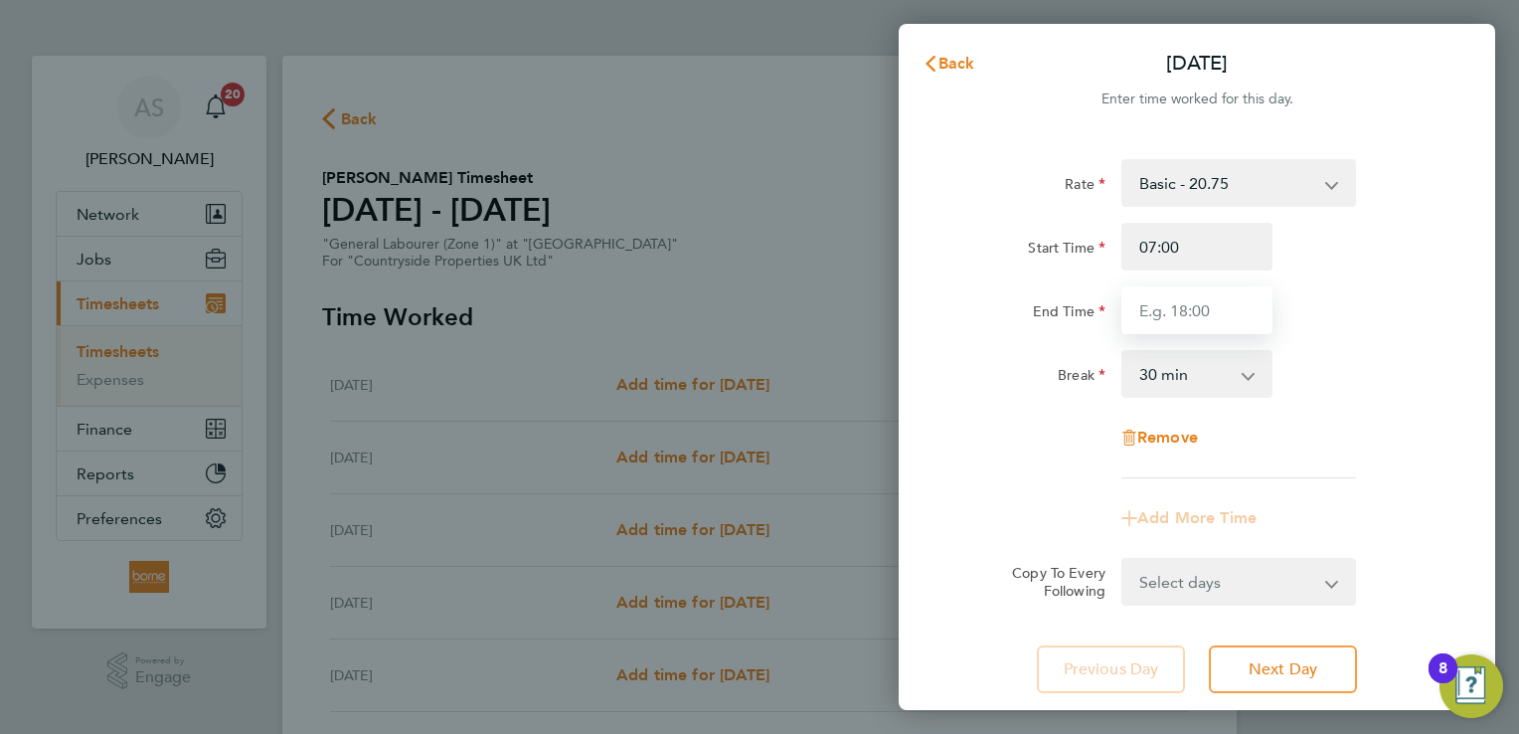
click at [1174, 309] on input "End Time" at bounding box center [1196, 310] width 151 height 48
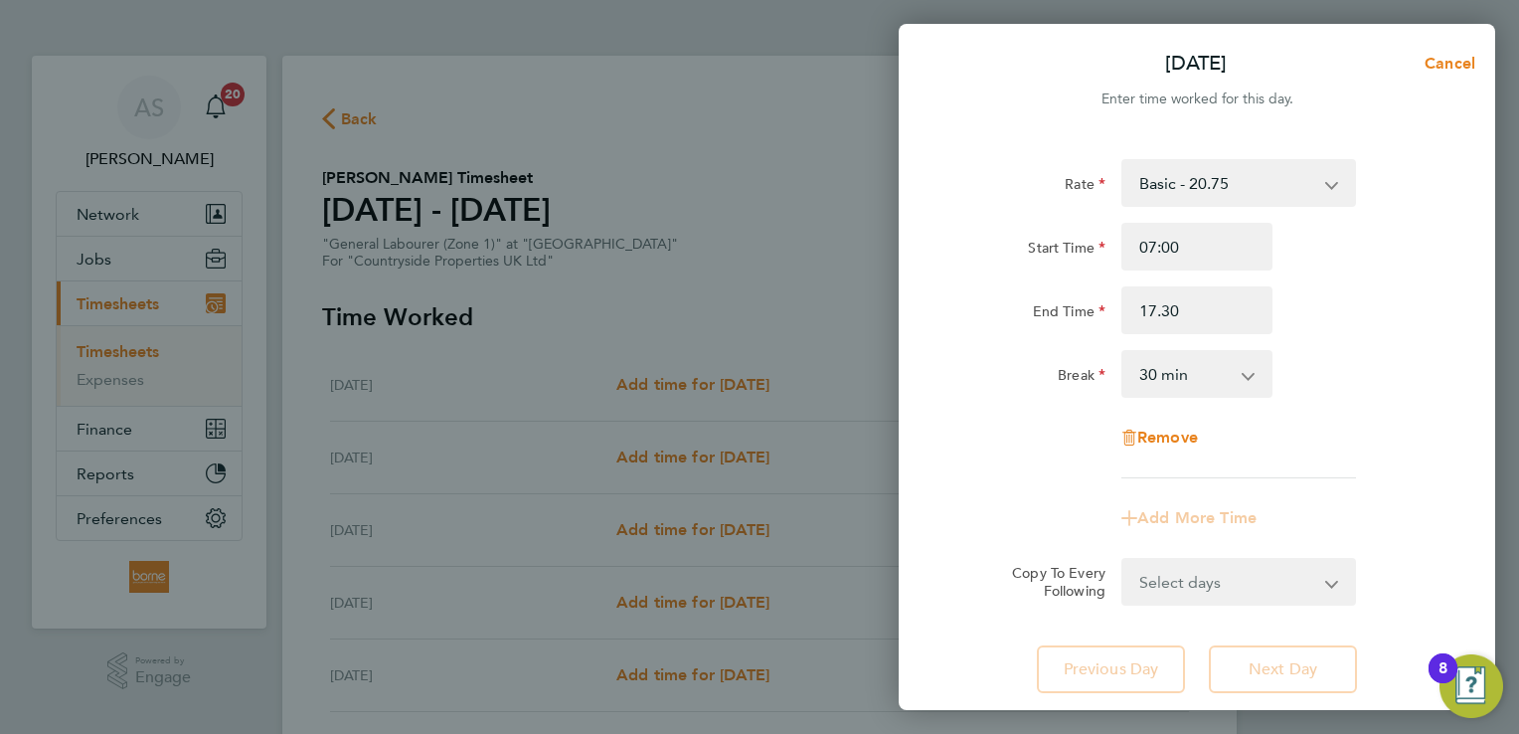
type input "17:30"
click at [1427, 337] on div "Rate Basic - 20.75 Start Time 07:00 End Time 17:30 Break 0 min 15 min 30 min 45…" at bounding box center [1196, 318] width 485 height 319
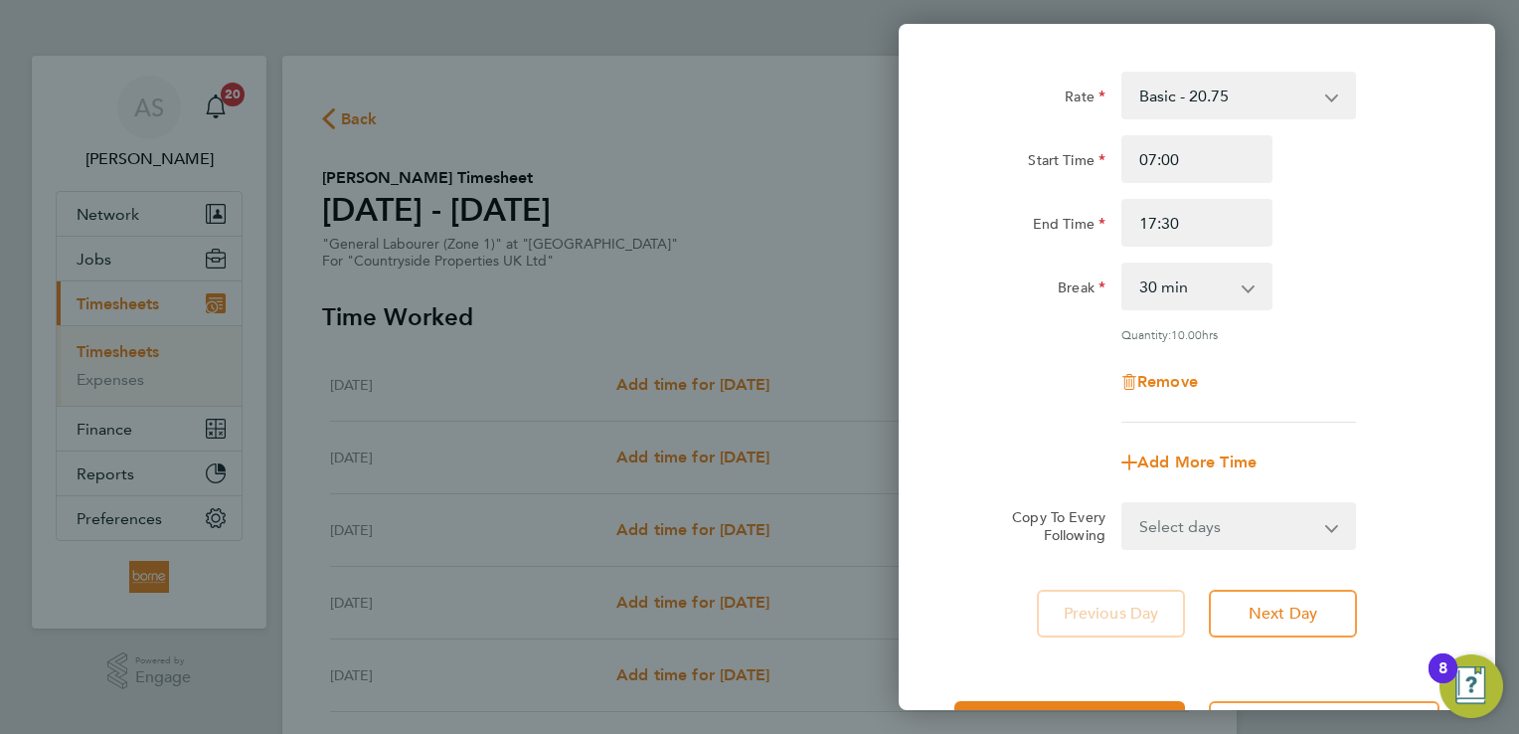
scroll to position [163, 0]
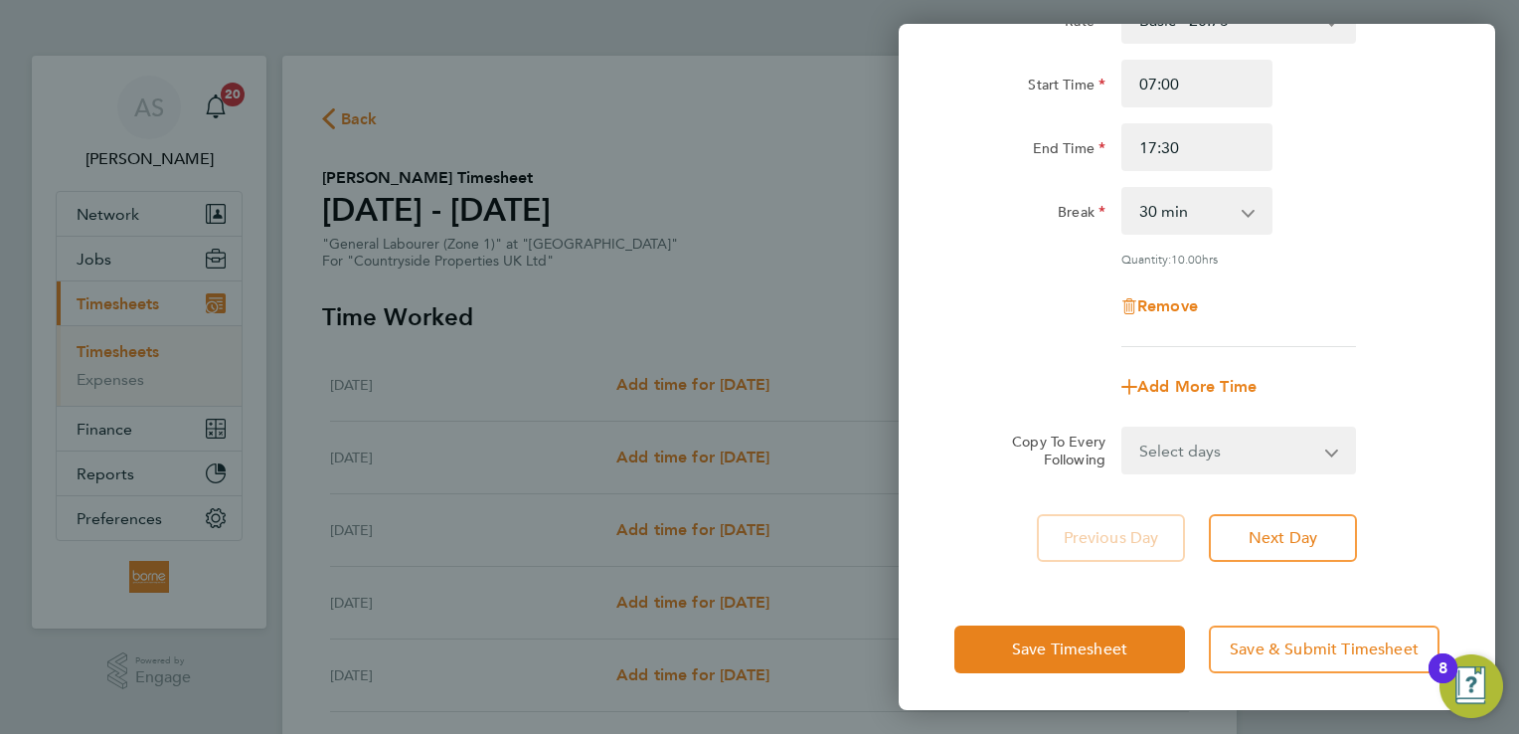
click at [1308, 453] on select "Select days Day Weekday (Mon-Fri) Weekend (Sat-Sun) [DATE] [DATE] [DATE] [DATE]…" at bounding box center [1227, 450] width 209 height 44
select select "WEEKDAY"
click at [1123, 428] on select "Select days Day Weekday (Mon-Fri) Weekend (Sat-Sun) [DATE] [DATE] [DATE] [DATE]…" at bounding box center [1227, 450] width 209 height 44
select select "[DATE]"
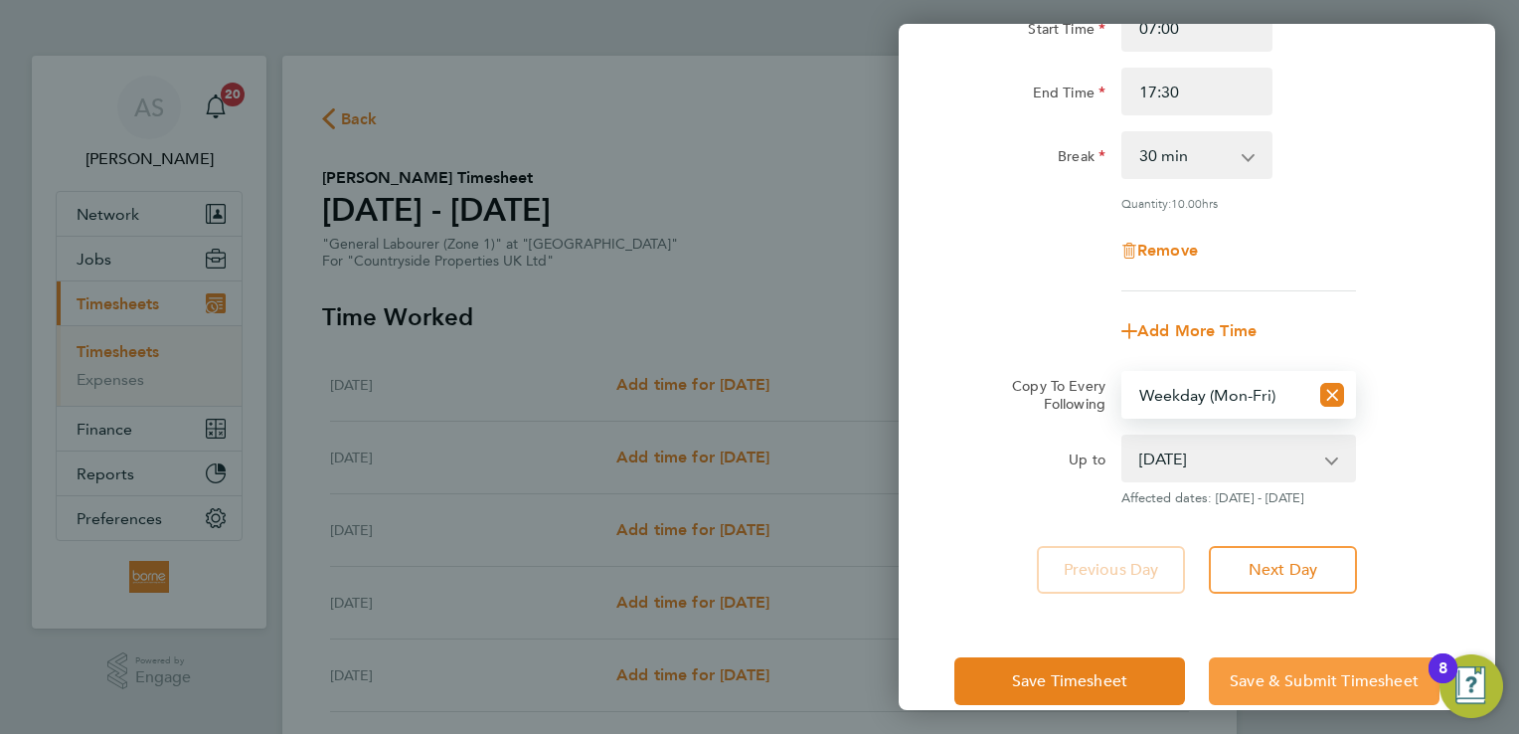
scroll to position [251, 0]
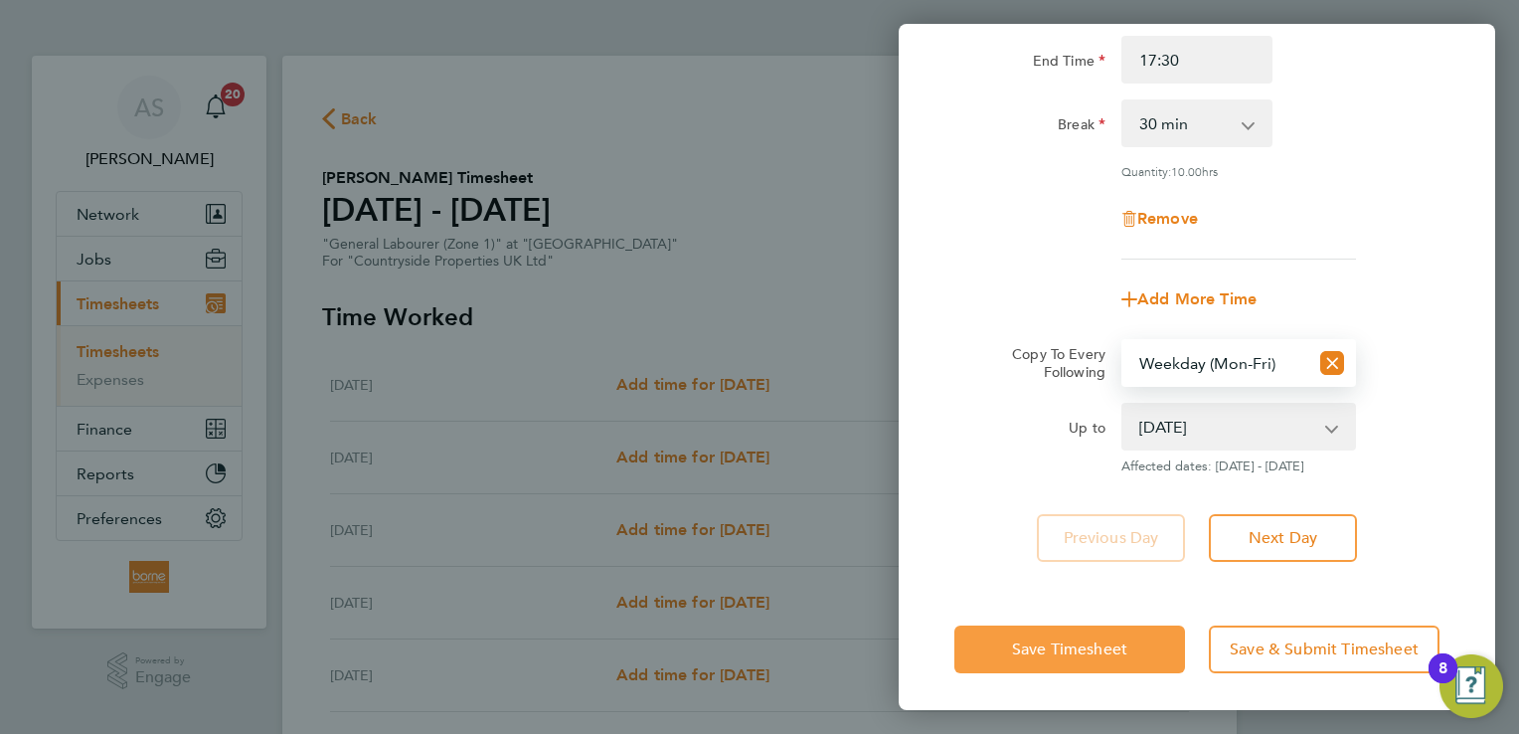
click at [1094, 642] on span "Save Timesheet" at bounding box center [1069, 649] width 115 height 20
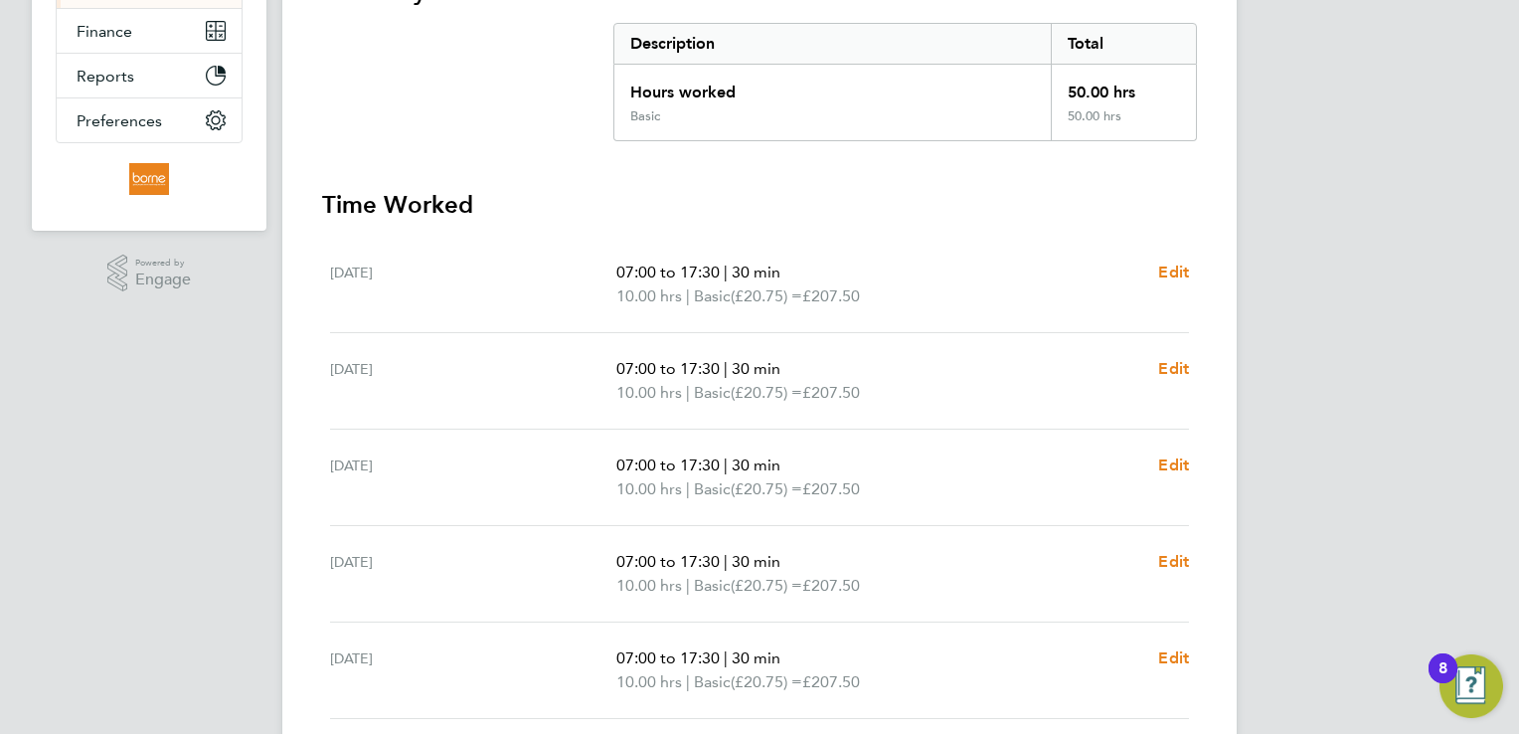
scroll to position [700, 0]
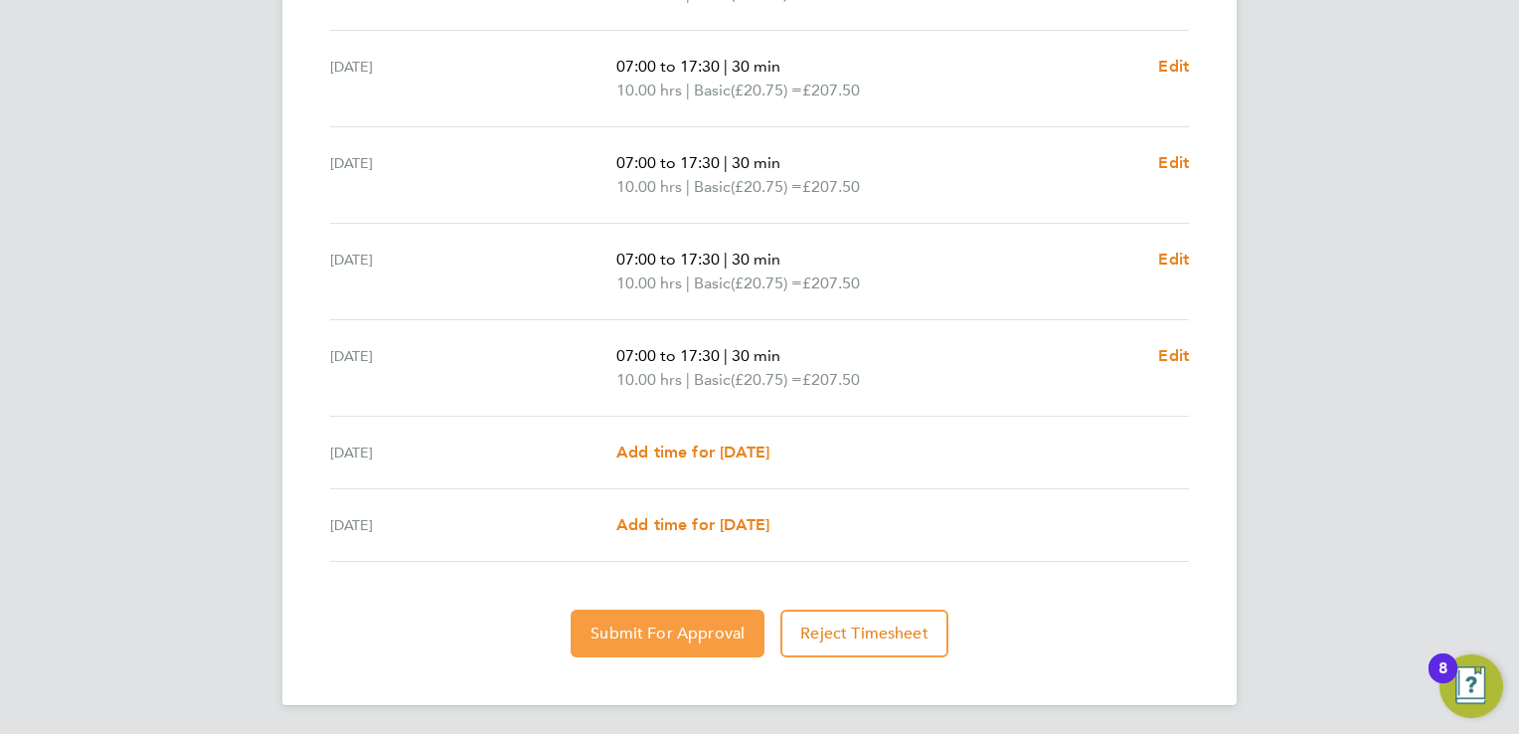
click at [698, 633] on span "Submit For Approval" at bounding box center [668, 633] width 154 height 20
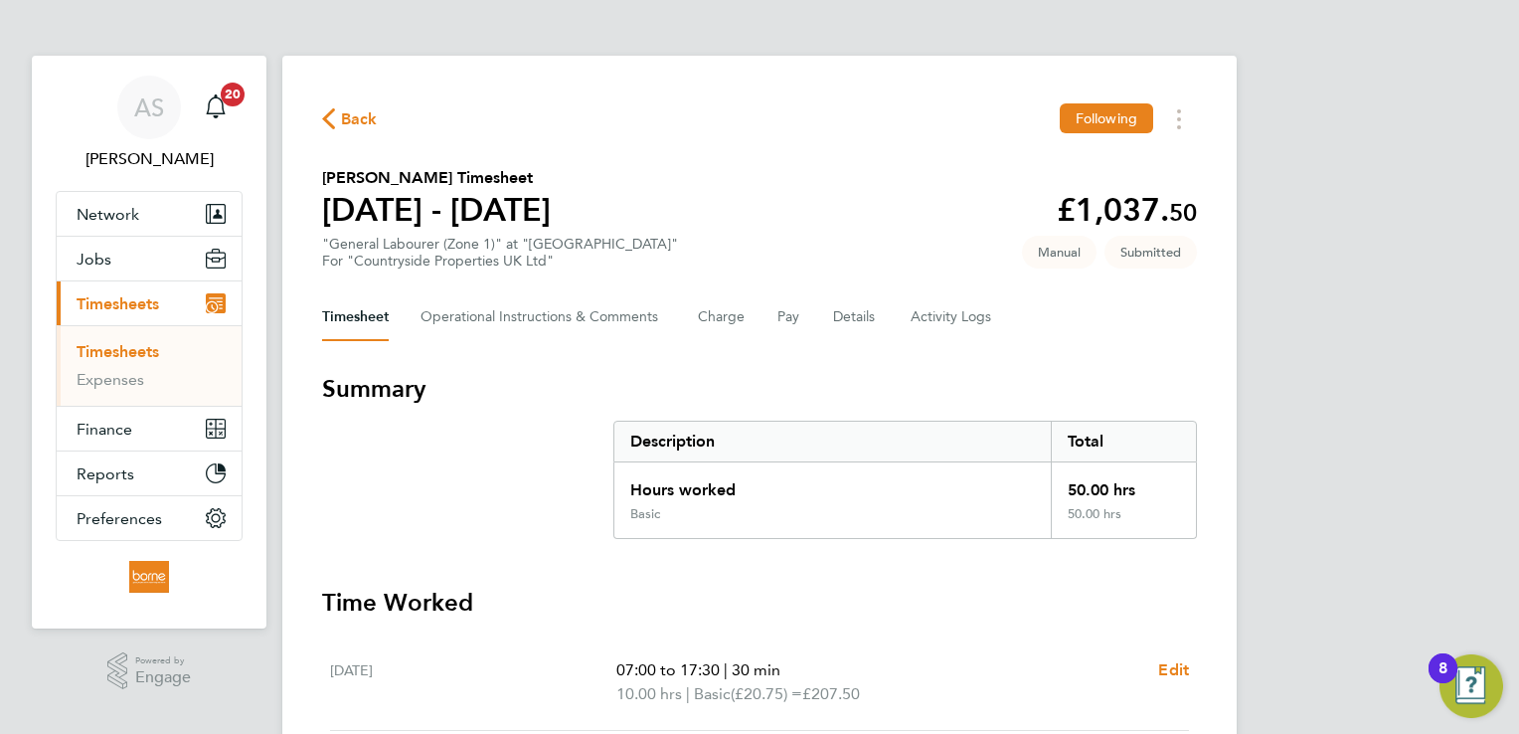
scroll to position [0, 0]
click at [341, 128] on span "Back" at bounding box center [359, 119] width 37 height 24
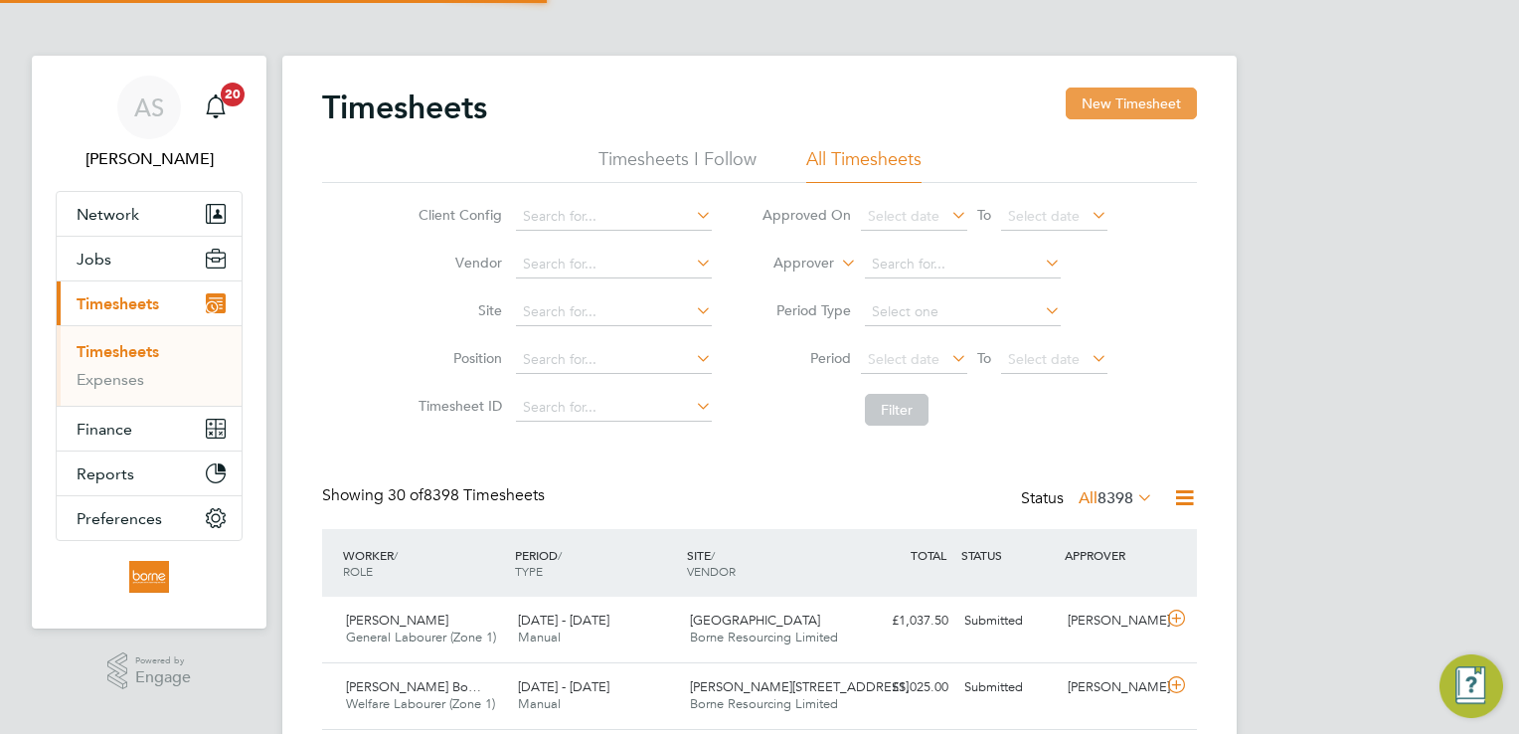
scroll to position [50, 173]
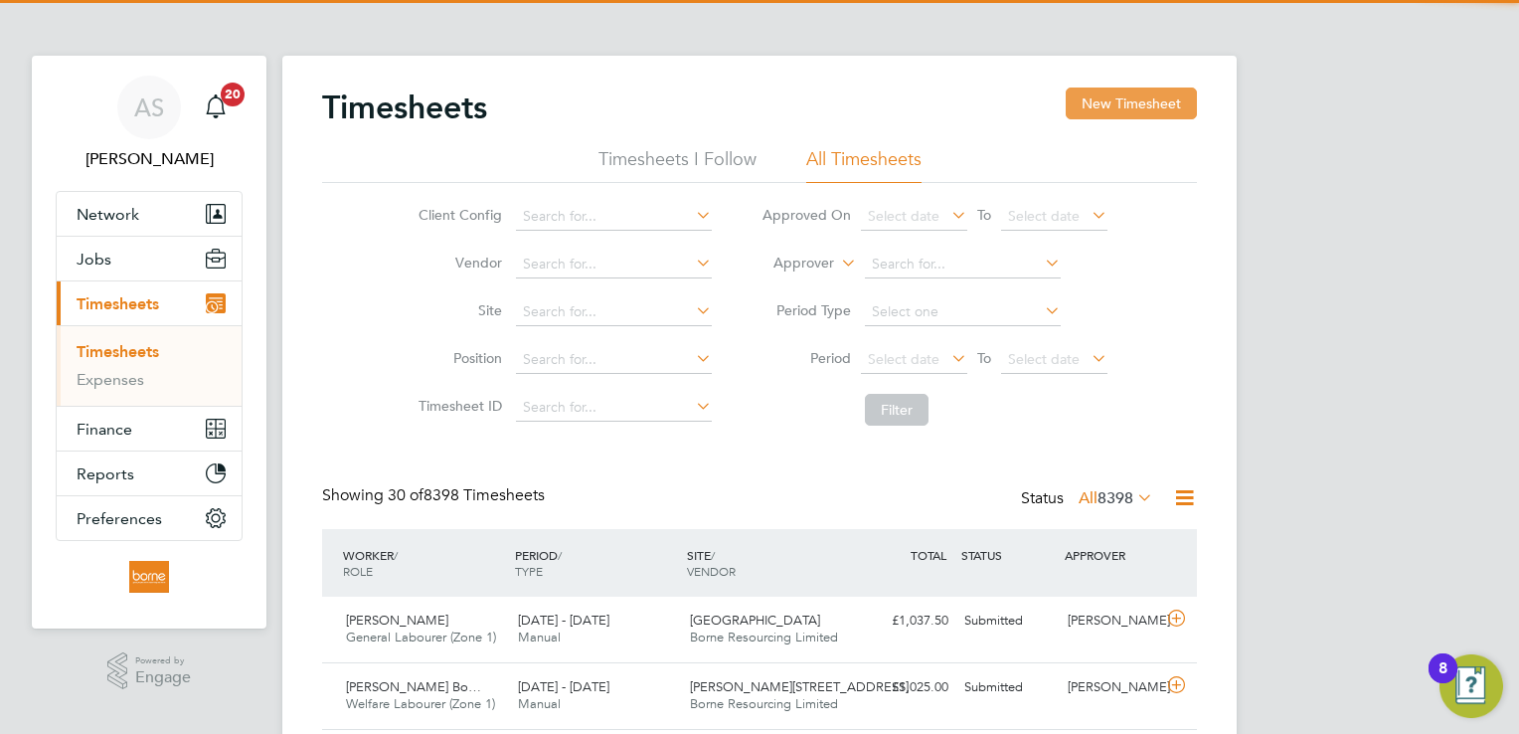
click at [1120, 99] on button "New Timesheet" at bounding box center [1131, 103] width 131 height 32
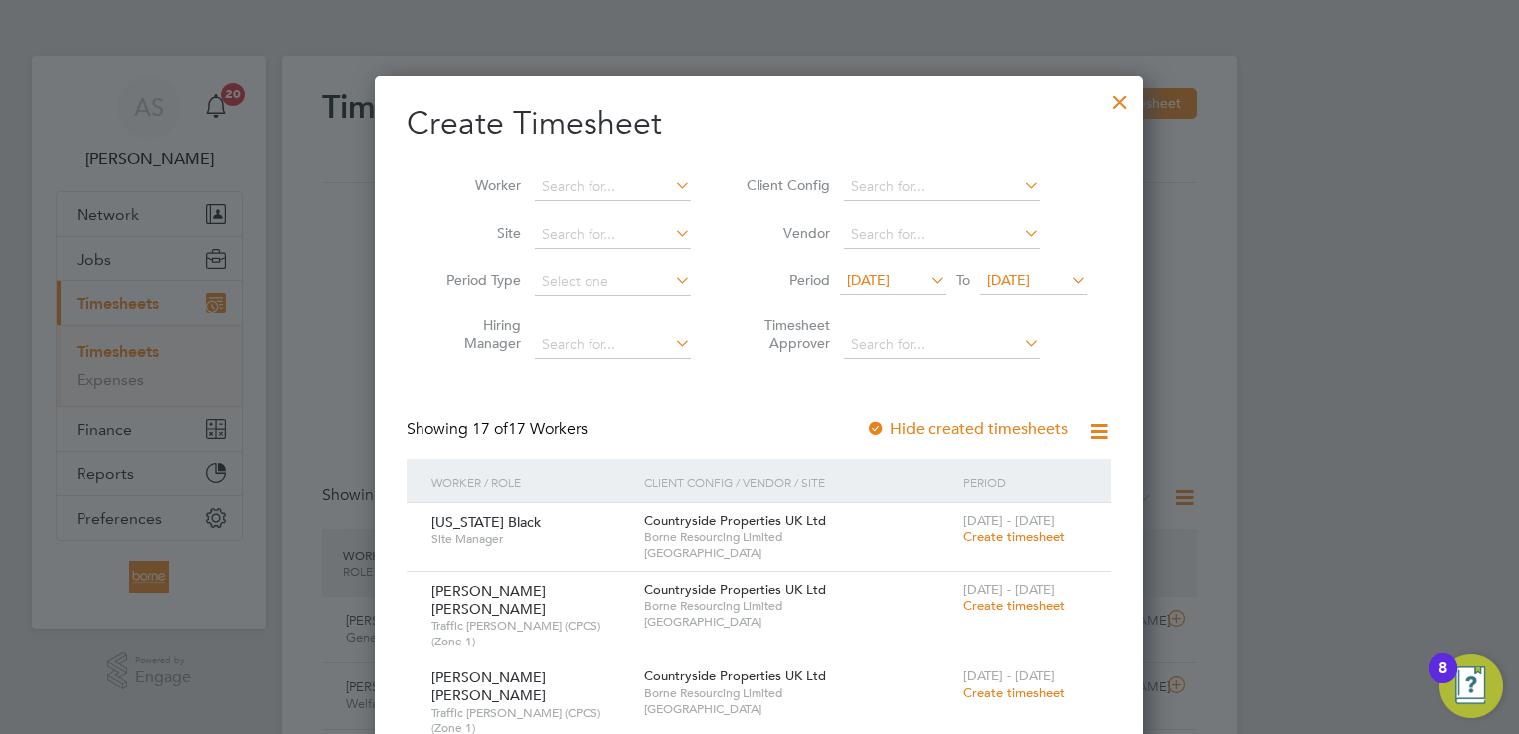
click at [1013, 292] on span "[DATE]" at bounding box center [1033, 281] width 106 height 27
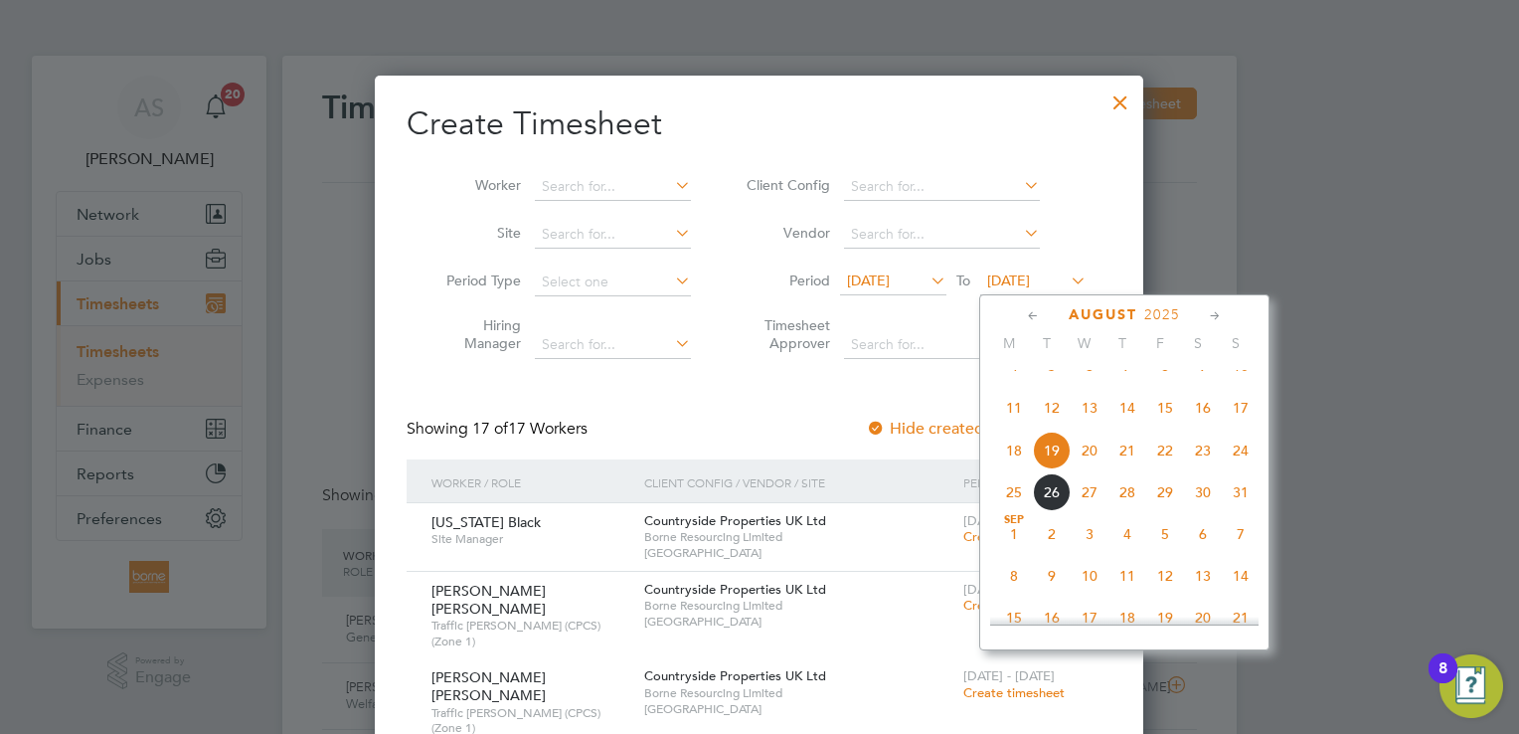
click at [1247, 465] on span "24" at bounding box center [1241, 450] width 38 height 38
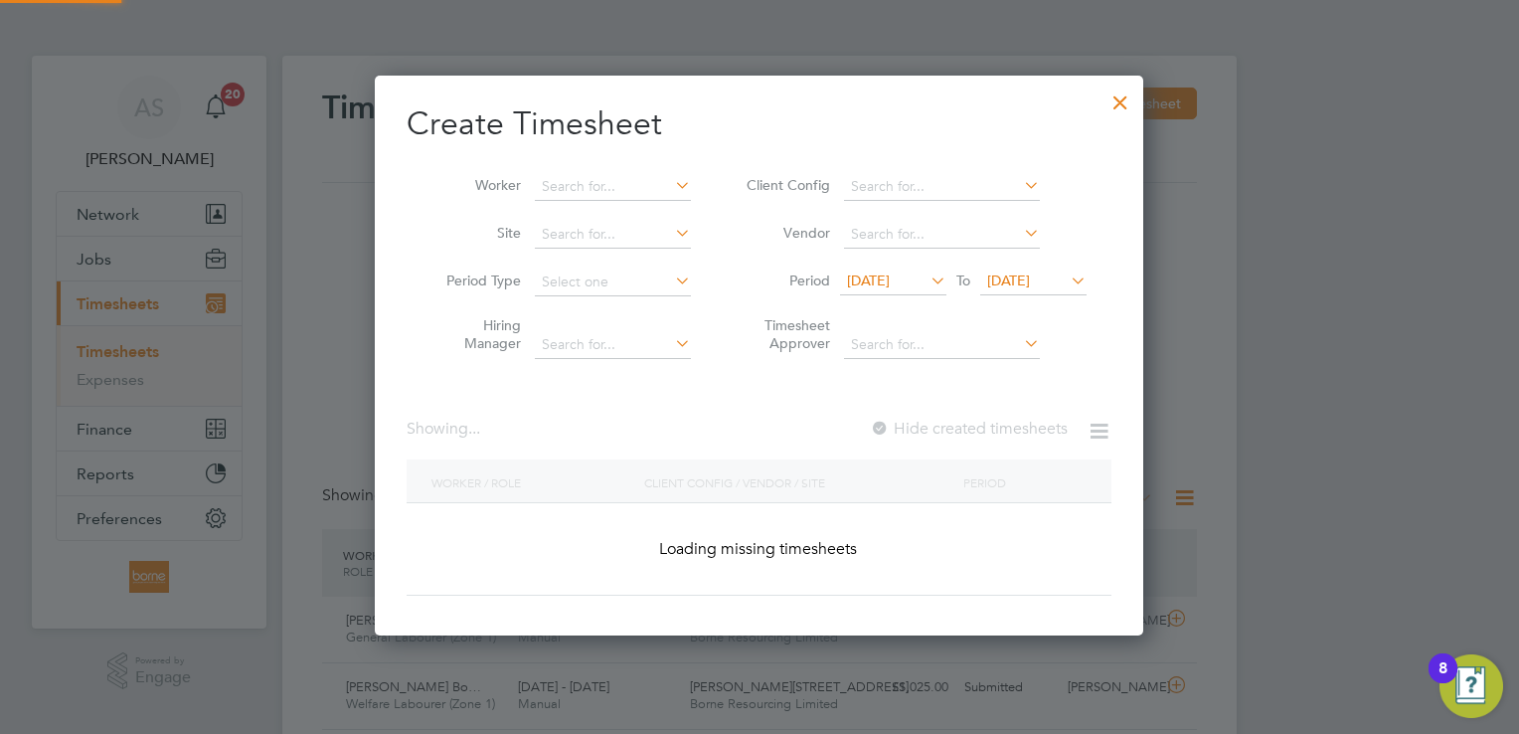
click at [890, 277] on span "[DATE]" at bounding box center [868, 280] width 43 height 18
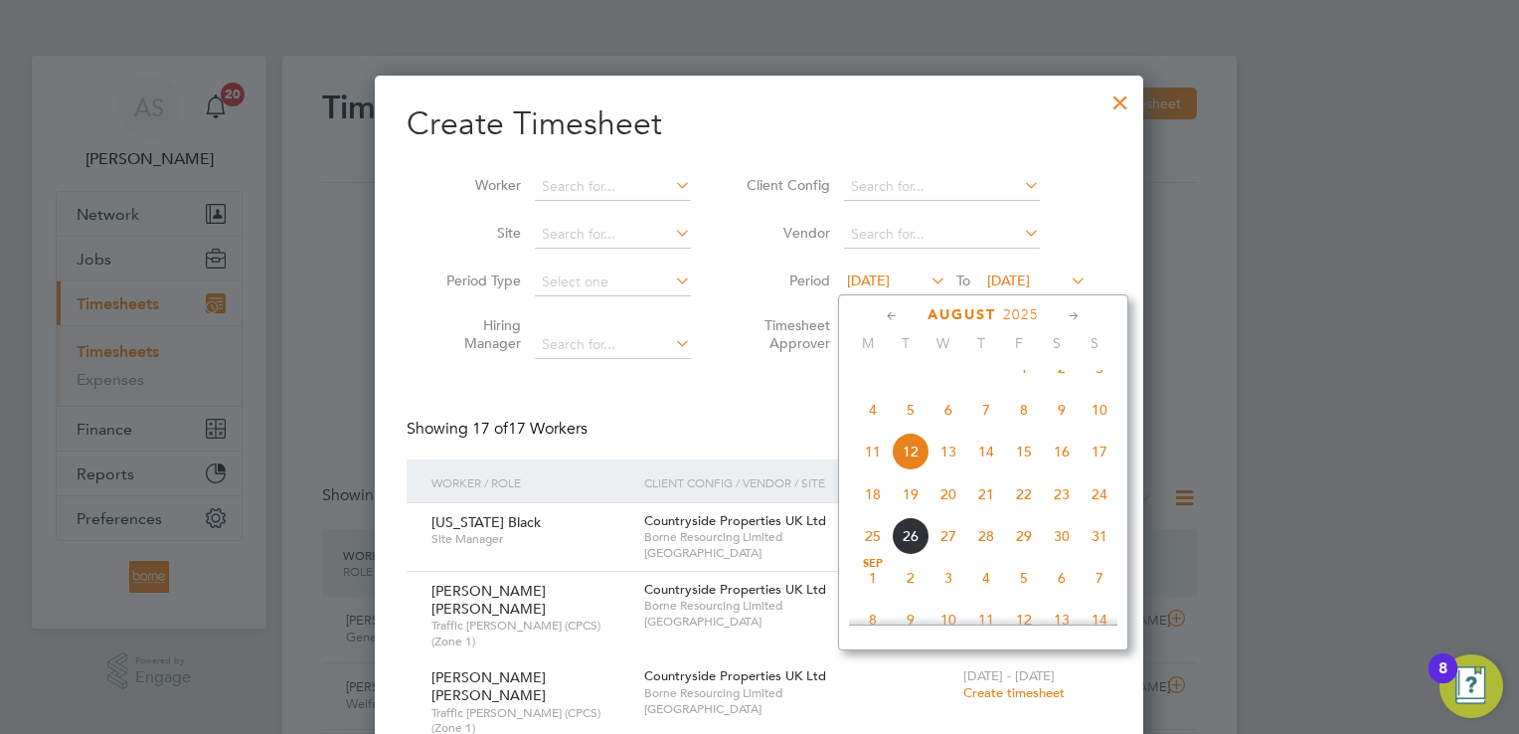
click at [871, 513] on span "18" at bounding box center [873, 494] width 38 height 38
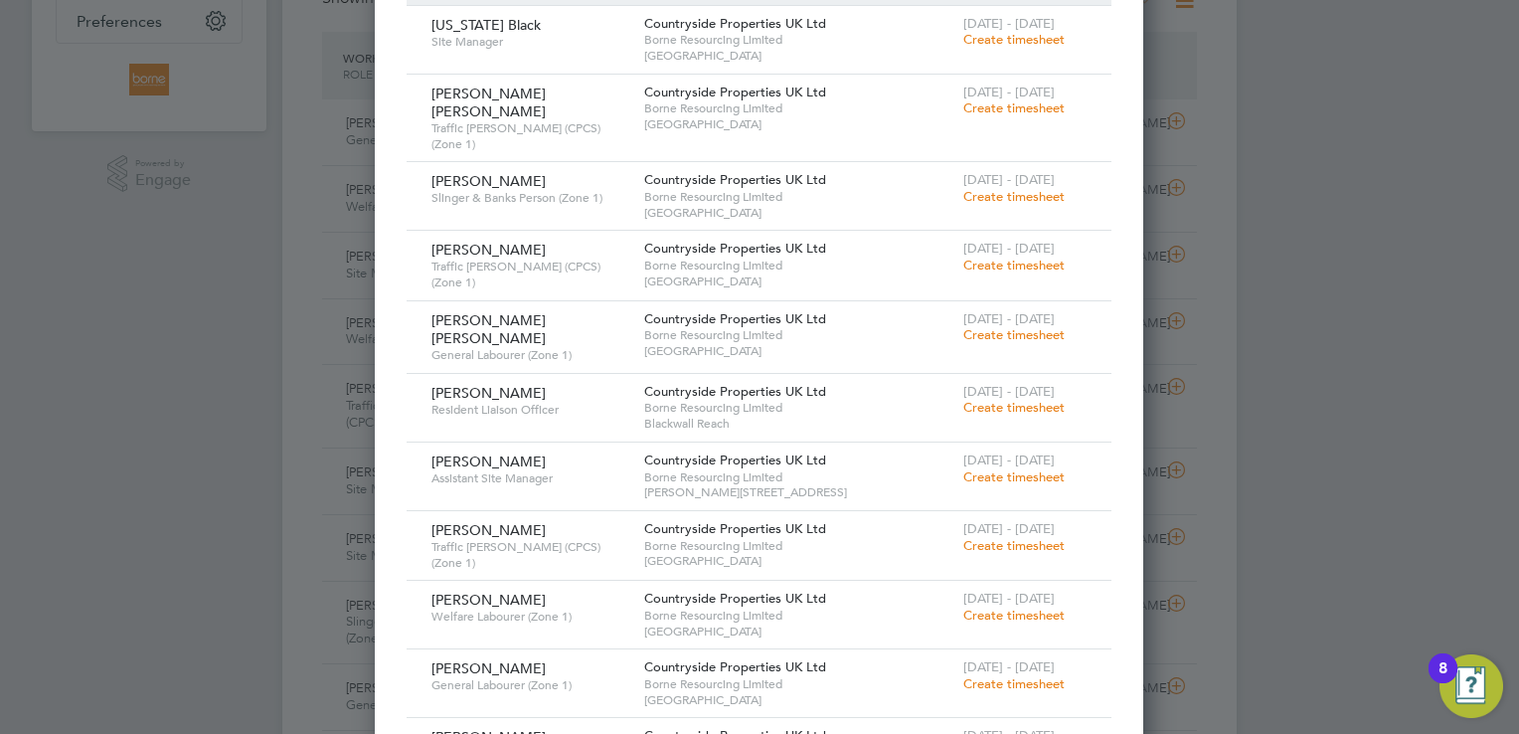
click at [1018, 188] on span "Create timesheet" at bounding box center [1013, 196] width 101 height 17
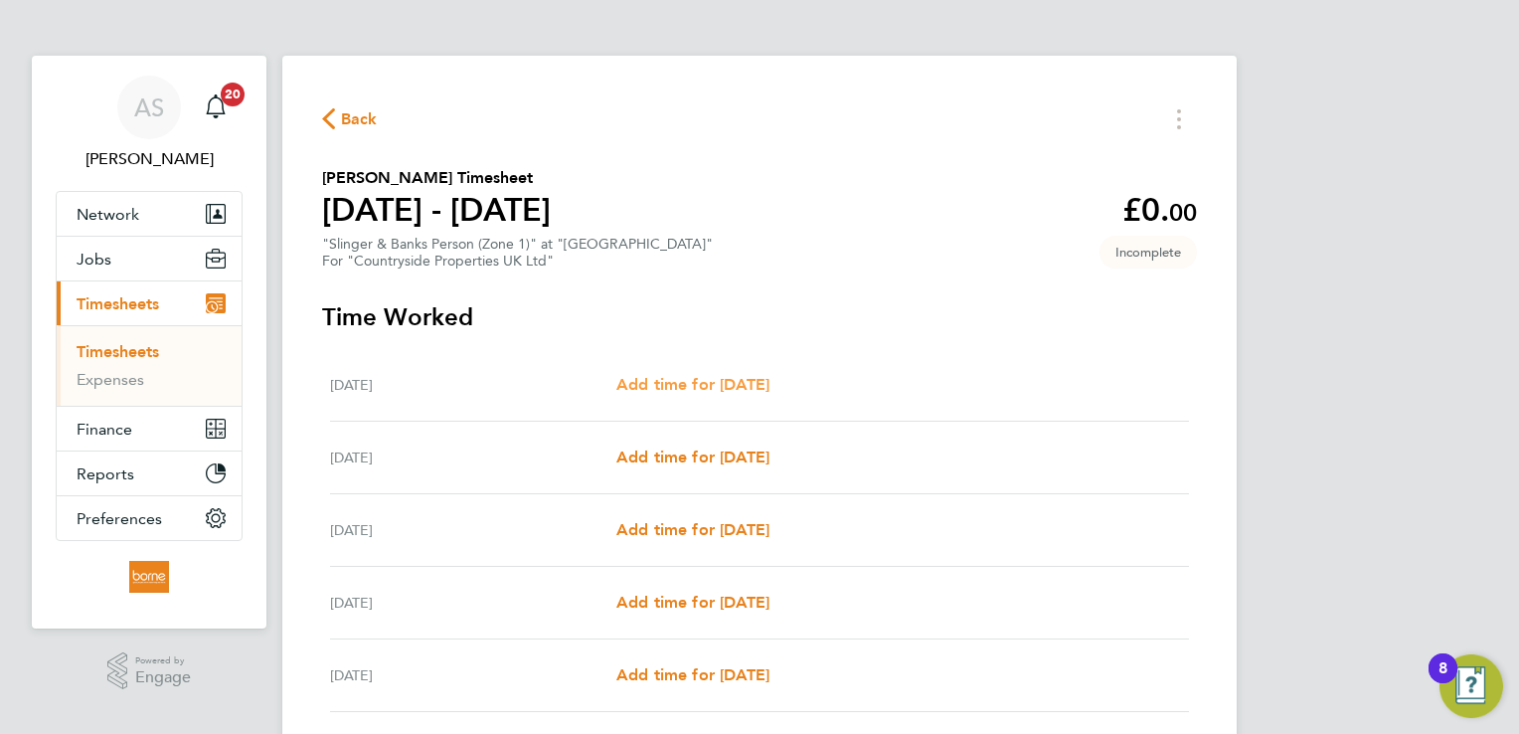
click at [748, 374] on link "Add time for [DATE]" at bounding box center [692, 385] width 153 height 24
select select "30"
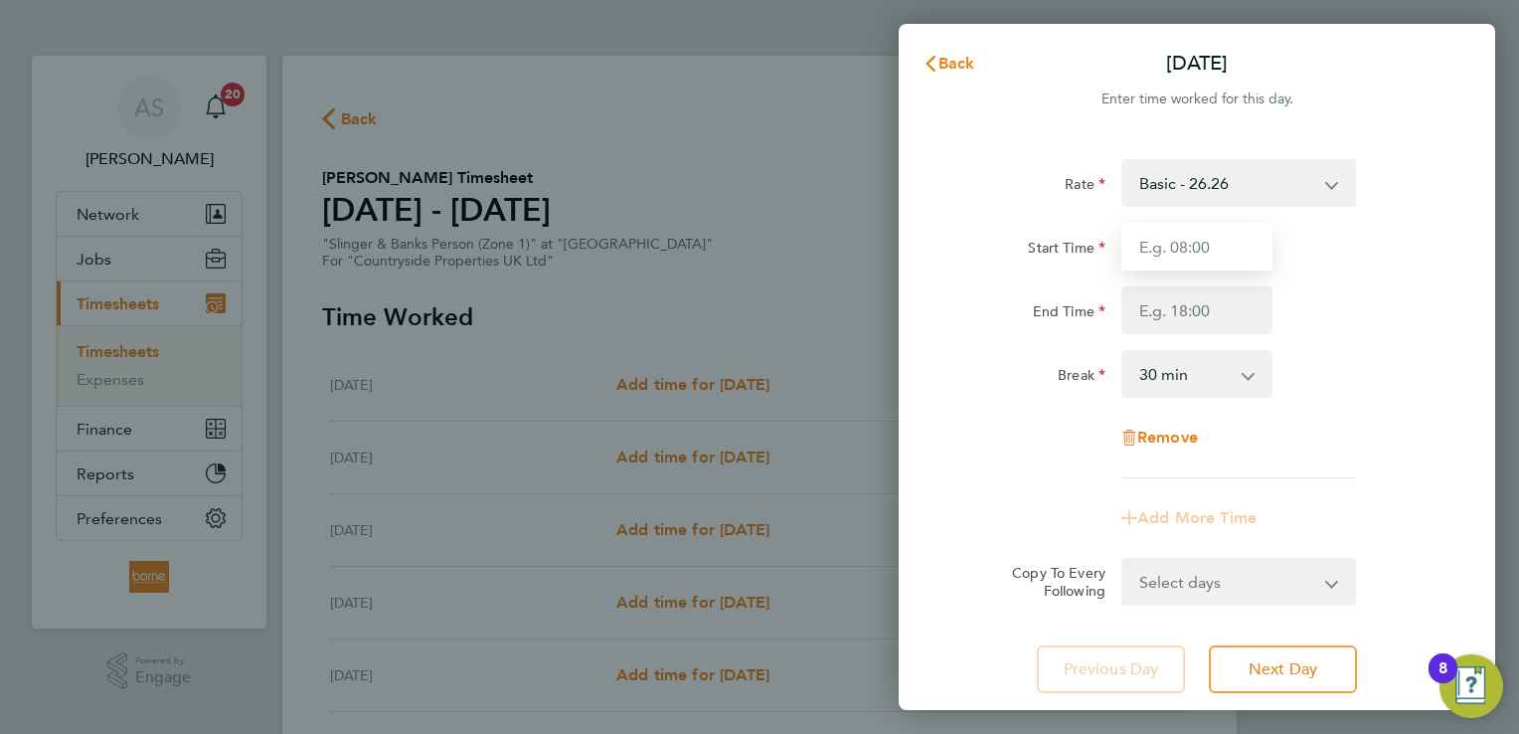
click at [1162, 247] on input "Start Time" at bounding box center [1196, 247] width 151 height 48
type input "07:00"
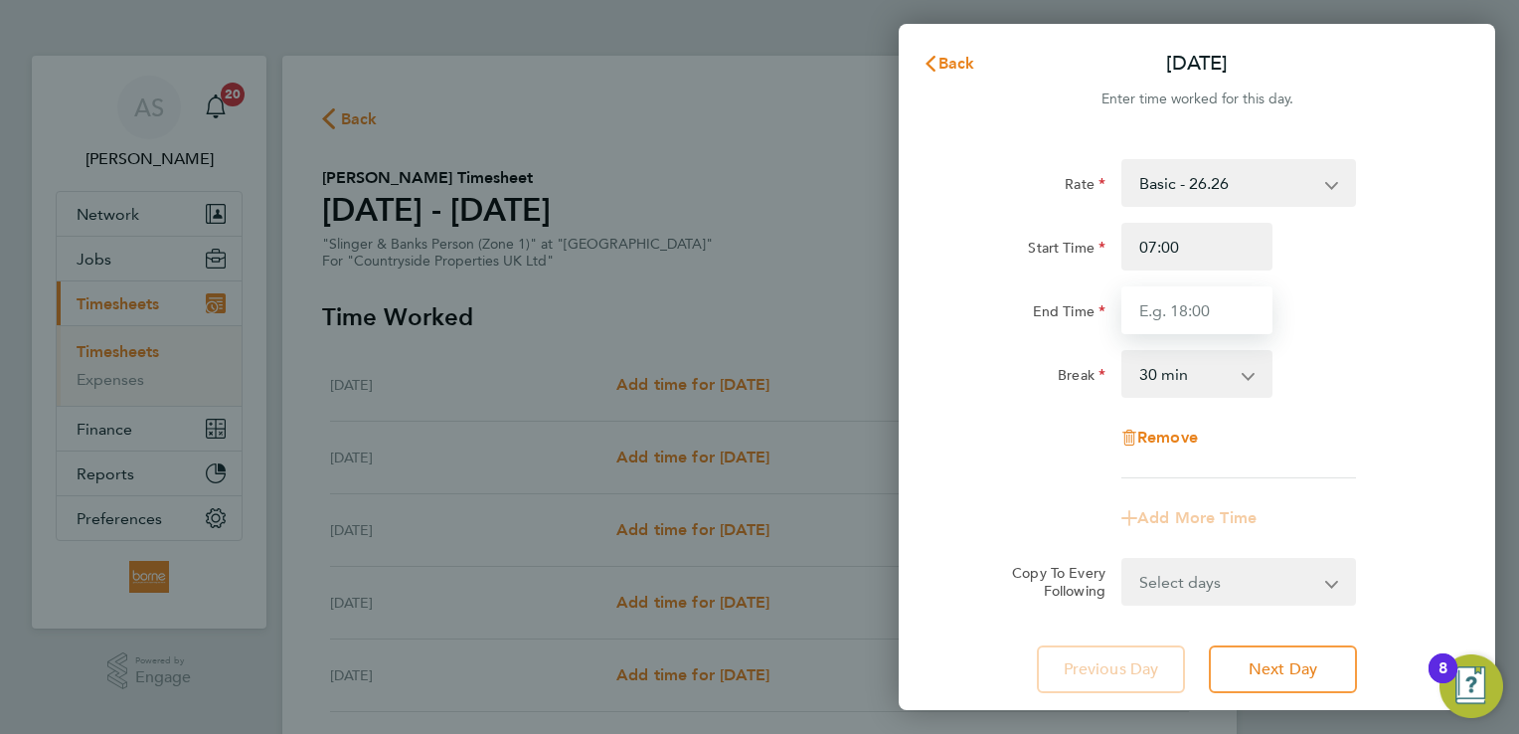
click at [1182, 298] on input "End Time" at bounding box center [1196, 310] width 151 height 48
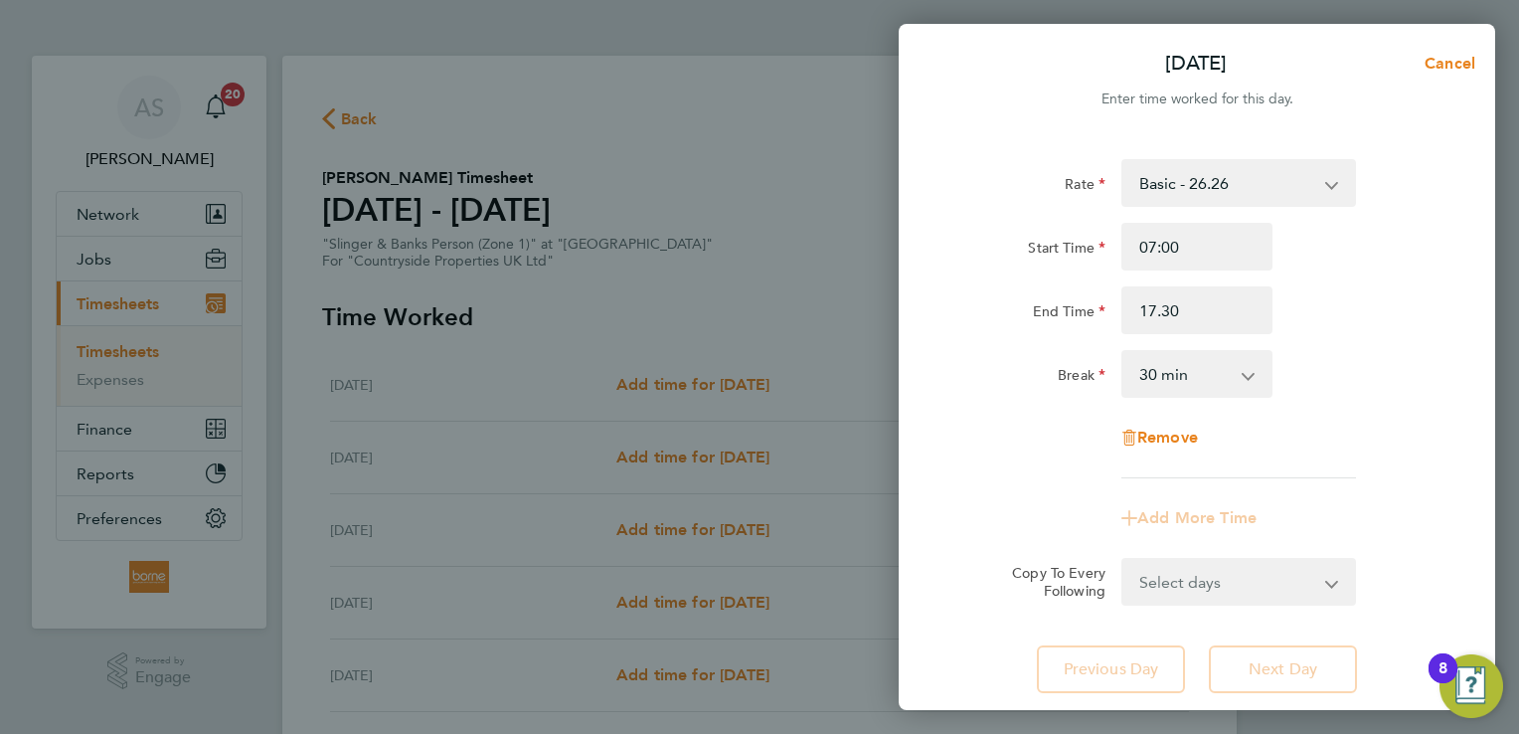
type input "17:30"
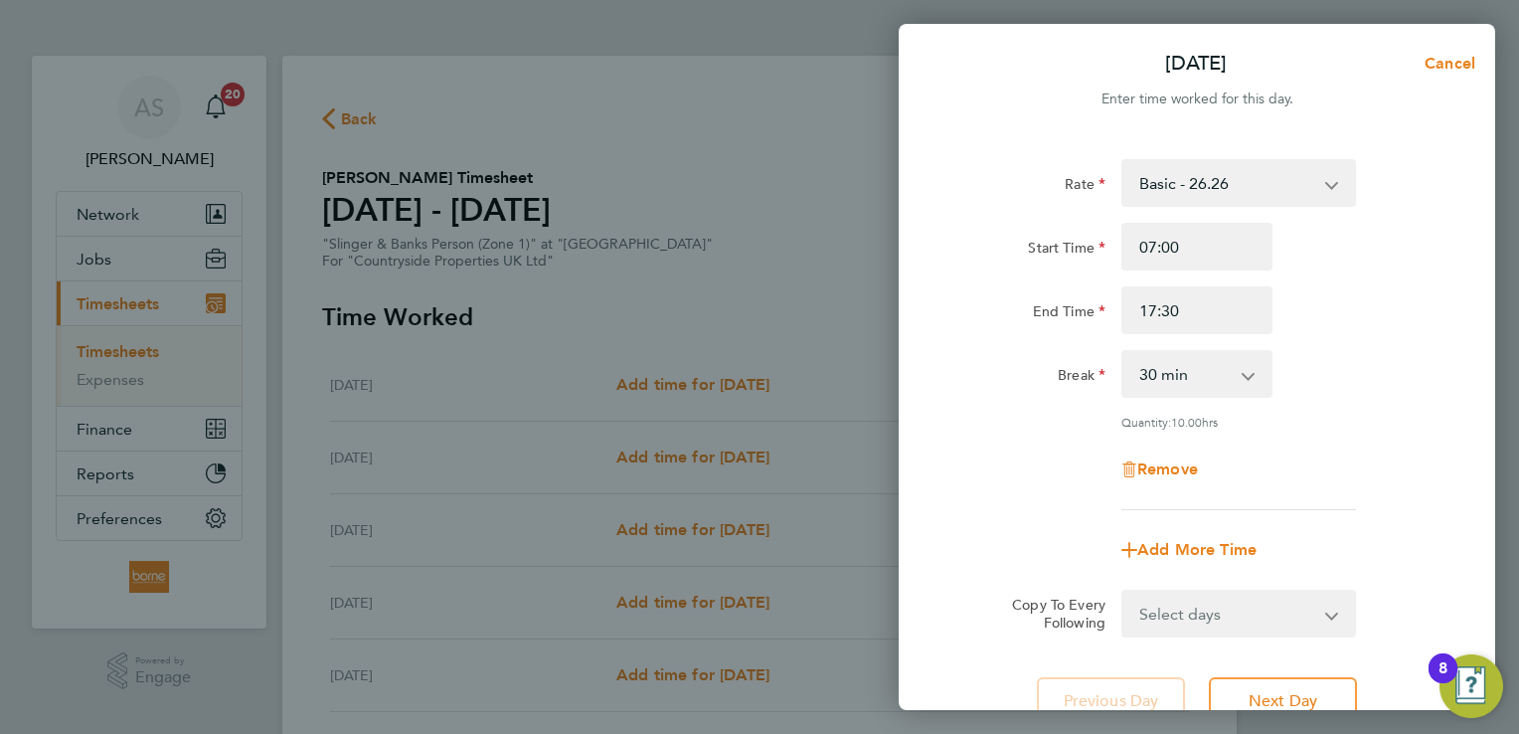
click at [1356, 316] on div "End Time 17:30" at bounding box center [1196, 310] width 501 height 48
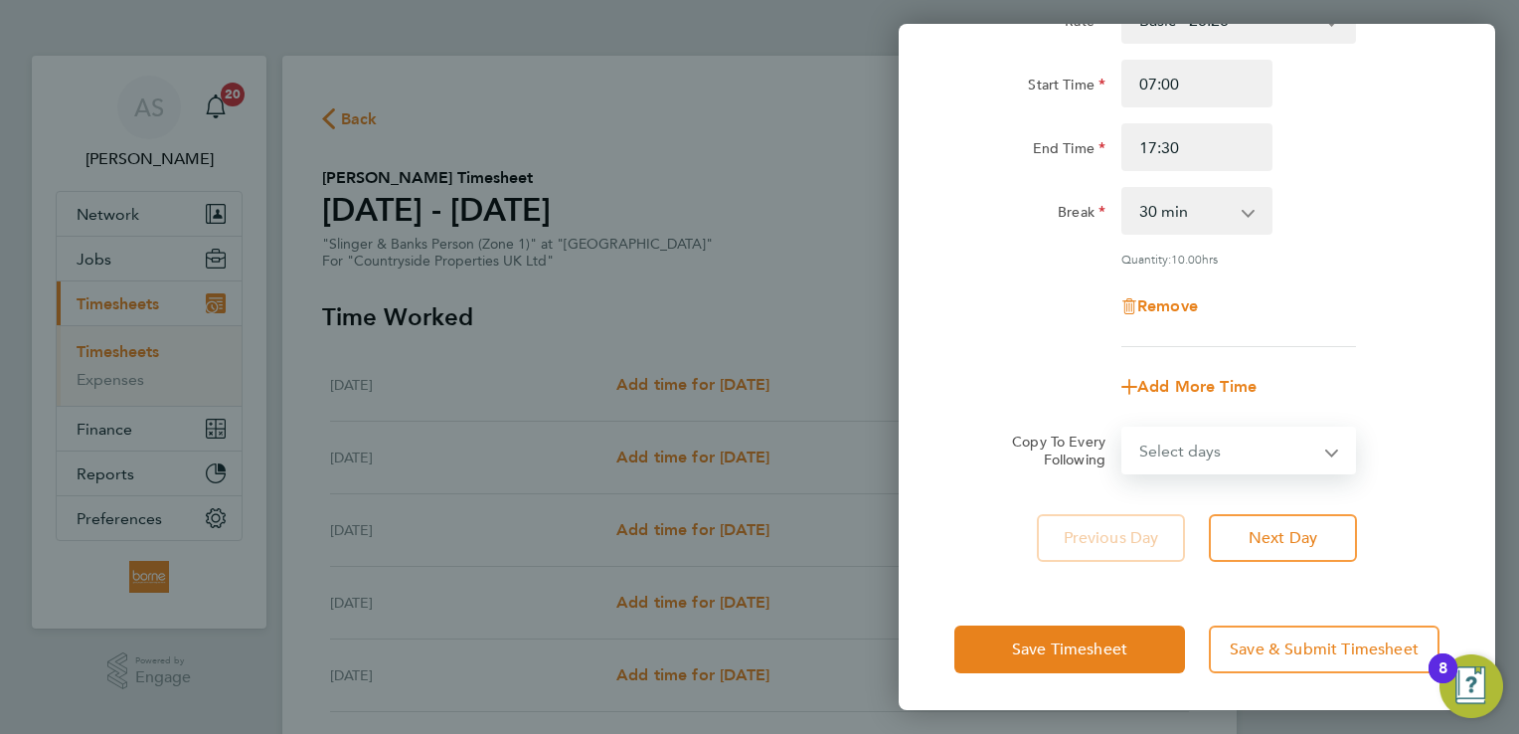
click at [1265, 441] on select "Select days Day Weekday (Mon-Fri) Weekend (Sat-Sun) [DATE] [DATE] [DATE] [DATE]…" at bounding box center [1227, 450] width 209 height 44
select select "WEEKDAY"
click at [1123, 428] on select "Select days Day Weekday (Mon-Fri) Weekend (Sat-Sun) [DATE] [DATE] [DATE] [DATE]…" at bounding box center [1227, 450] width 209 height 44
select select "[DATE]"
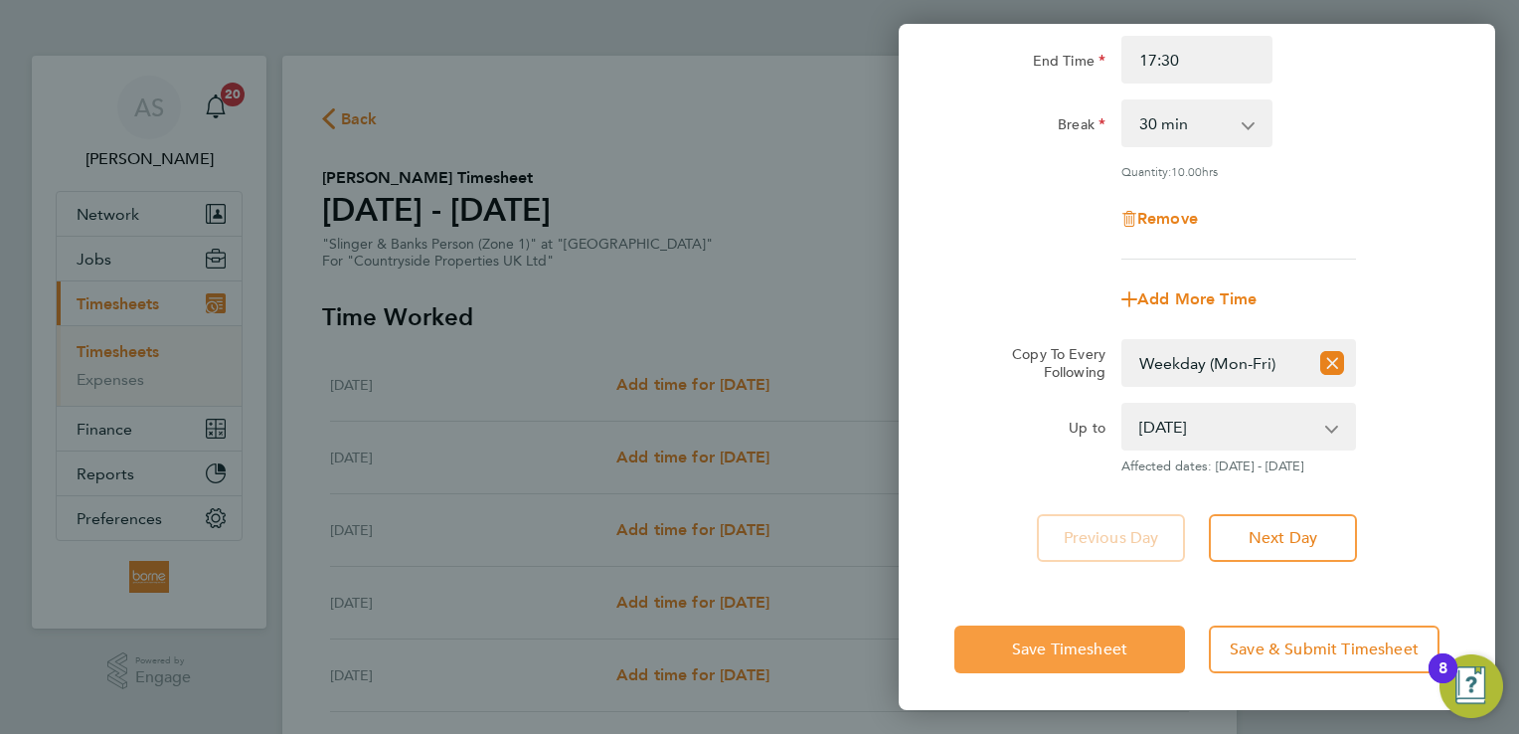
click at [1079, 650] on span "Save Timesheet" at bounding box center [1069, 649] width 115 height 20
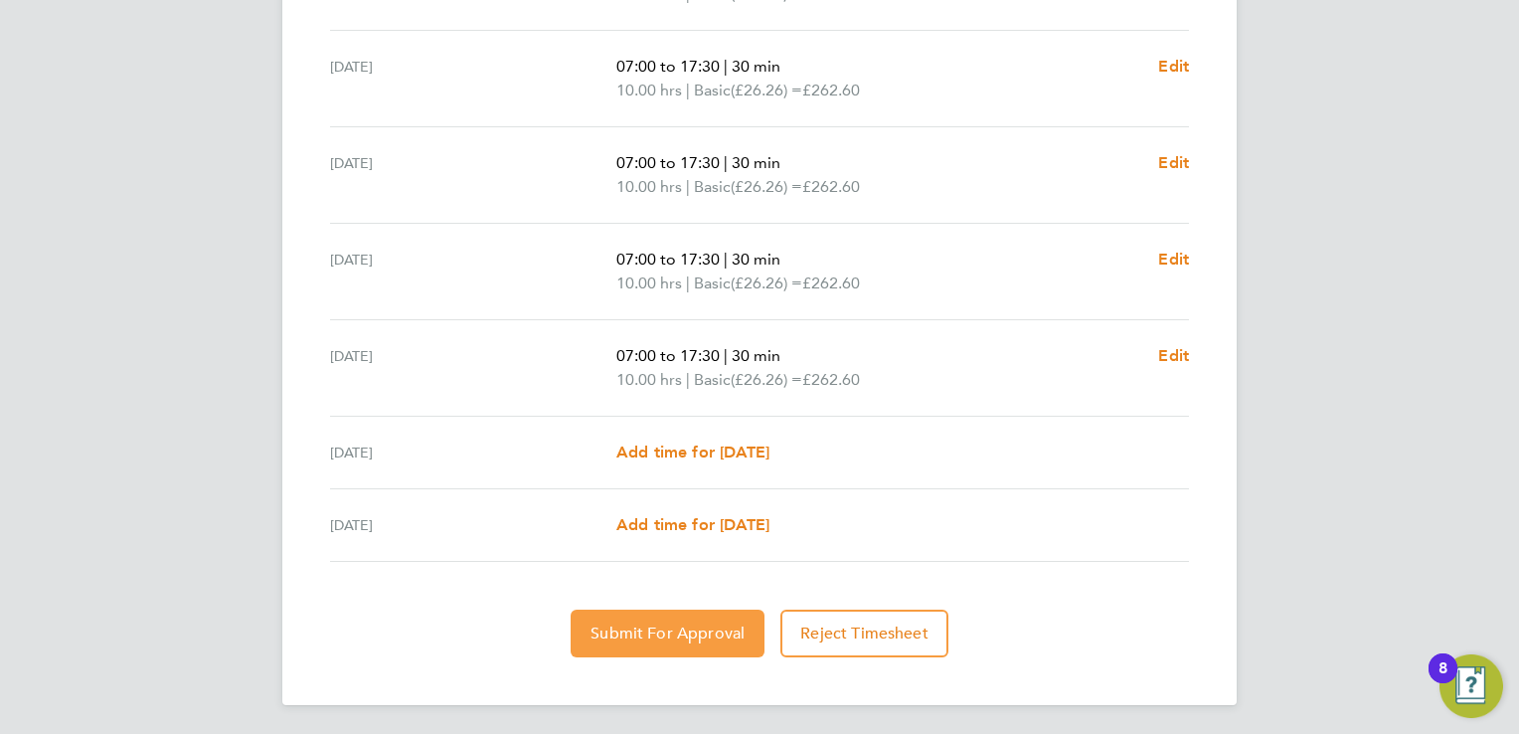
click at [691, 643] on button "Submit For Approval" at bounding box center [668, 633] width 194 height 48
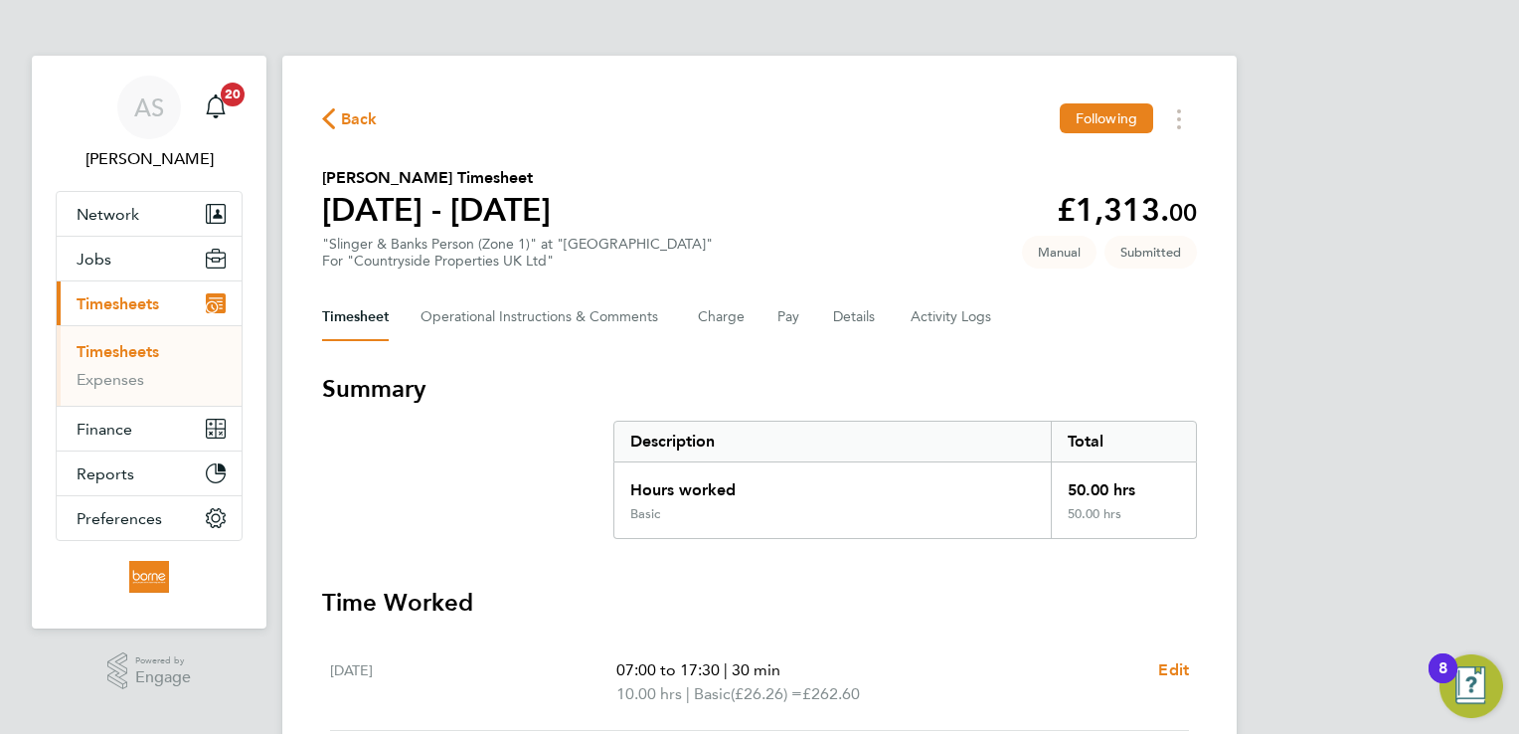
click at [353, 120] on span "Back" at bounding box center [359, 119] width 37 height 24
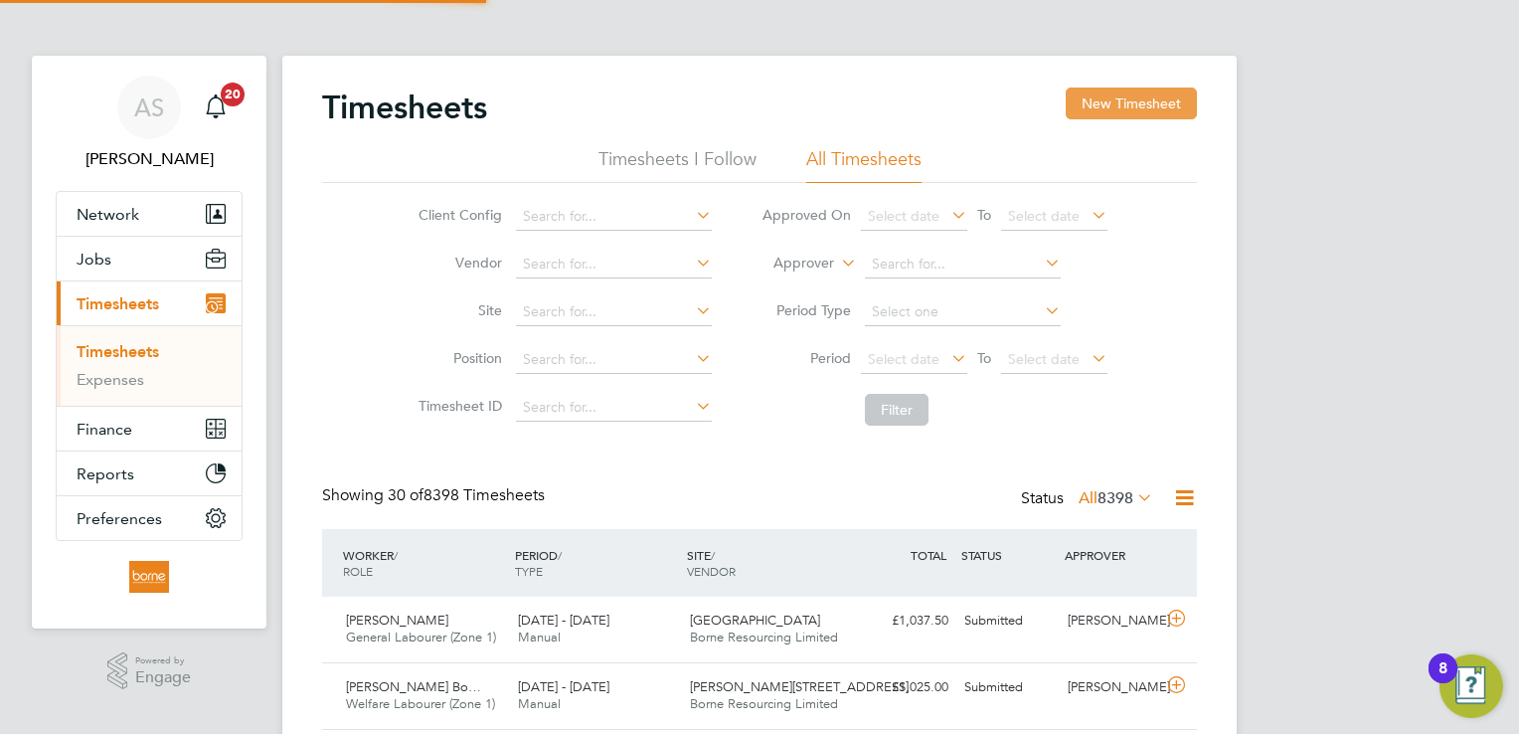
scroll to position [50, 173]
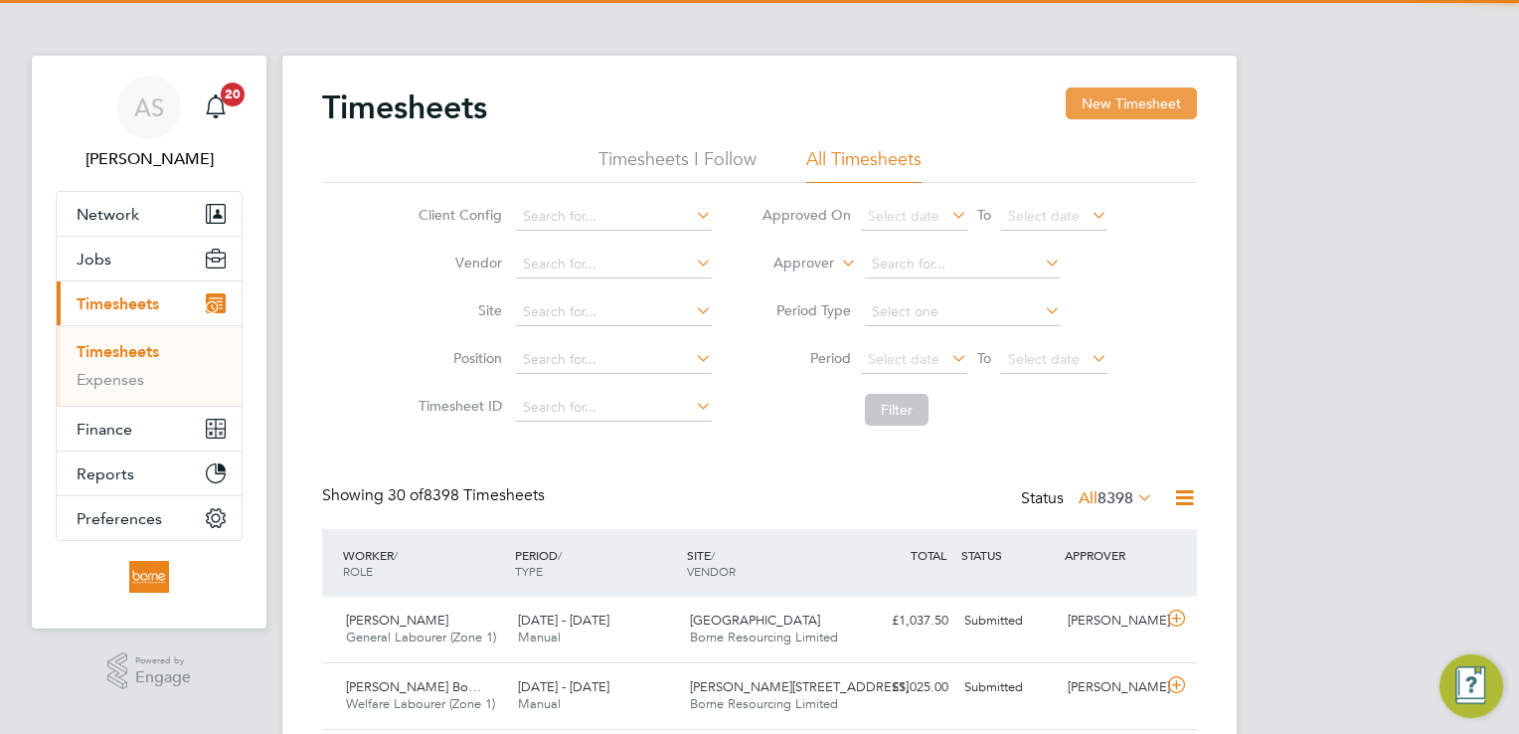
click at [1133, 95] on button "New Timesheet" at bounding box center [1131, 103] width 131 height 32
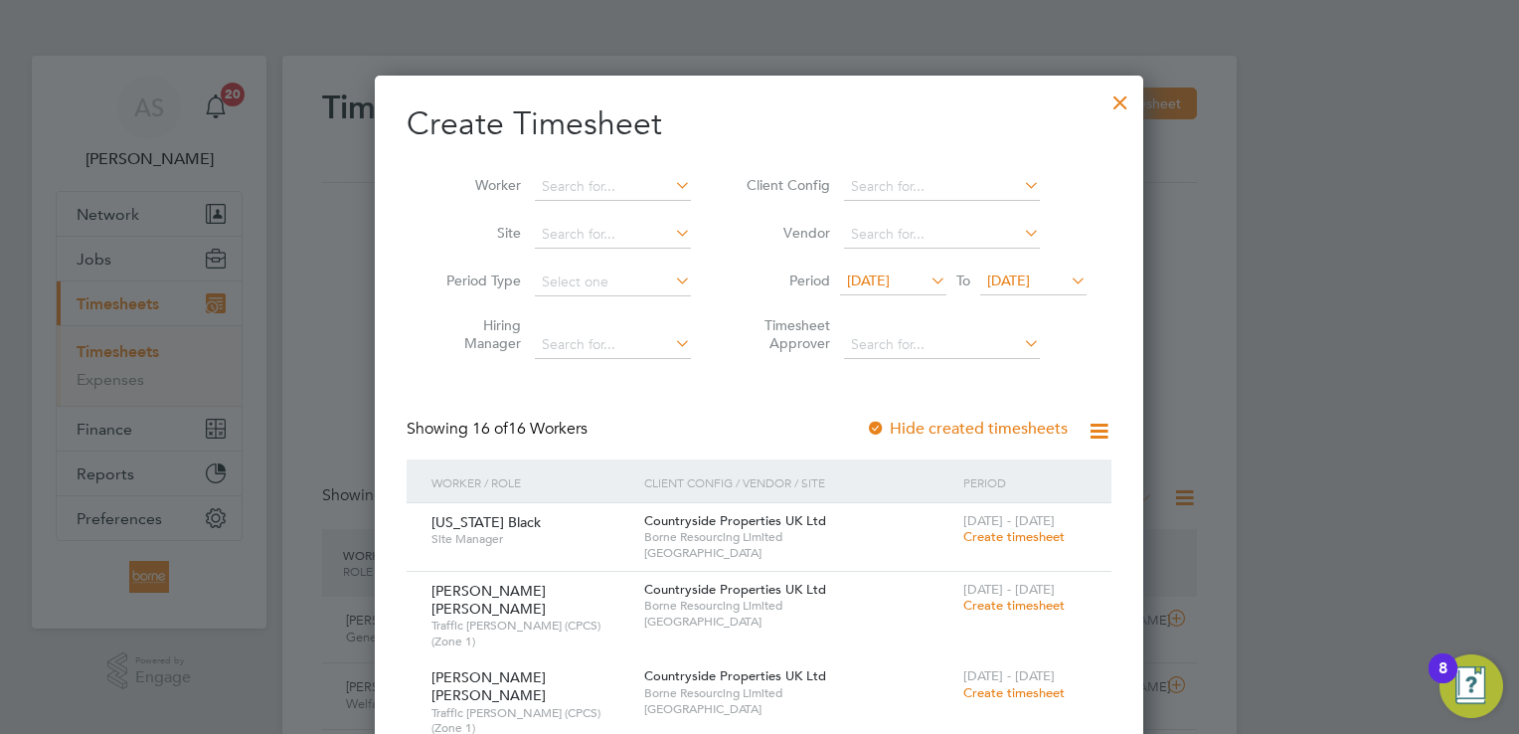
click at [995, 279] on span "[DATE]" at bounding box center [1008, 280] width 43 height 18
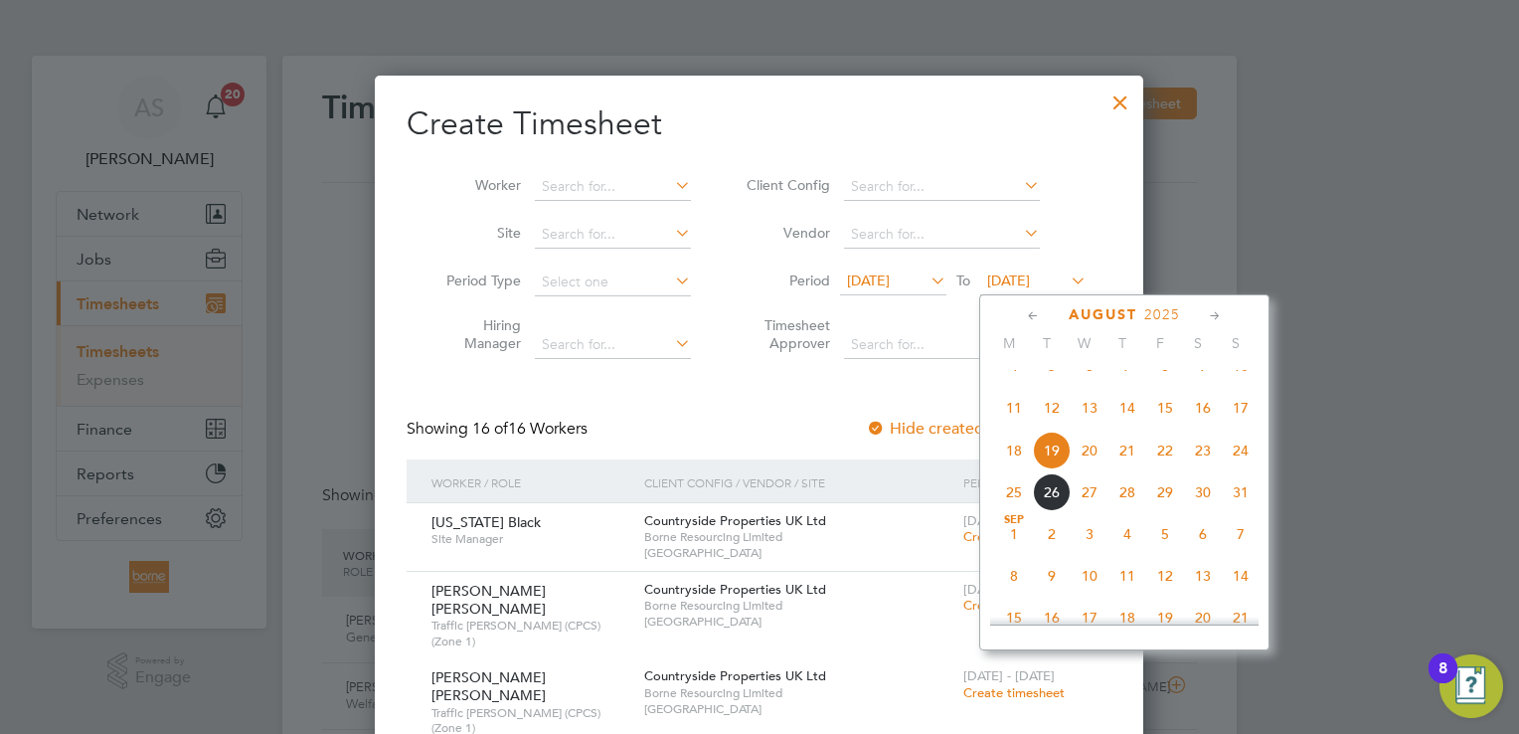
click at [1236, 469] on span "24" at bounding box center [1241, 450] width 38 height 38
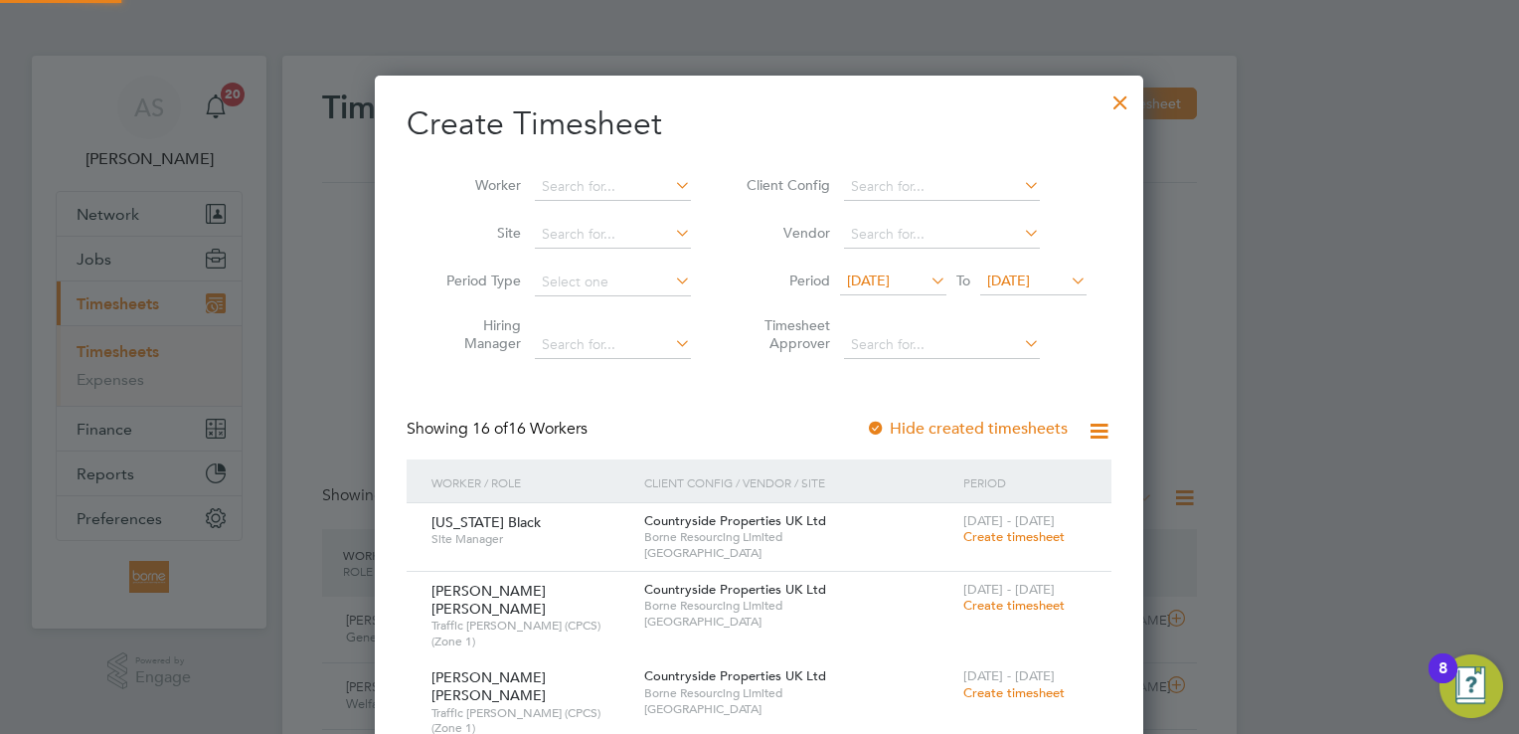
click at [890, 277] on span "[DATE]" at bounding box center [868, 280] width 43 height 18
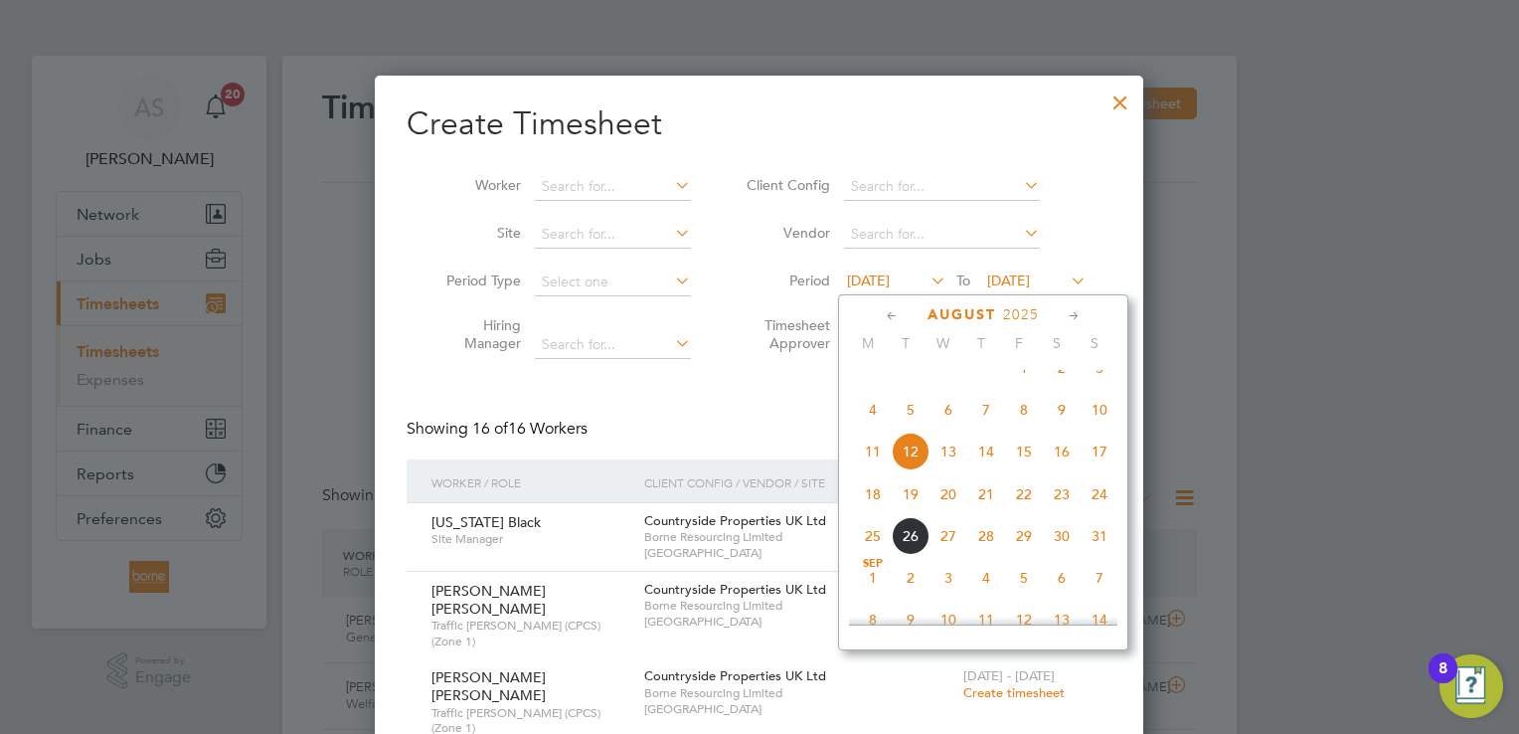
click at [867, 513] on span "18" at bounding box center [873, 494] width 38 height 38
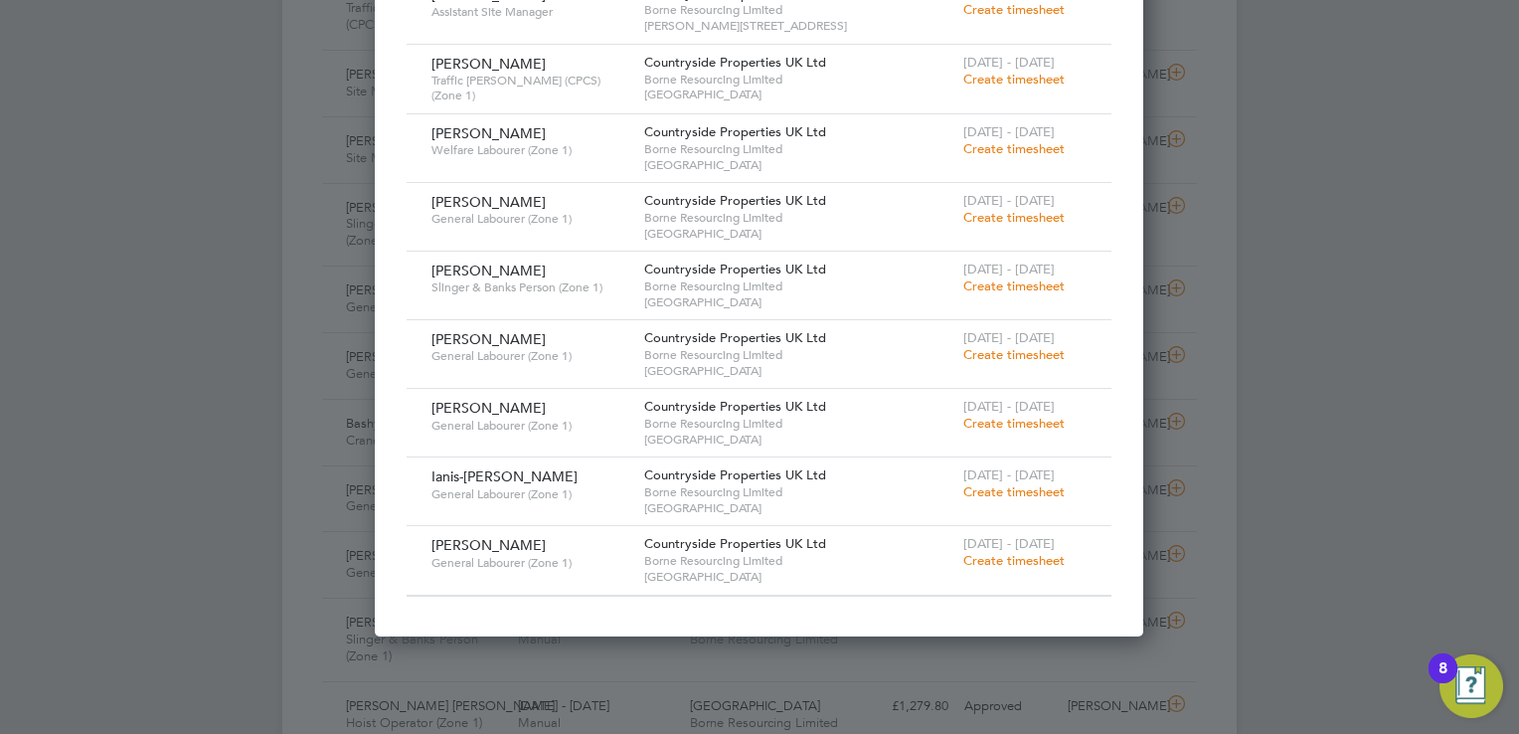
click at [1032, 658] on div at bounding box center [759, 367] width 1519 height 734
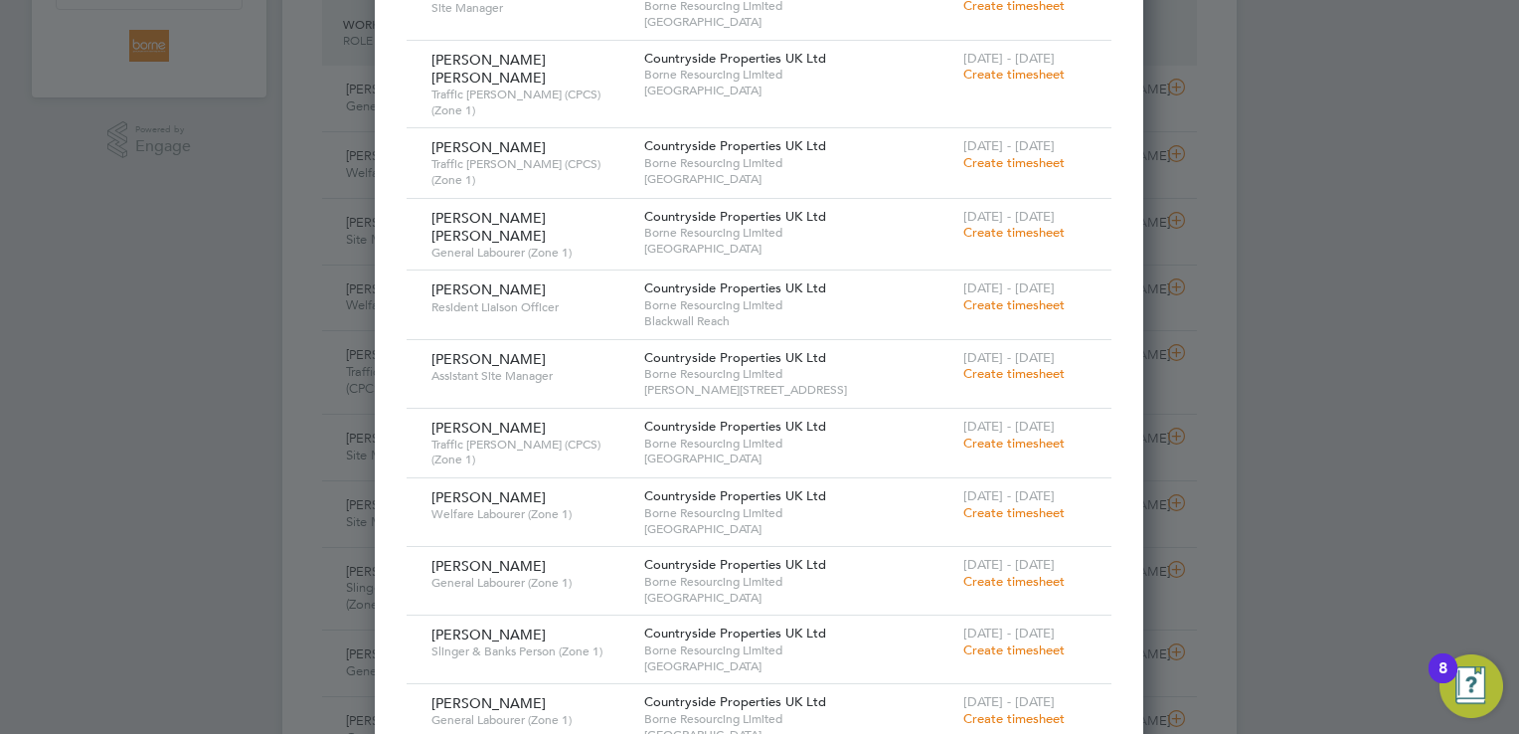
scroll to position [497, 0]
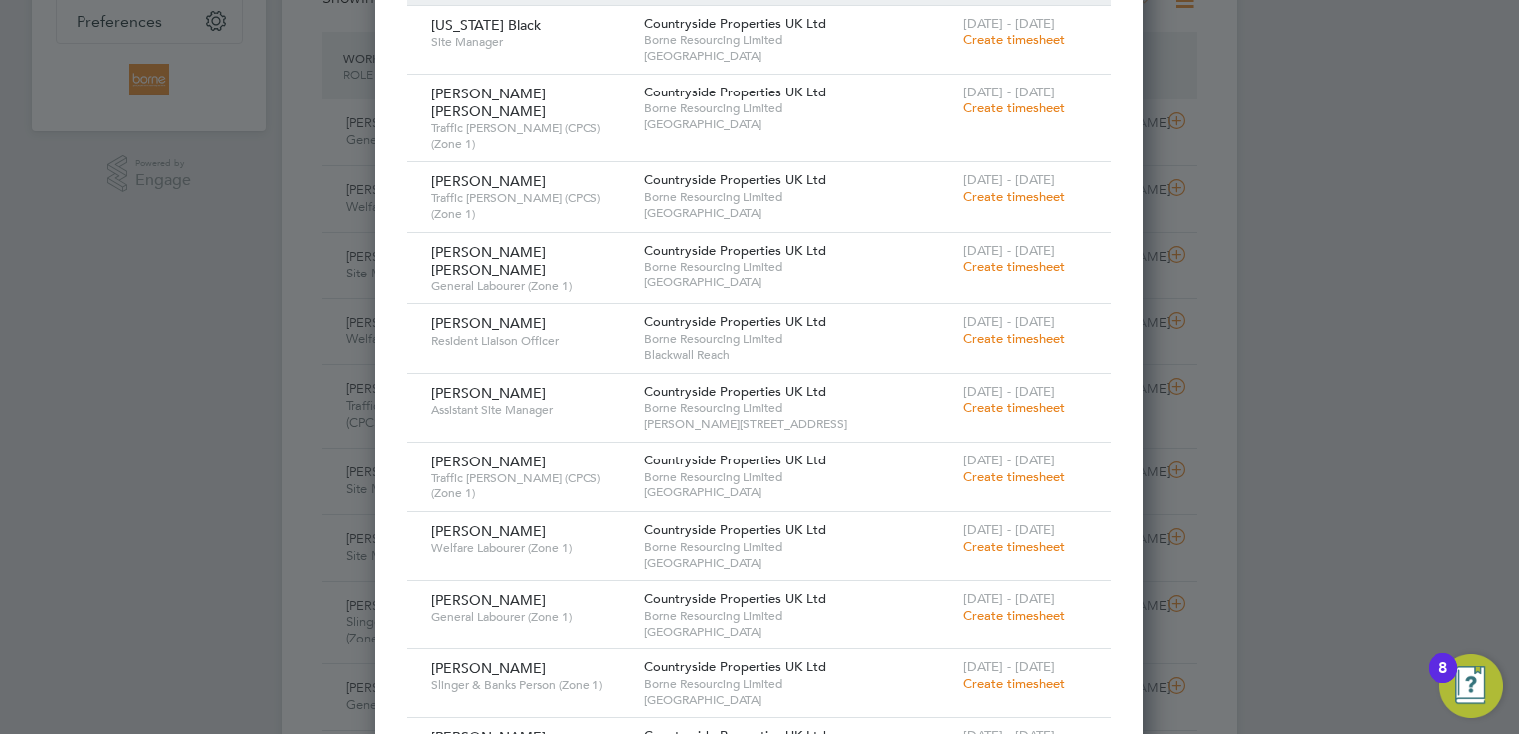
click at [1011, 188] on span "Create timesheet" at bounding box center [1013, 196] width 101 height 17
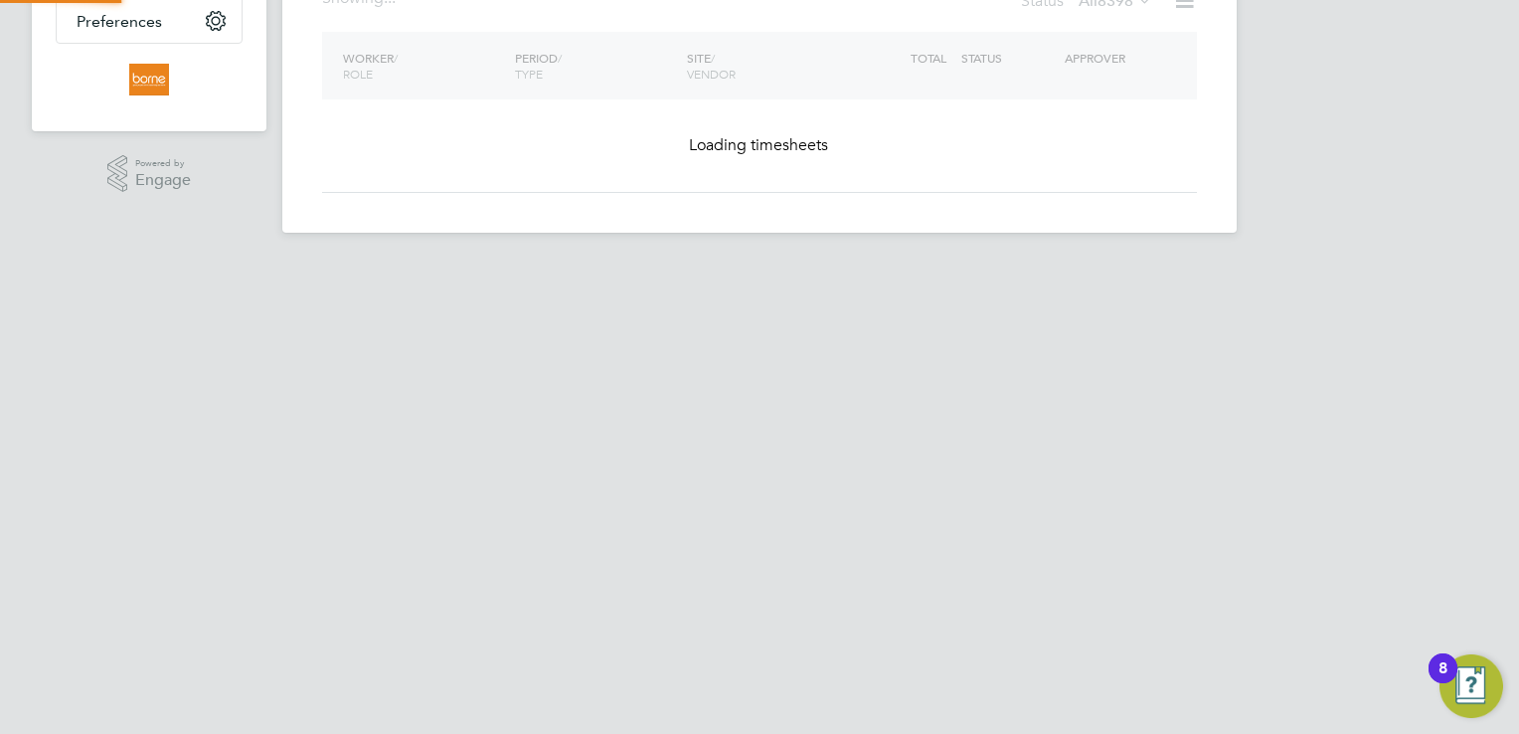
scroll to position [482, 0]
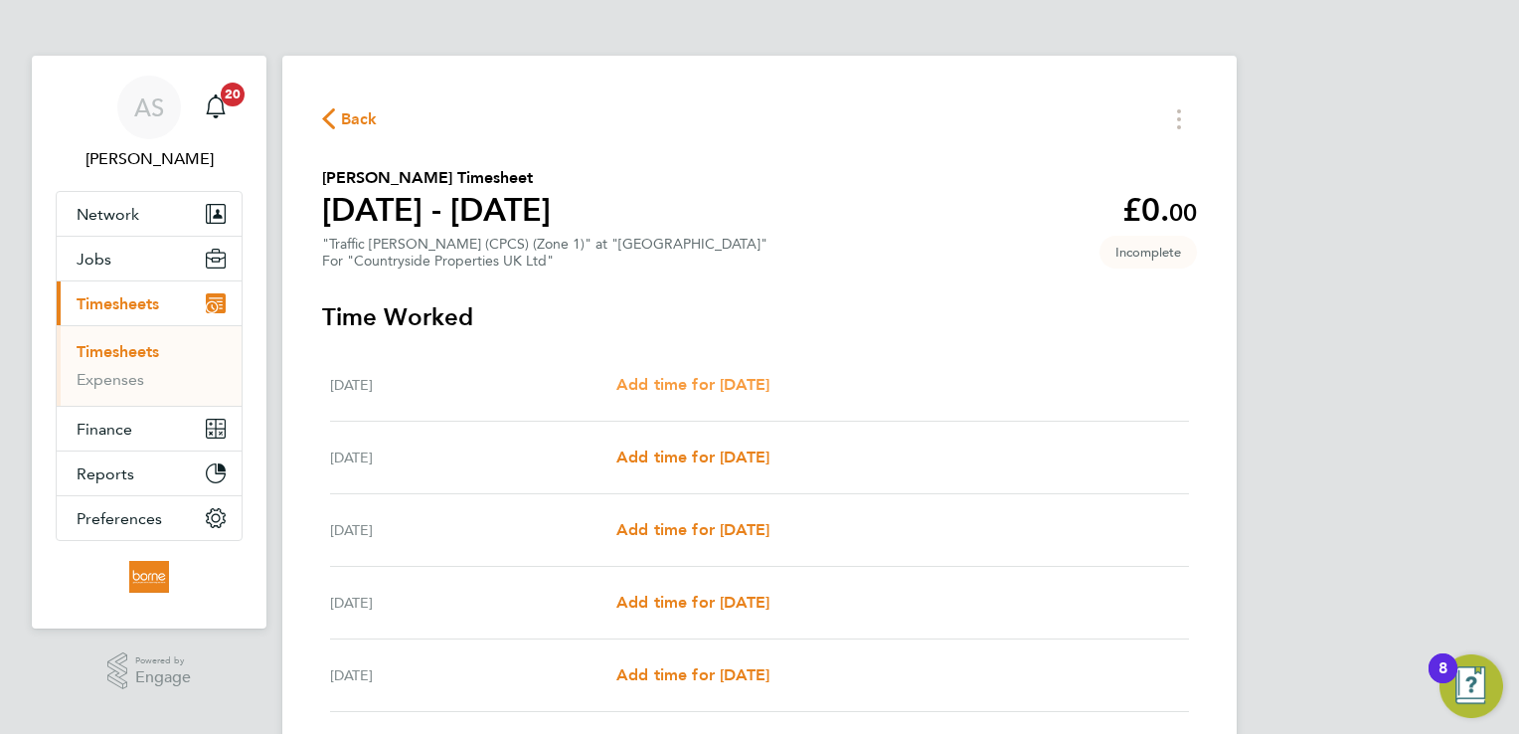
click at [760, 384] on span "Add time for [DATE]" at bounding box center [692, 384] width 153 height 19
select select "30"
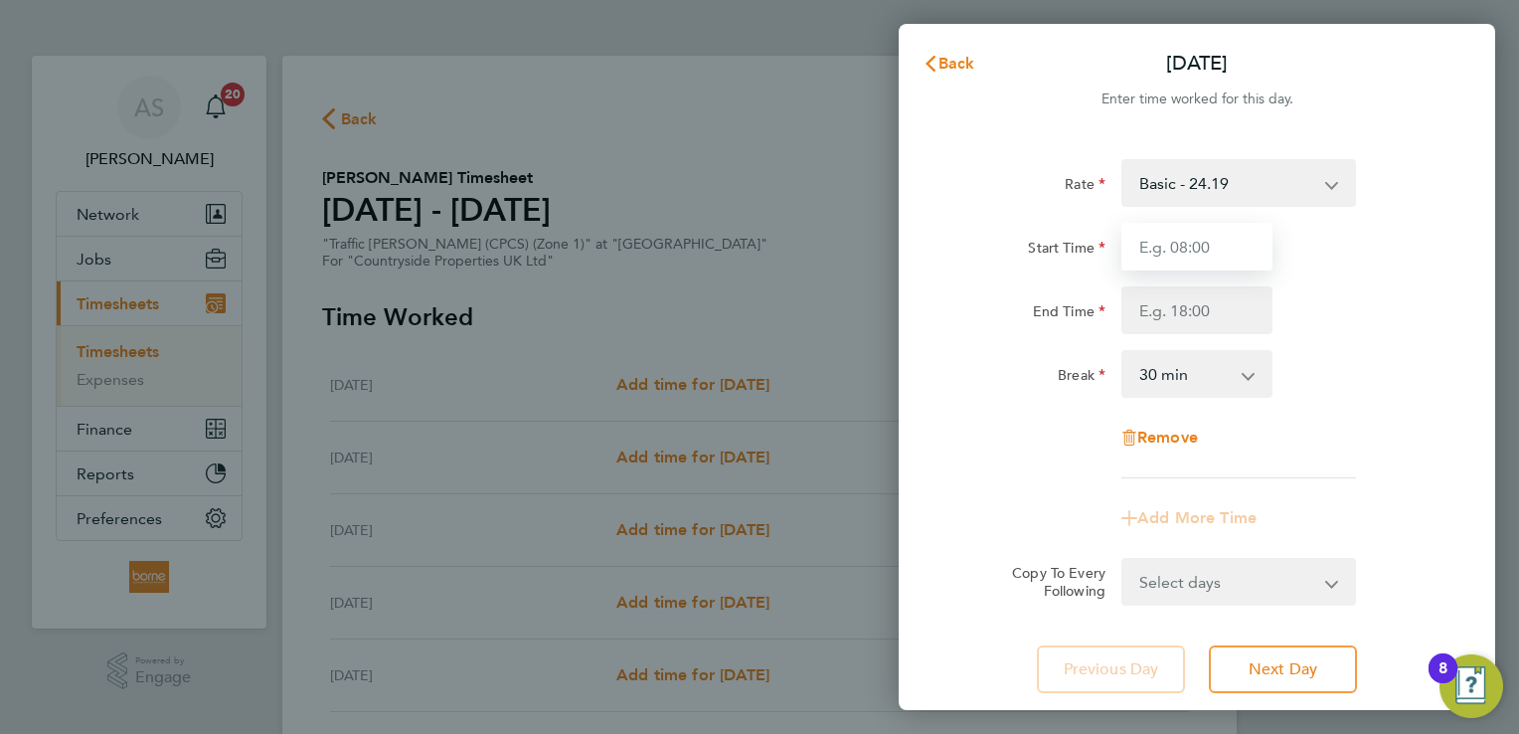
click at [1199, 238] on input "Start Time" at bounding box center [1196, 247] width 151 height 48
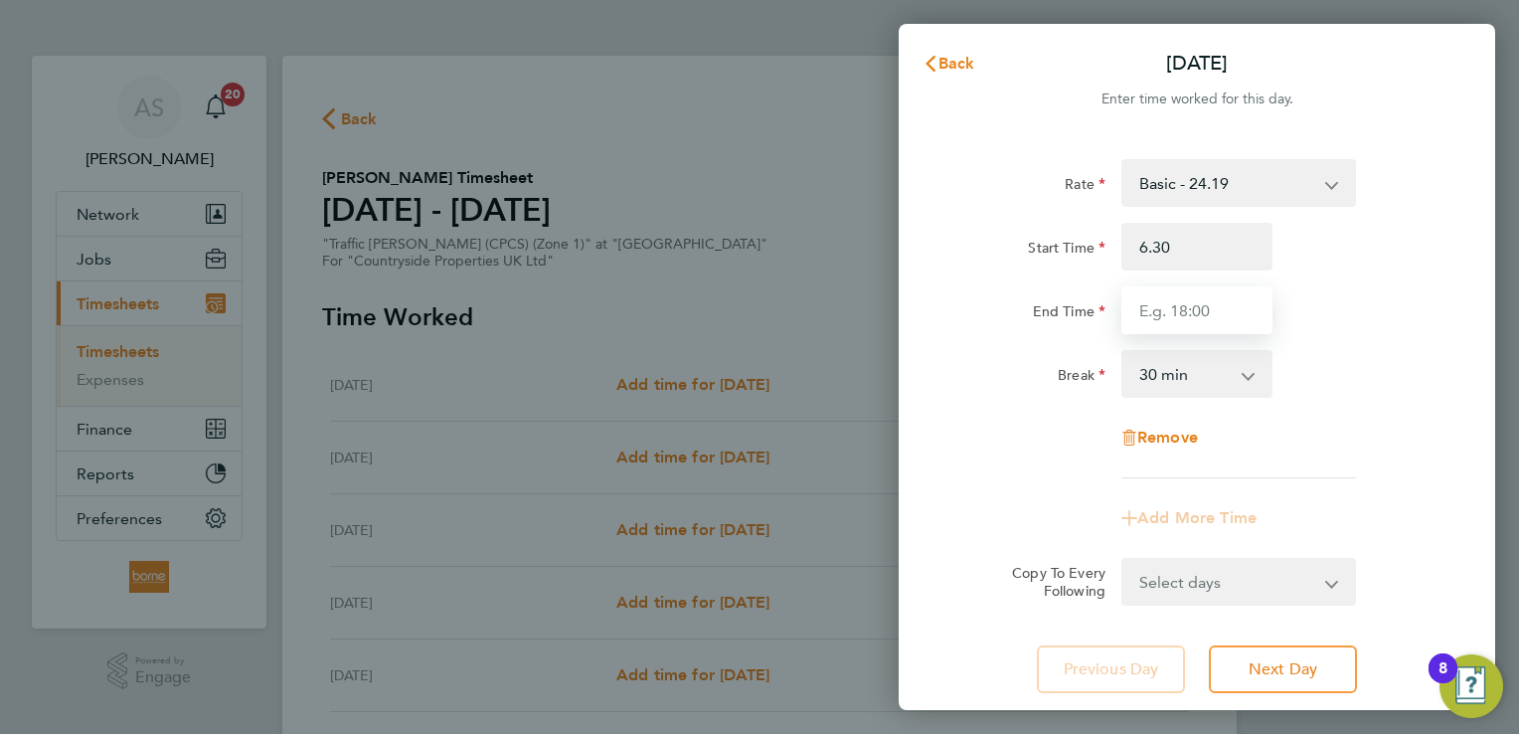
type input "06:30"
click at [1187, 308] on input "End Time" at bounding box center [1196, 310] width 151 height 48
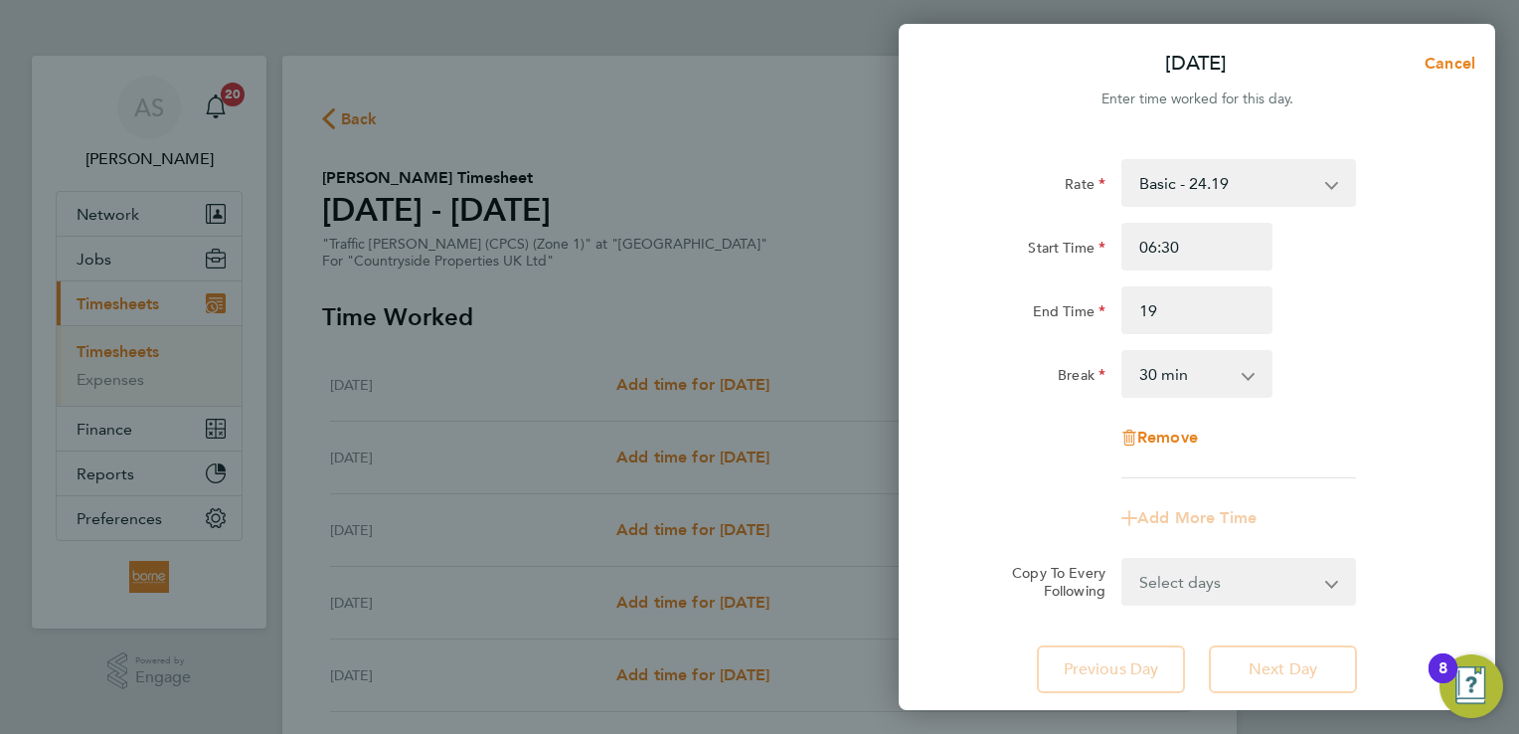
type input "19:00"
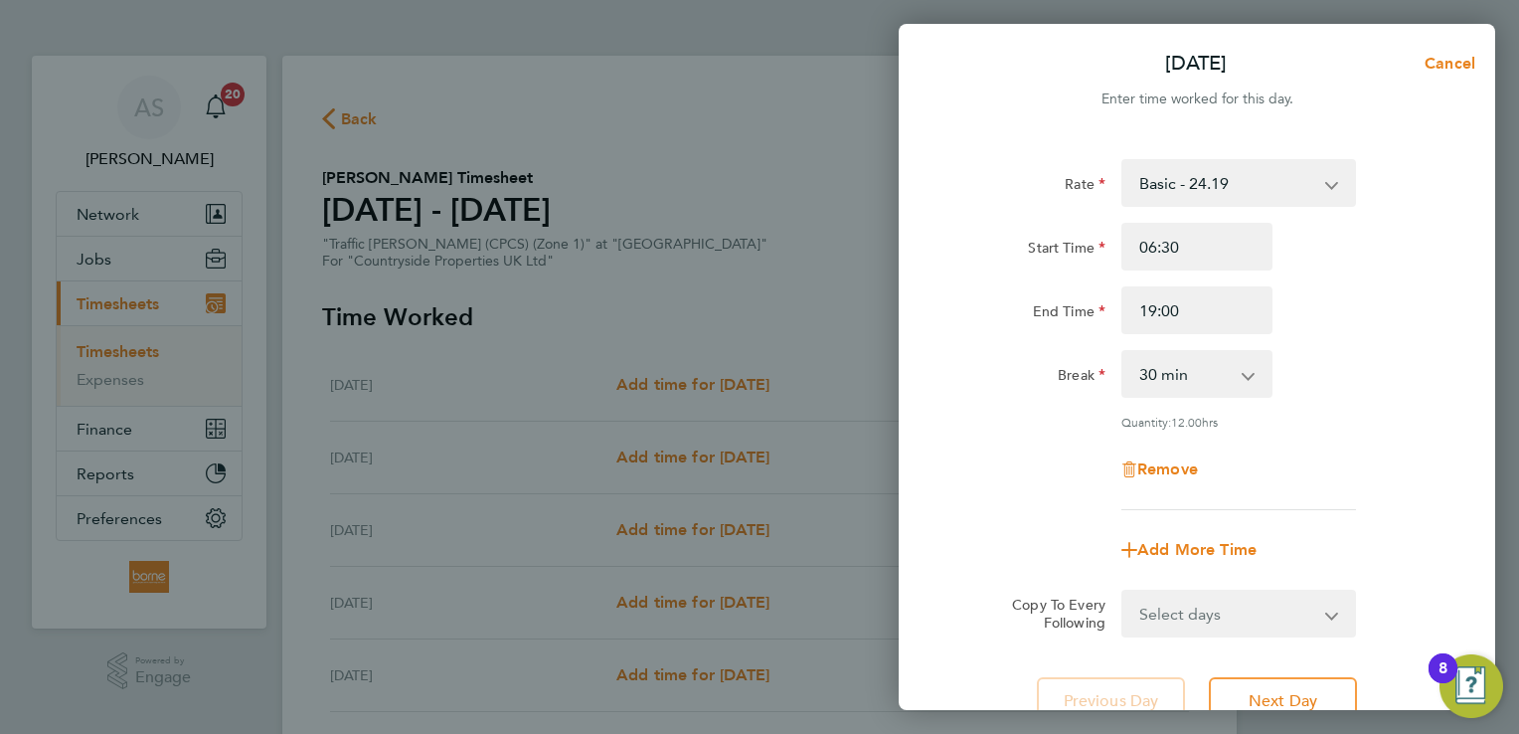
drag, startPoint x: 1367, startPoint y: 345, endPoint x: 1380, endPoint y: 346, distance: 13.0
click at [1368, 345] on div "Rate Basic - 24.19 Start Time 06:30 End Time 19:00 Break 0 min 15 min 30 min 45…" at bounding box center [1196, 334] width 485 height 351
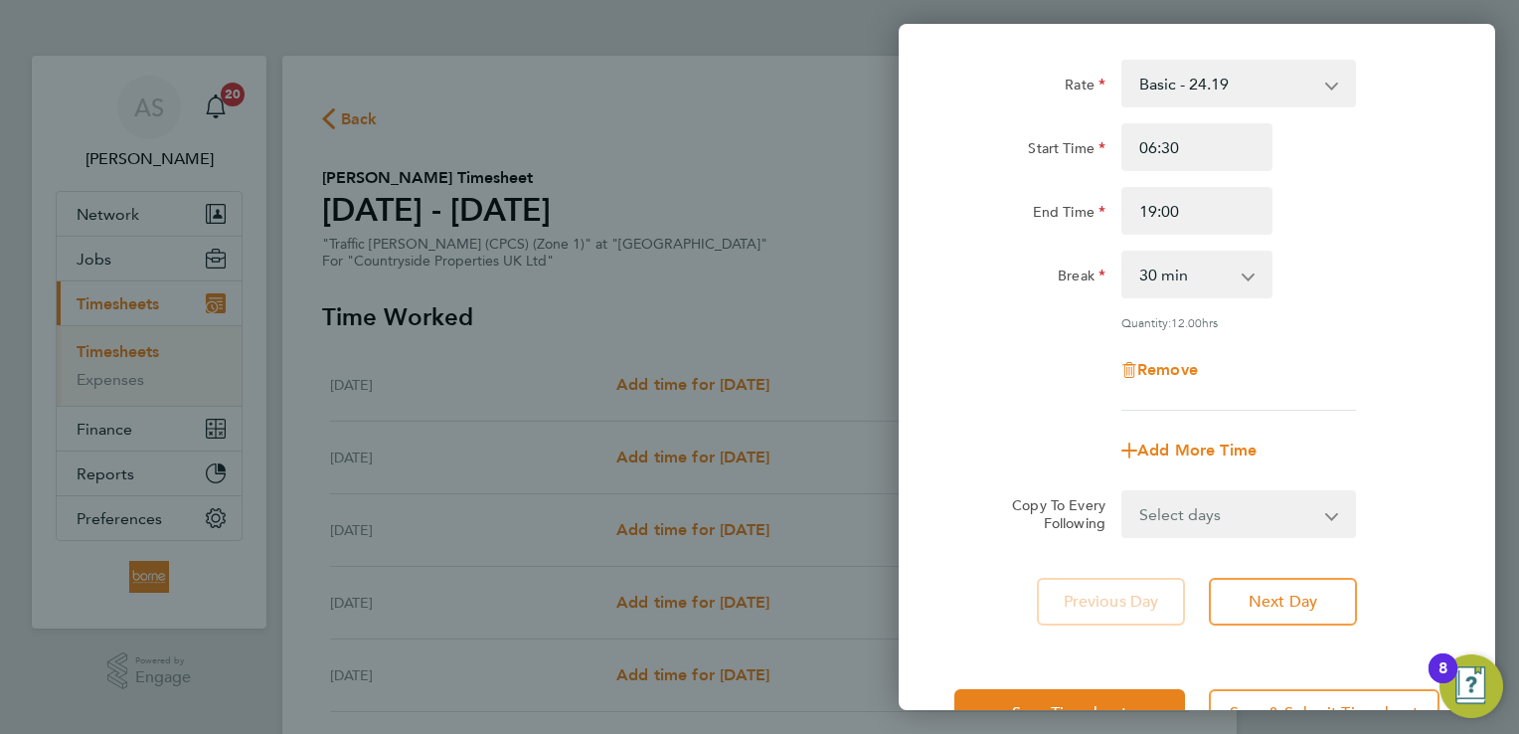
scroll to position [163, 0]
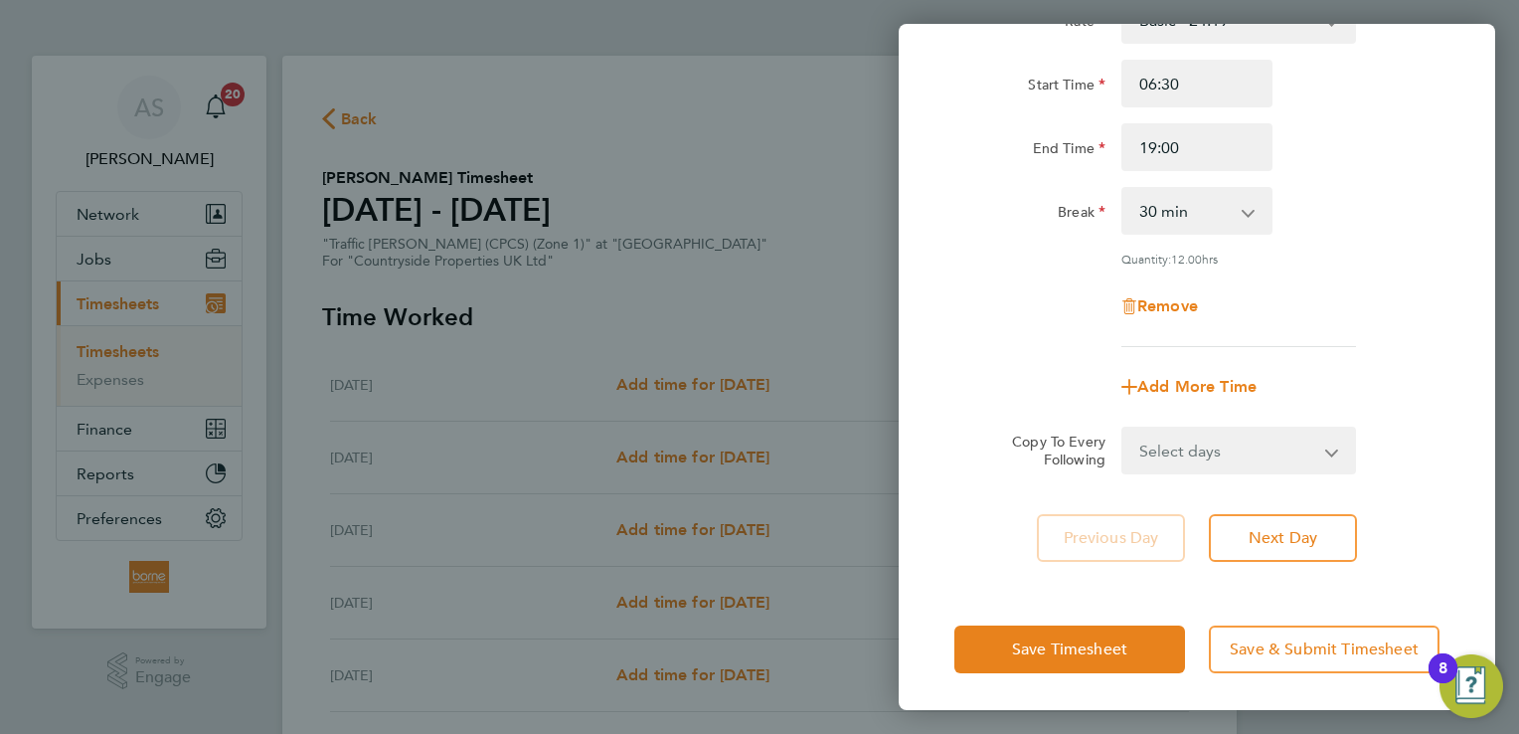
click at [1281, 451] on select "Select days Day Weekday (Mon-Fri) Weekend (Sat-Sun) [DATE] [DATE] [DATE] [DATE]…" at bounding box center [1227, 450] width 209 height 44
select select "WEEKDAY"
click at [1123, 428] on select "Select days Day Weekday (Mon-Fri) Weekend (Sat-Sun) [DATE] [DATE] [DATE] [DATE]…" at bounding box center [1227, 450] width 209 height 44
select select "[DATE]"
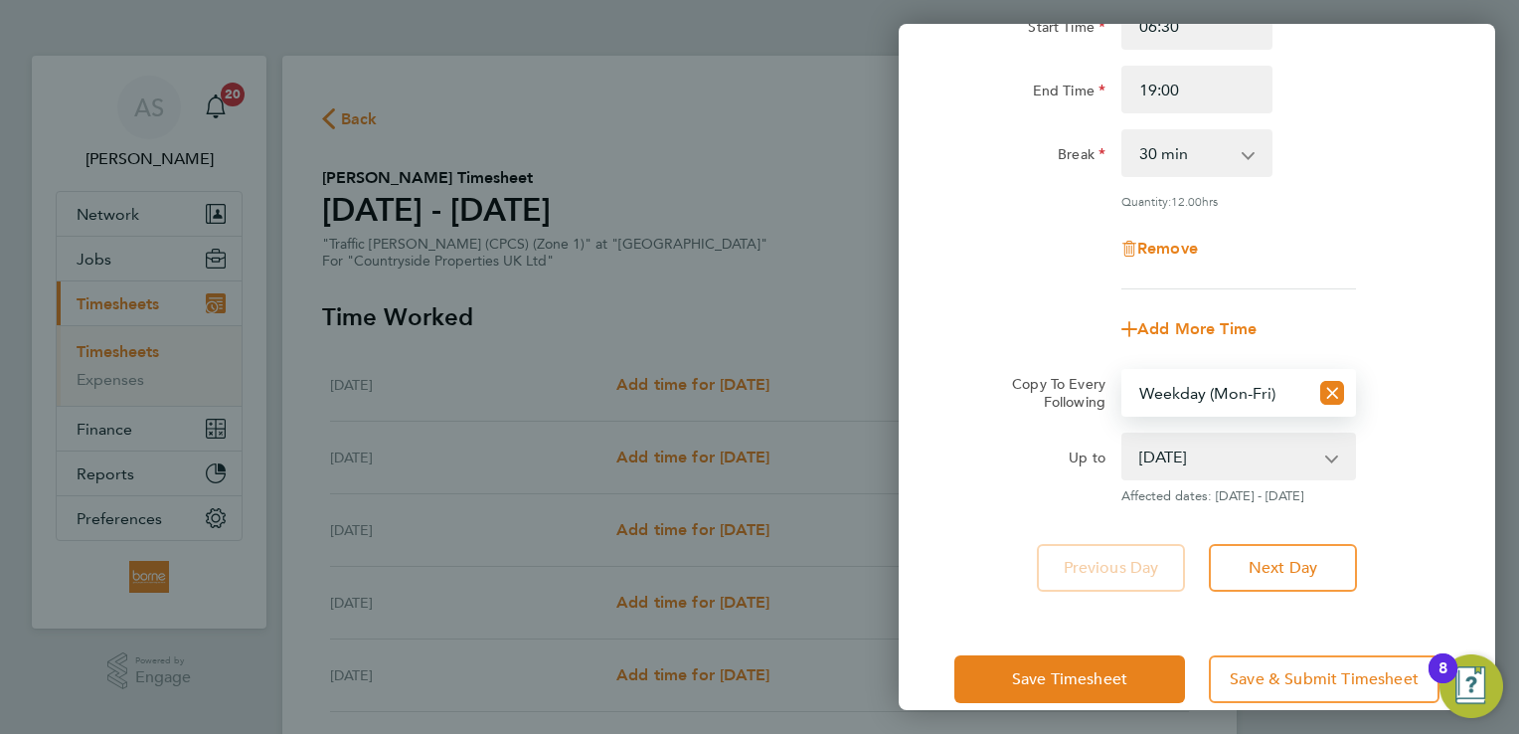
scroll to position [251, 0]
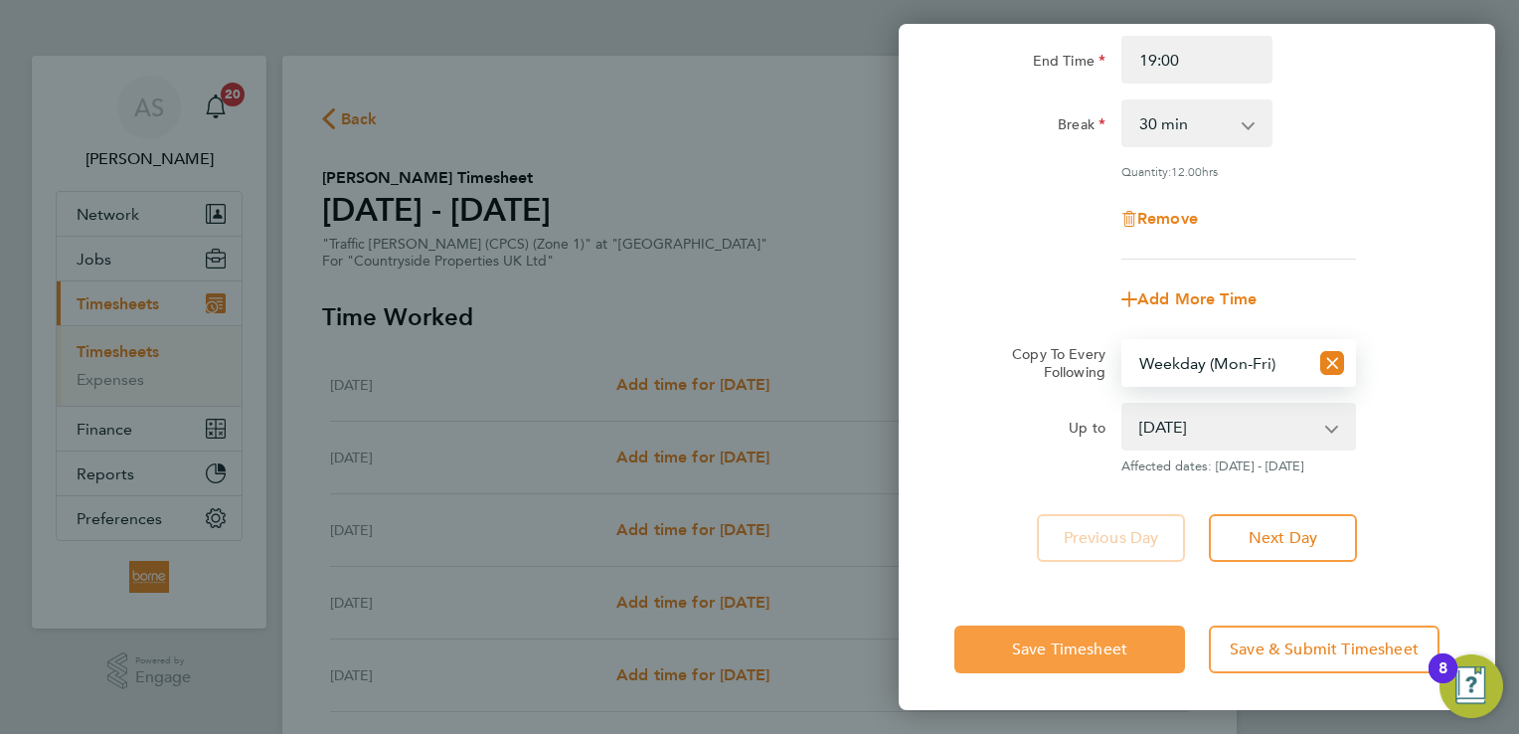
click at [1070, 641] on span "Save Timesheet" at bounding box center [1069, 649] width 115 height 20
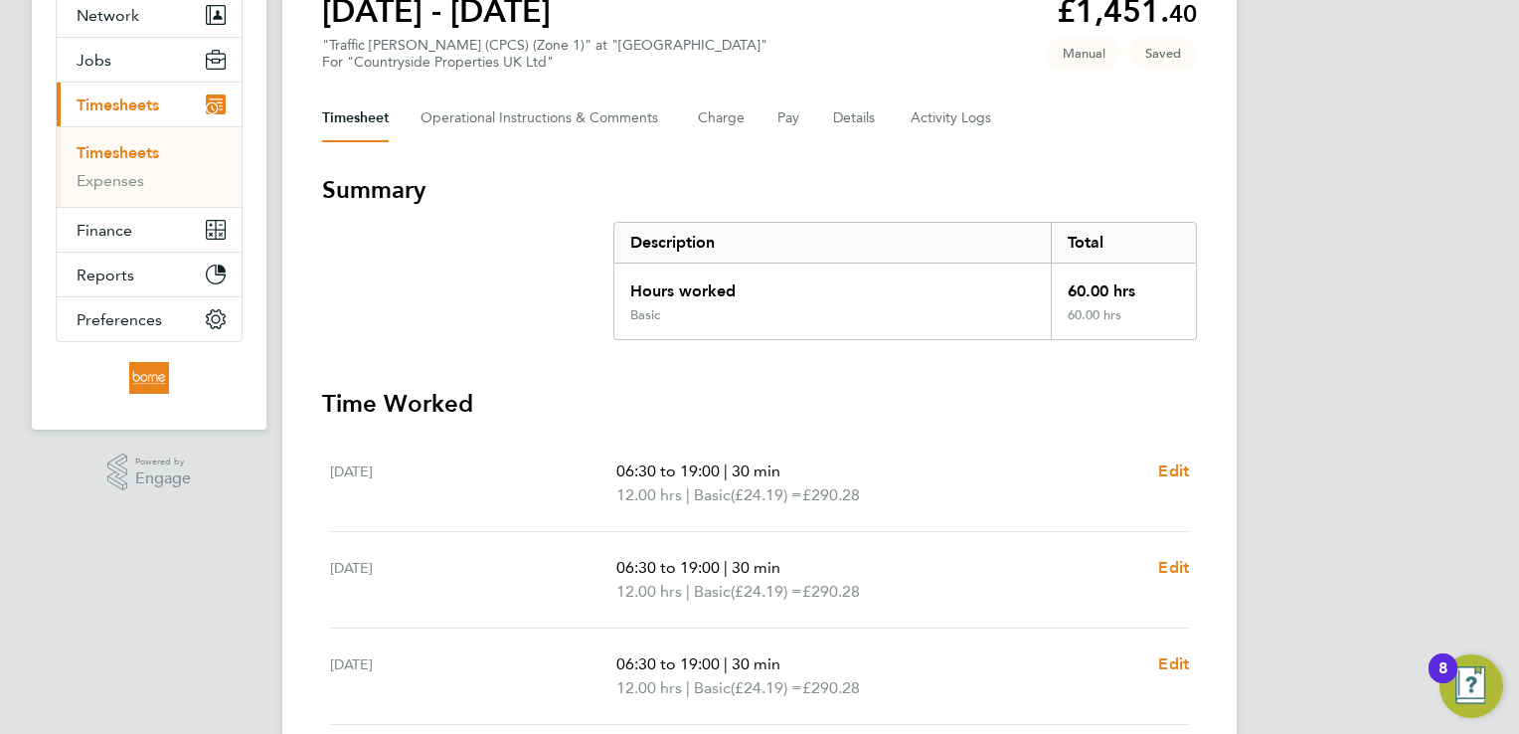
scroll to position [398, 0]
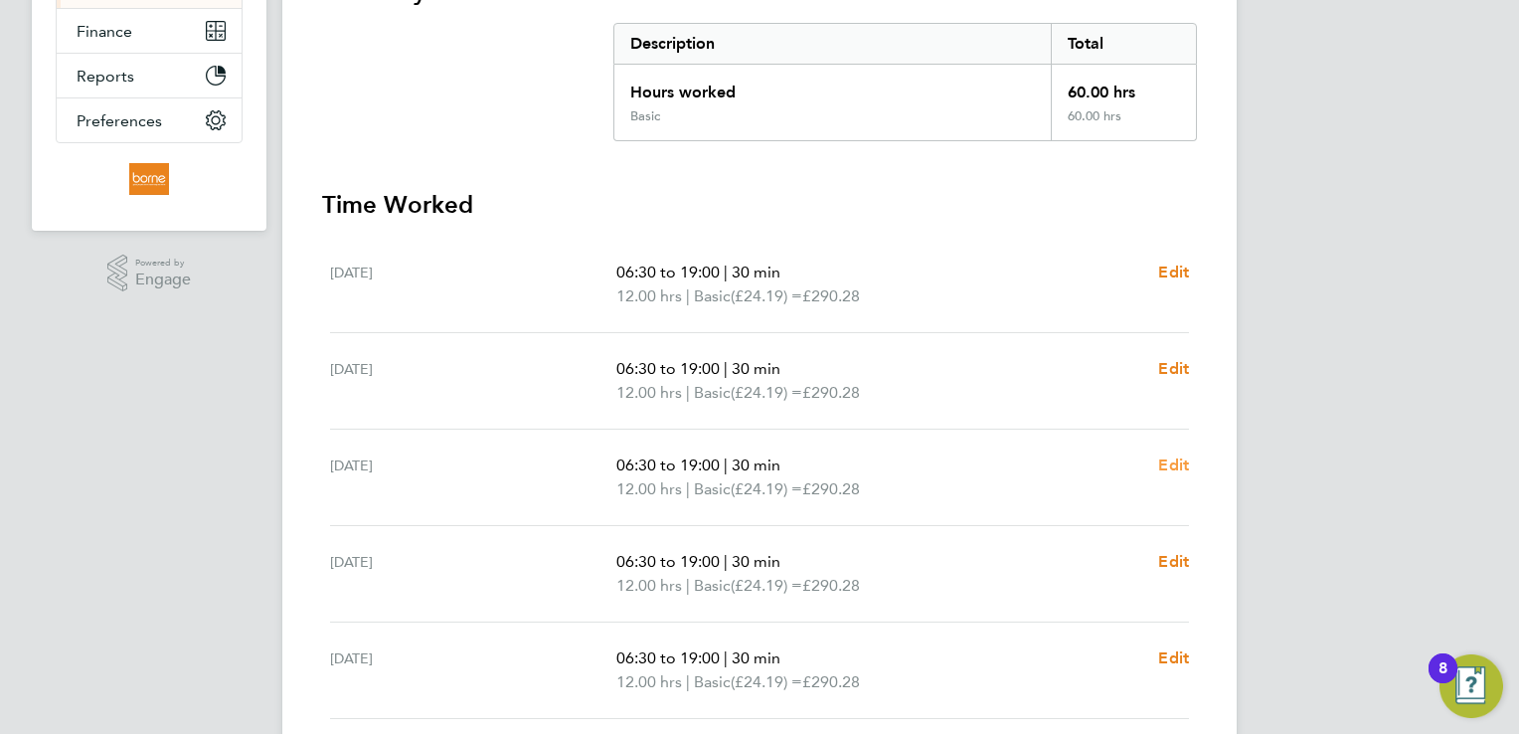
click at [1175, 459] on span "Edit" at bounding box center [1173, 464] width 31 height 19
select select "30"
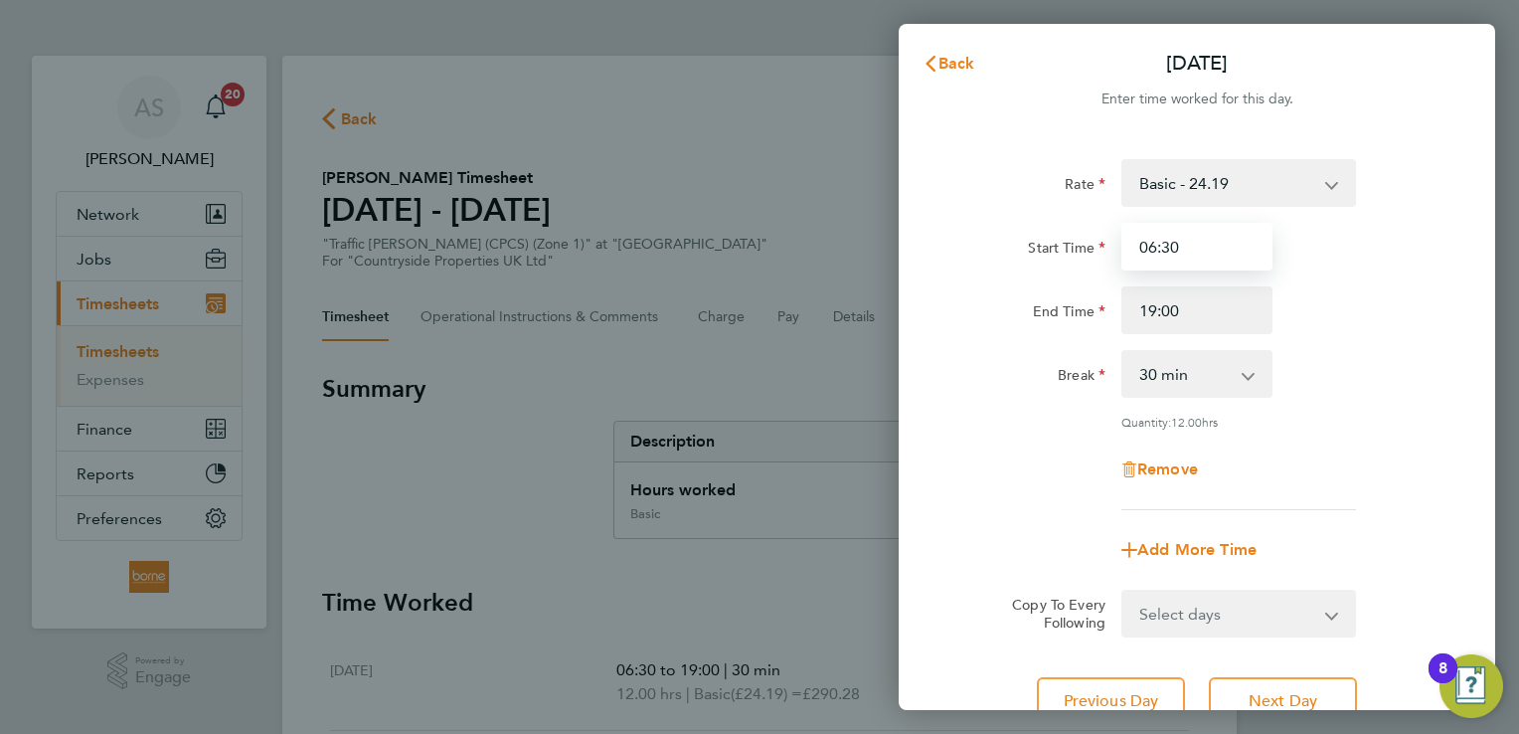
click at [1156, 247] on input "06:30" at bounding box center [1196, 247] width 151 height 48
drag, startPoint x: 1197, startPoint y: 239, endPoint x: 1054, endPoint y: 253, distance: 143.8
click at [1058, 253] on div "Start Time 06:30" at bounding box center [1196, 247] width 501 height 48
type input "12:00"
click at [1475, 320] on div "Rate Basic - 24.19 Start Time 12:00 End Time 19:00 Break 0 min 15 min 30 min 45…" at bounding box center [1197, 441] width 597 height 613
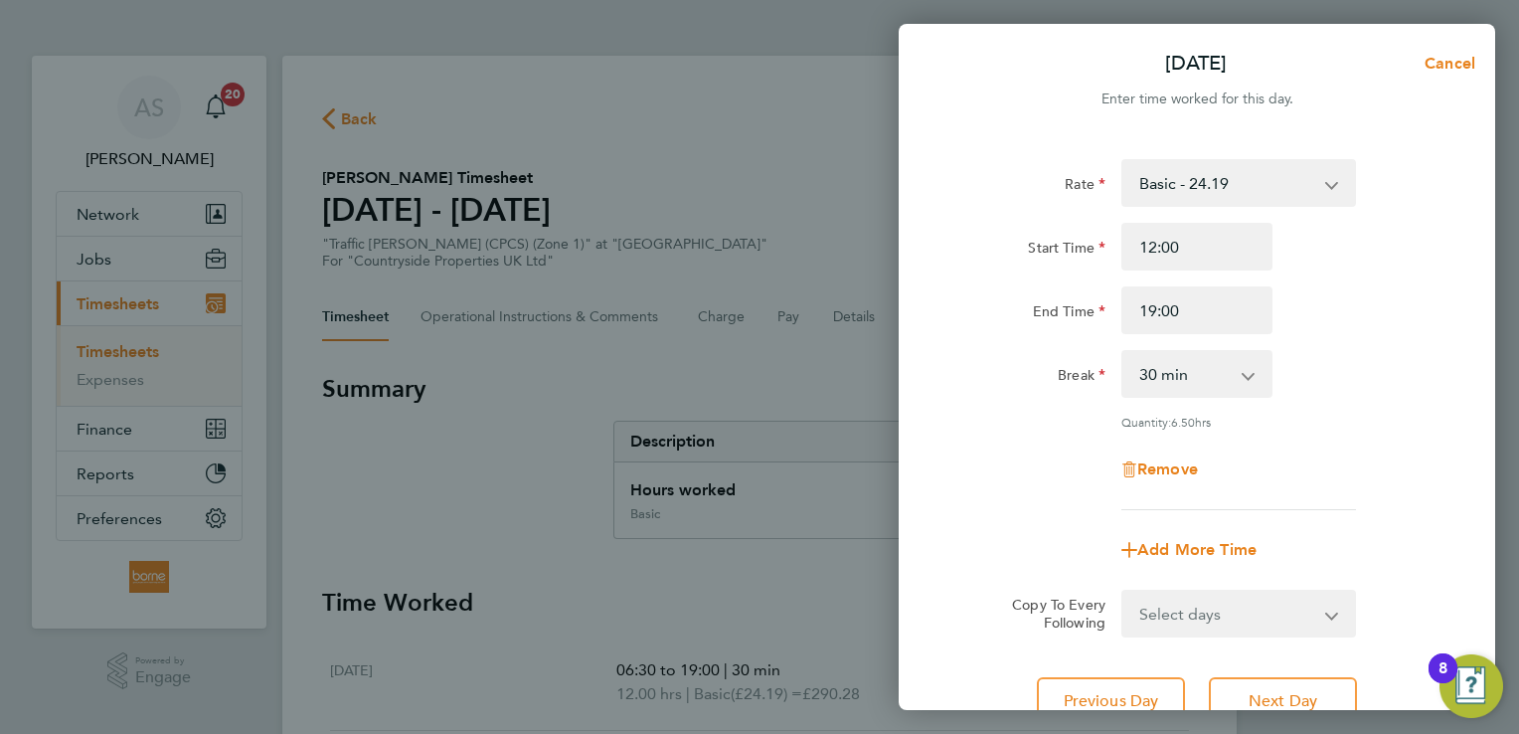
click at [1410, 315] on div "End Time 19:00" at bounding box center [1196, 310] width 501 height 48
click at [1248, 377] on app-icon-cross-button at bounding box center [1259, 374] width 24 height 44
click at [1193, 365] on select "0 min 15 min 30 min 45 min 60 min 75 min 90 min" at bounding box center [1184, 374] width 123 height 44
select select "0"
click at [1123, 352] on select "0 min 15 min 30 min 45 min 60 min 75 min 90 min" at bounding box center [1184, 374] width 123 height 44
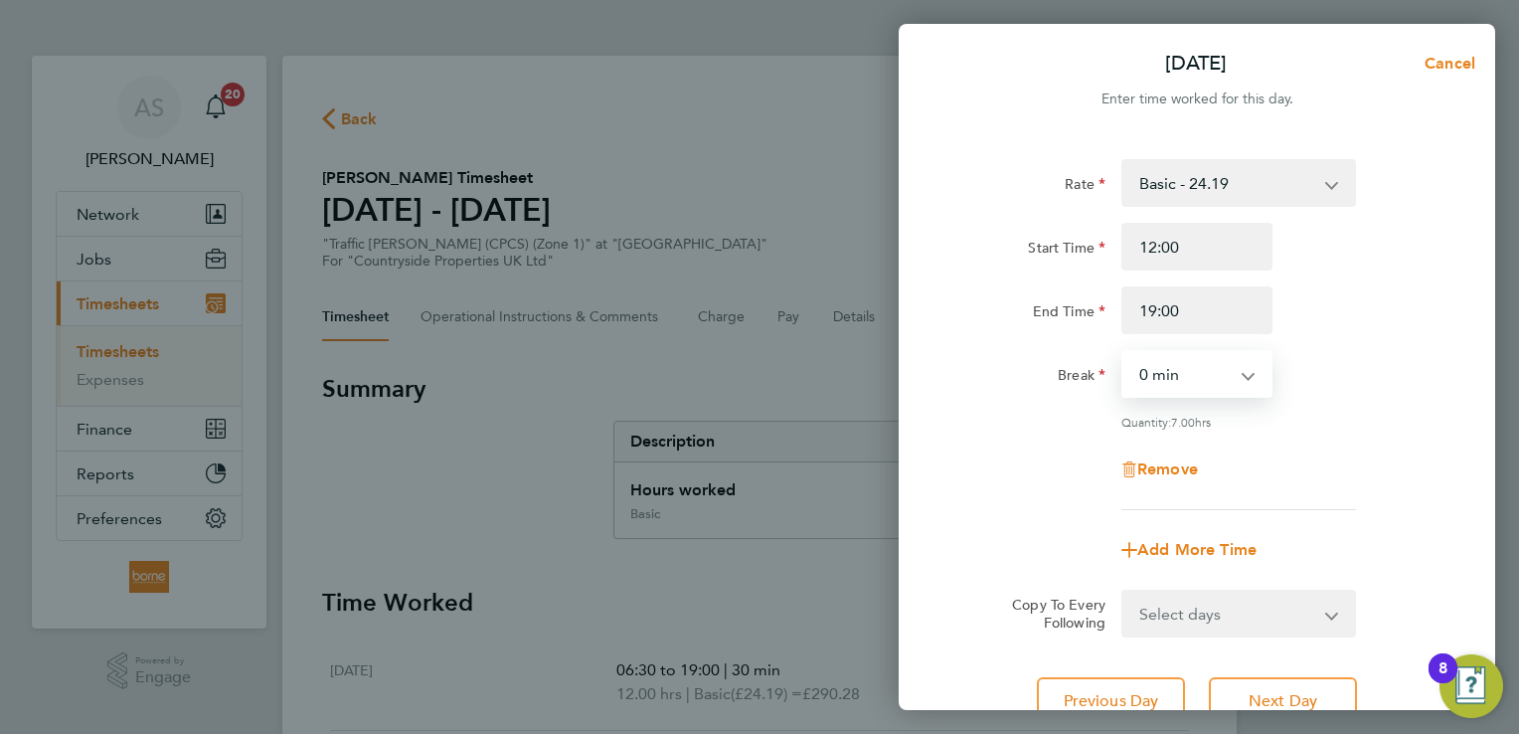
scroll to position [163, 0]
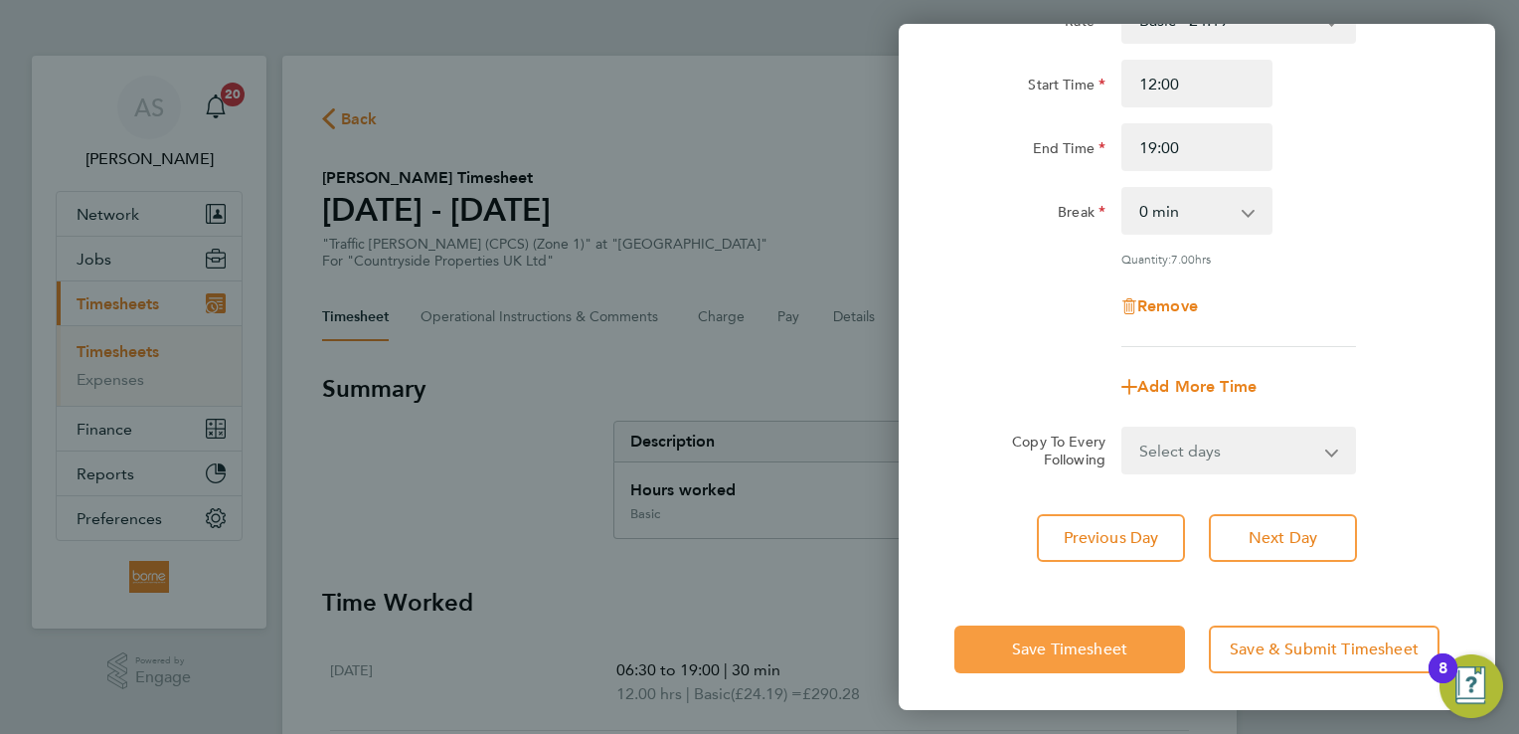
click at [1066, 639] on span "Save Timesheet" at bounding box center [1069, 649] width 115 height 20
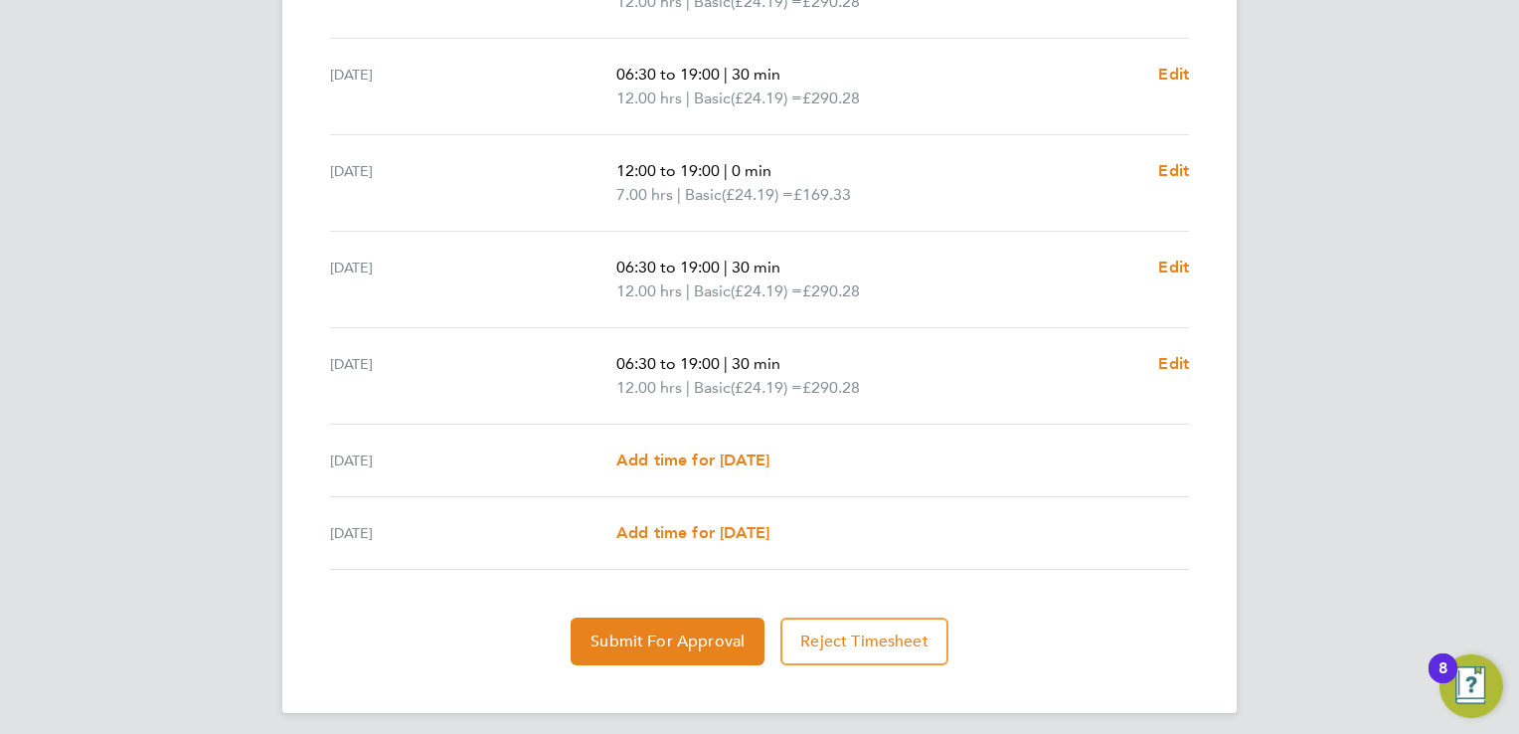
scroll to position [700, 0]
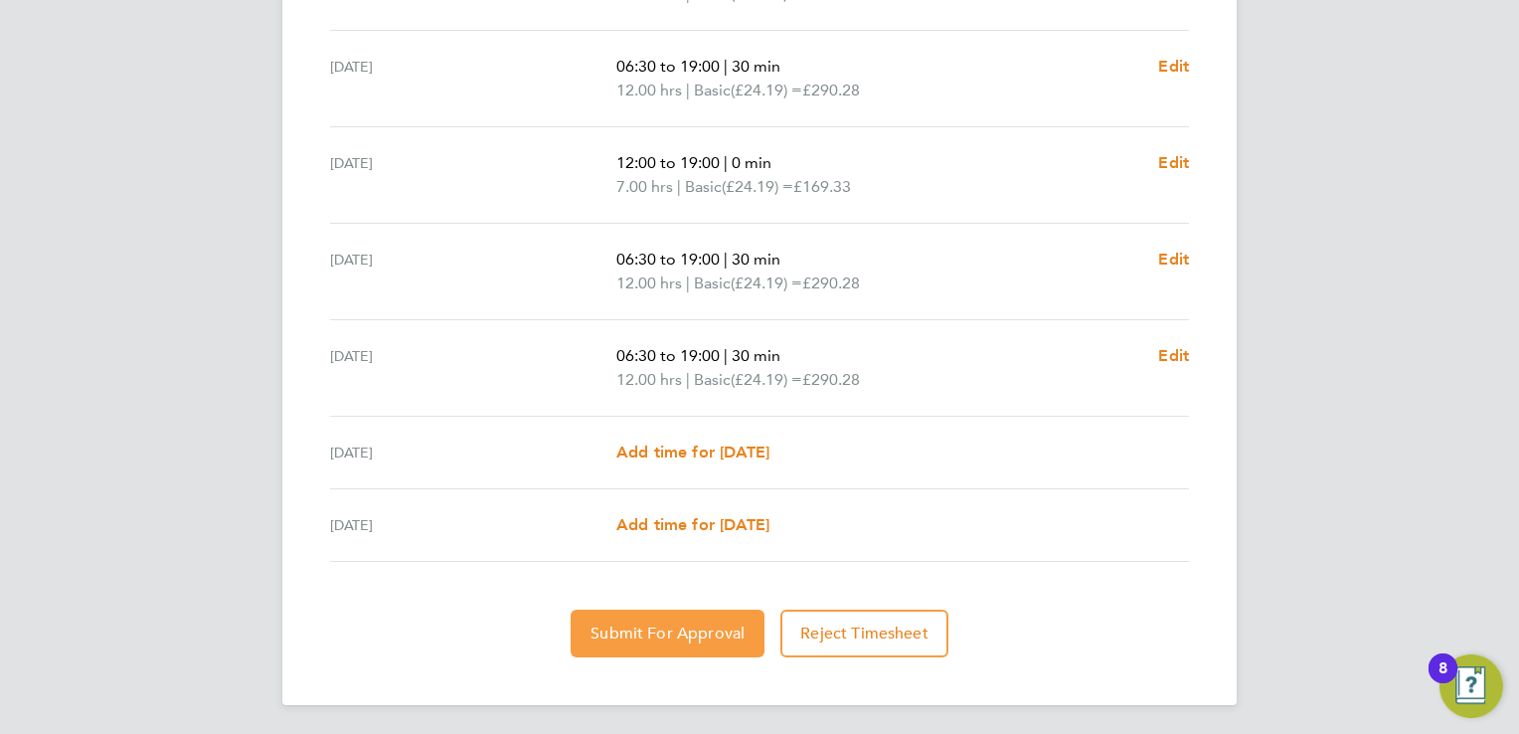
click at [710, 629] on span "Submit For Approval" at bounding box center [668, 633] width 154 height 20
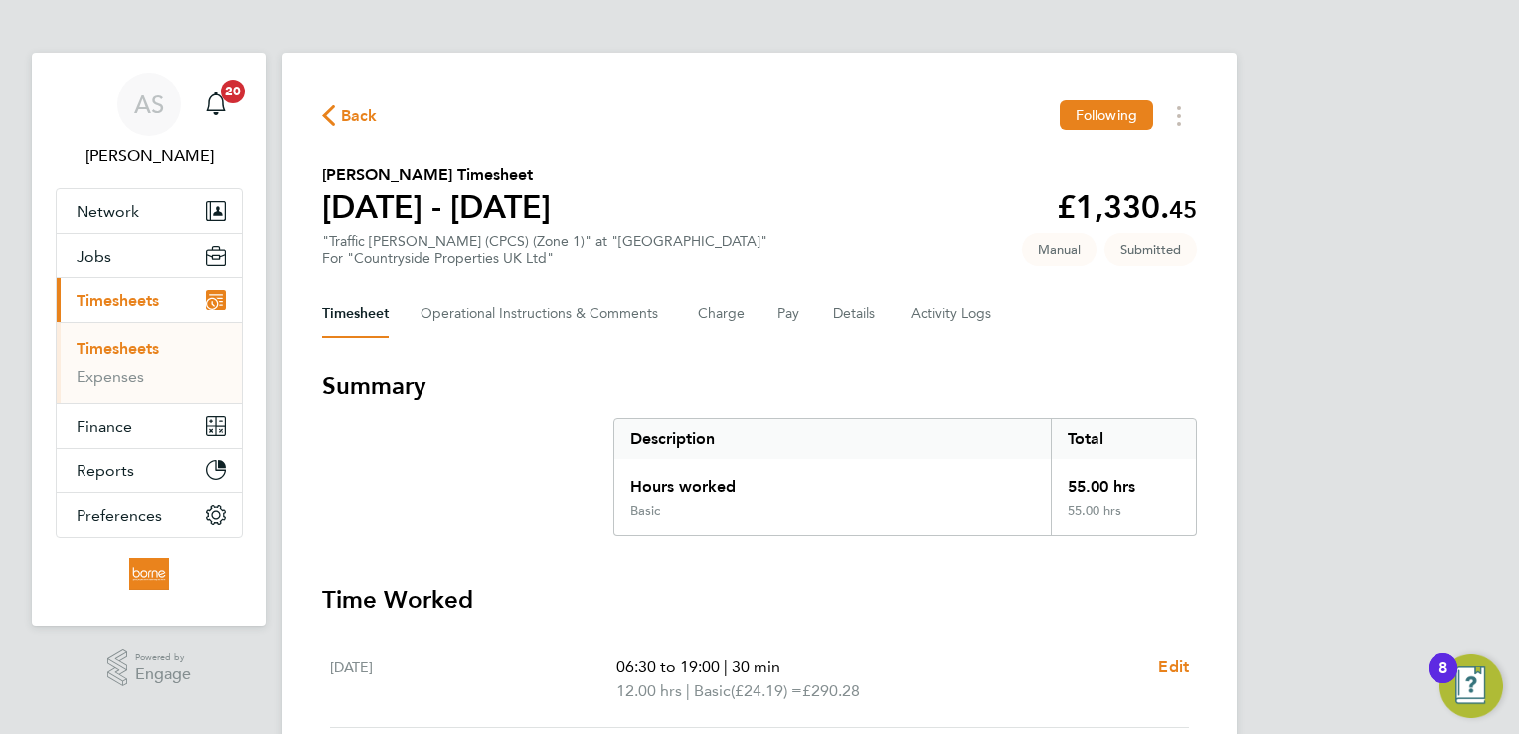
scroll to position [0, 0]
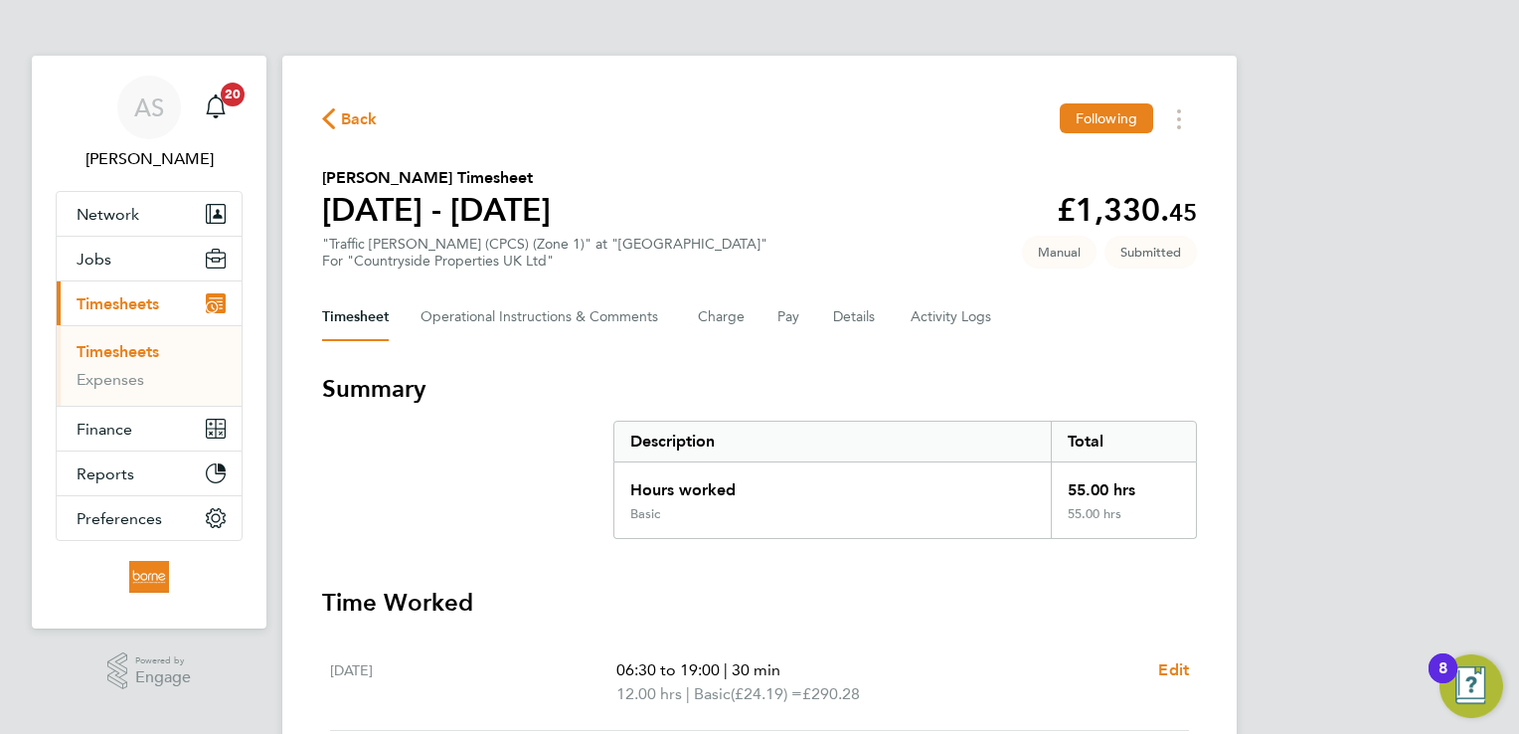
click at [345, 119] on span "Back" at bounding box center [359, 119] width 37 height 24
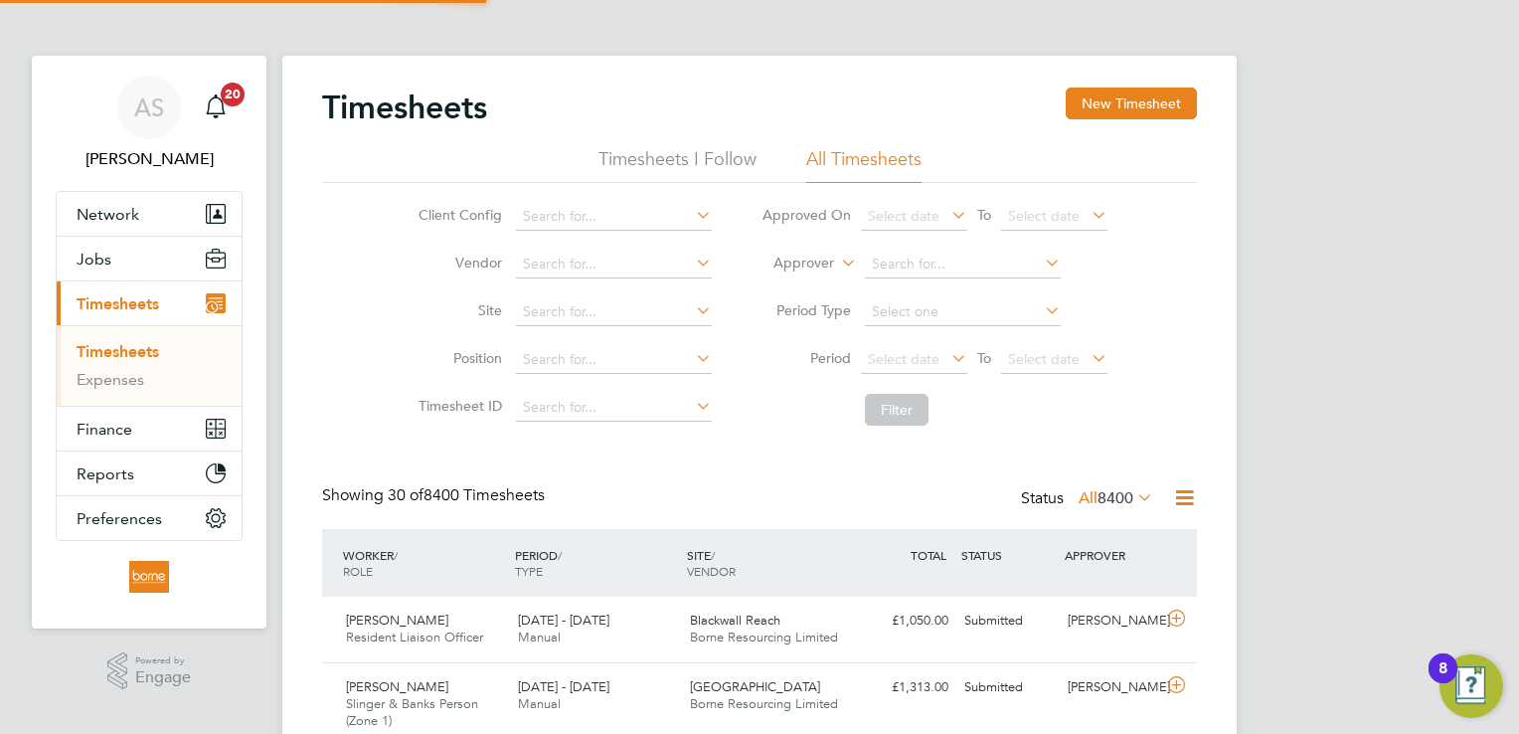
scroll to position [50, 173]
click at [907, 107] on div "Timesheets New Timesheet" at bounding box center [759, 117] width 875 height 60
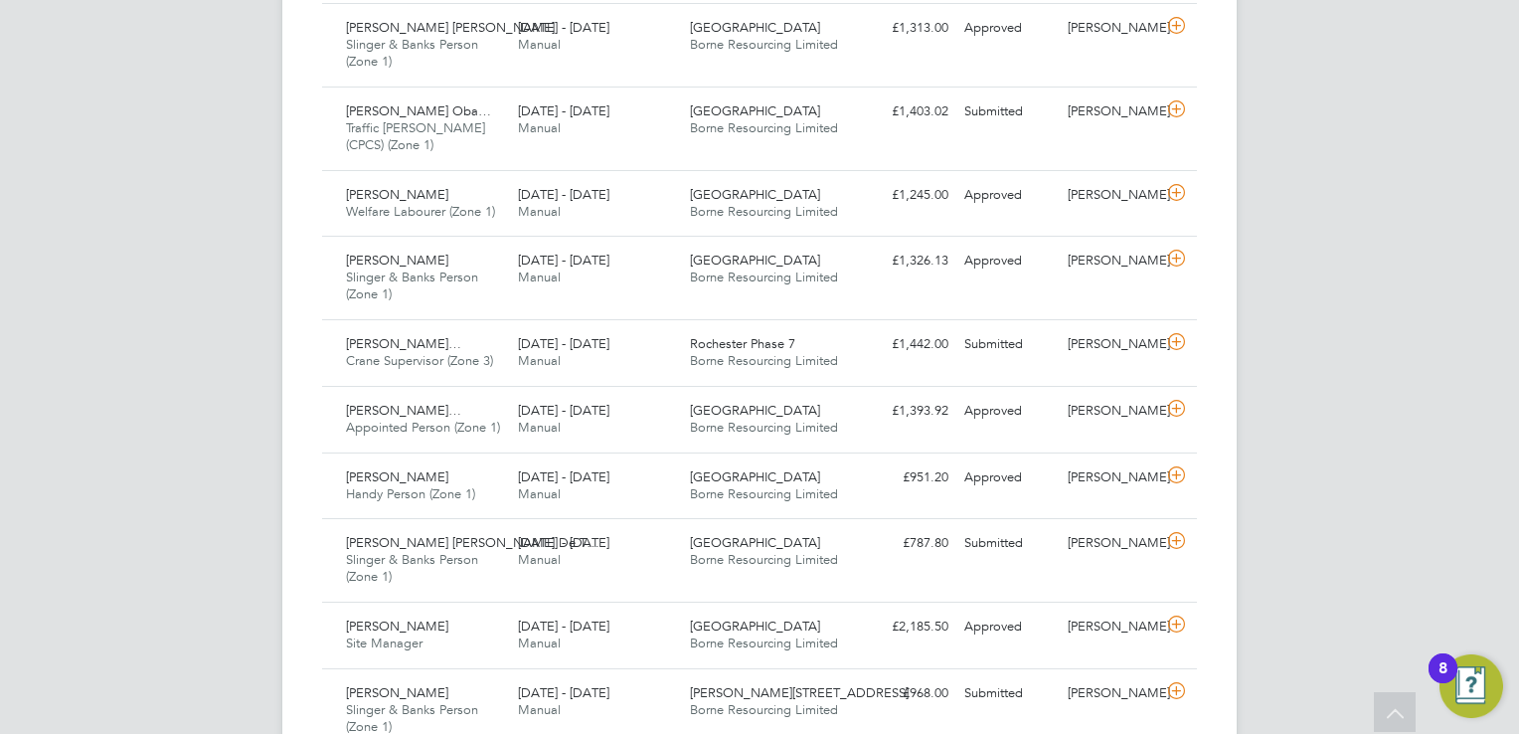
scroll to position [2147, 0]
